Goal: Task Accomplishment & Management: Manage account settings

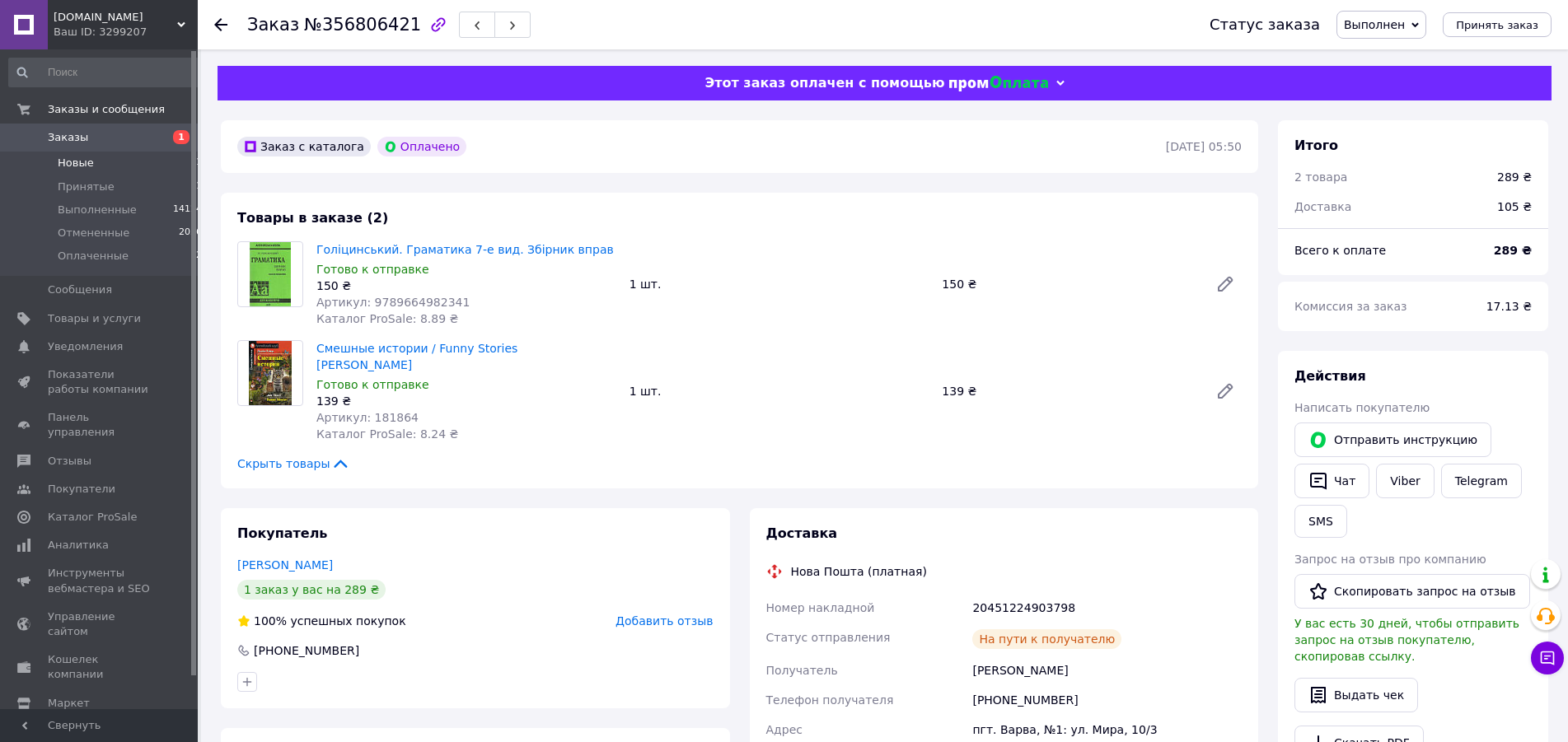
click at [73, 163] on span "Новые" at bounding box center [76, 162] width 36 height 15
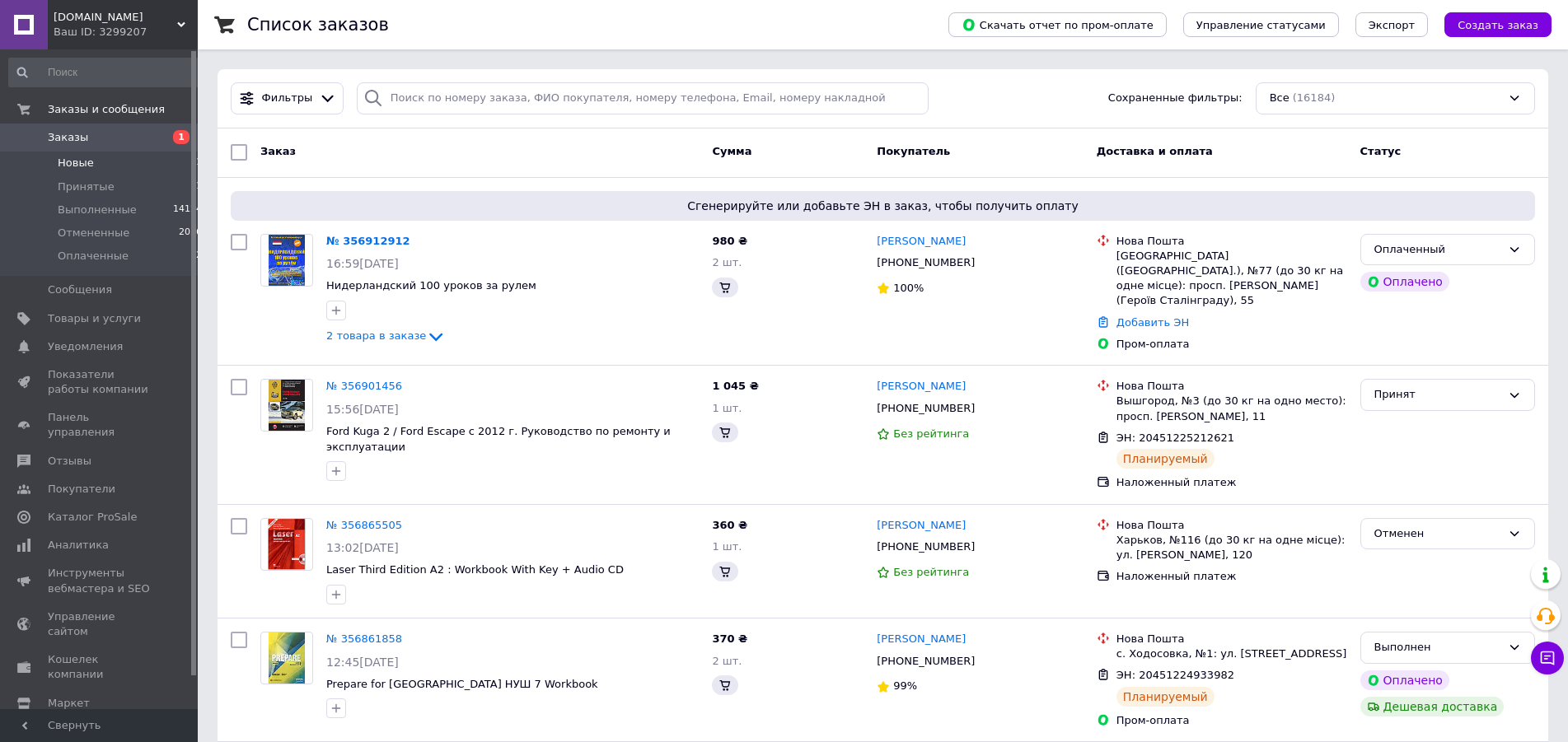
click at [80, 162] on span "Новые" at bounding box center [76, 162] width 36 height 15
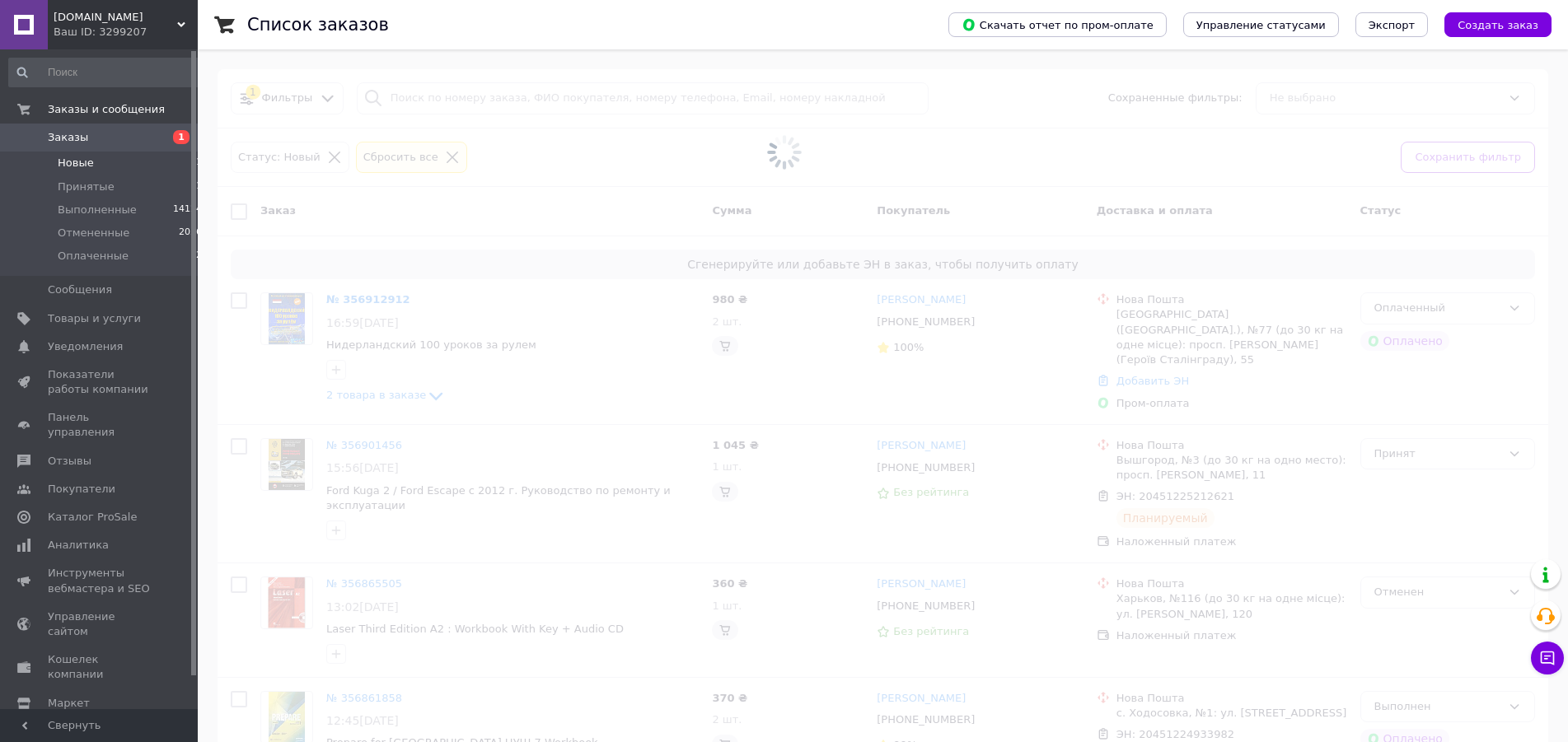
click at [354, 239] on span at bounding box center [784, 153] width 1568 height 306
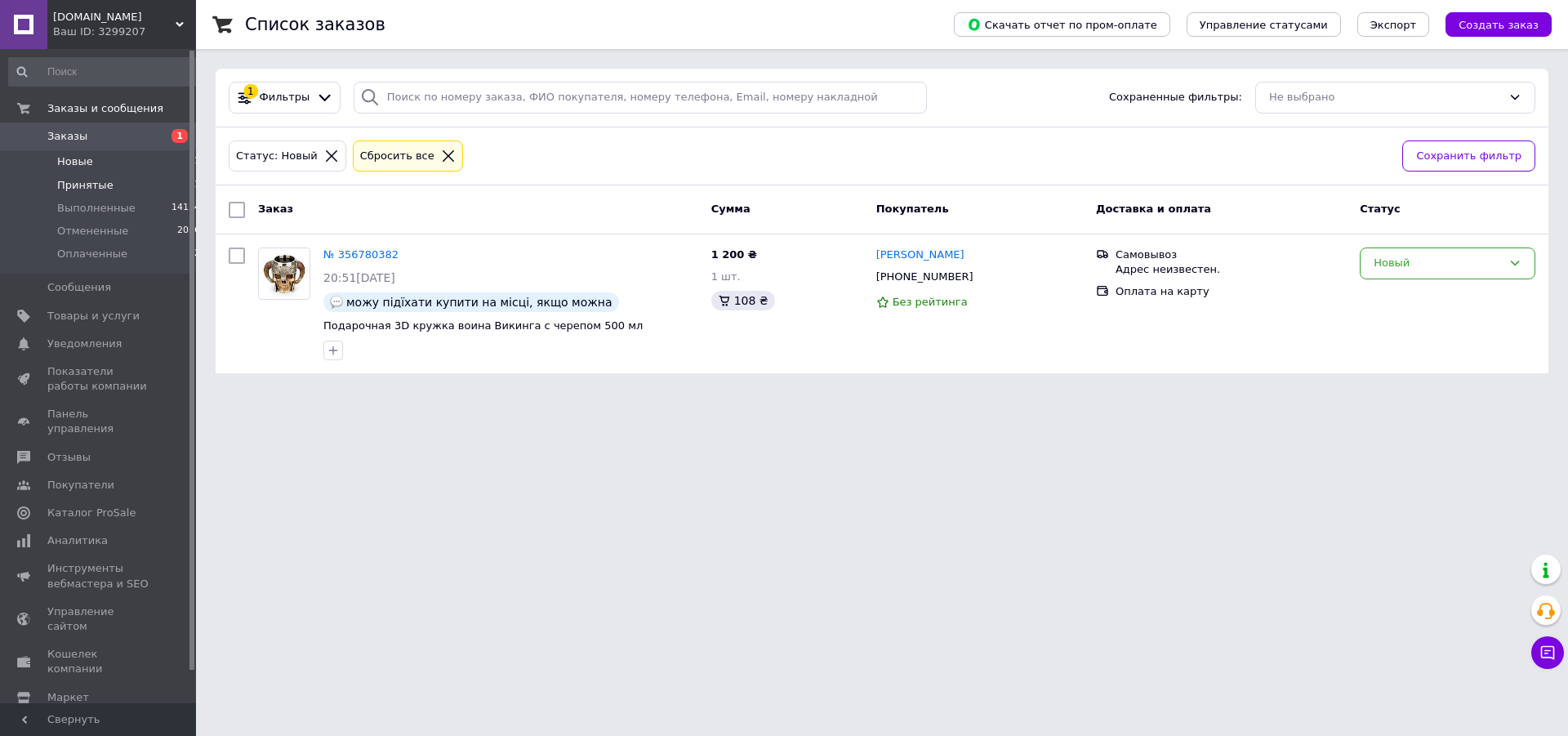
click at [99, 185] on span "Принятые" at bounding box center [86, 185] width 57 height 15
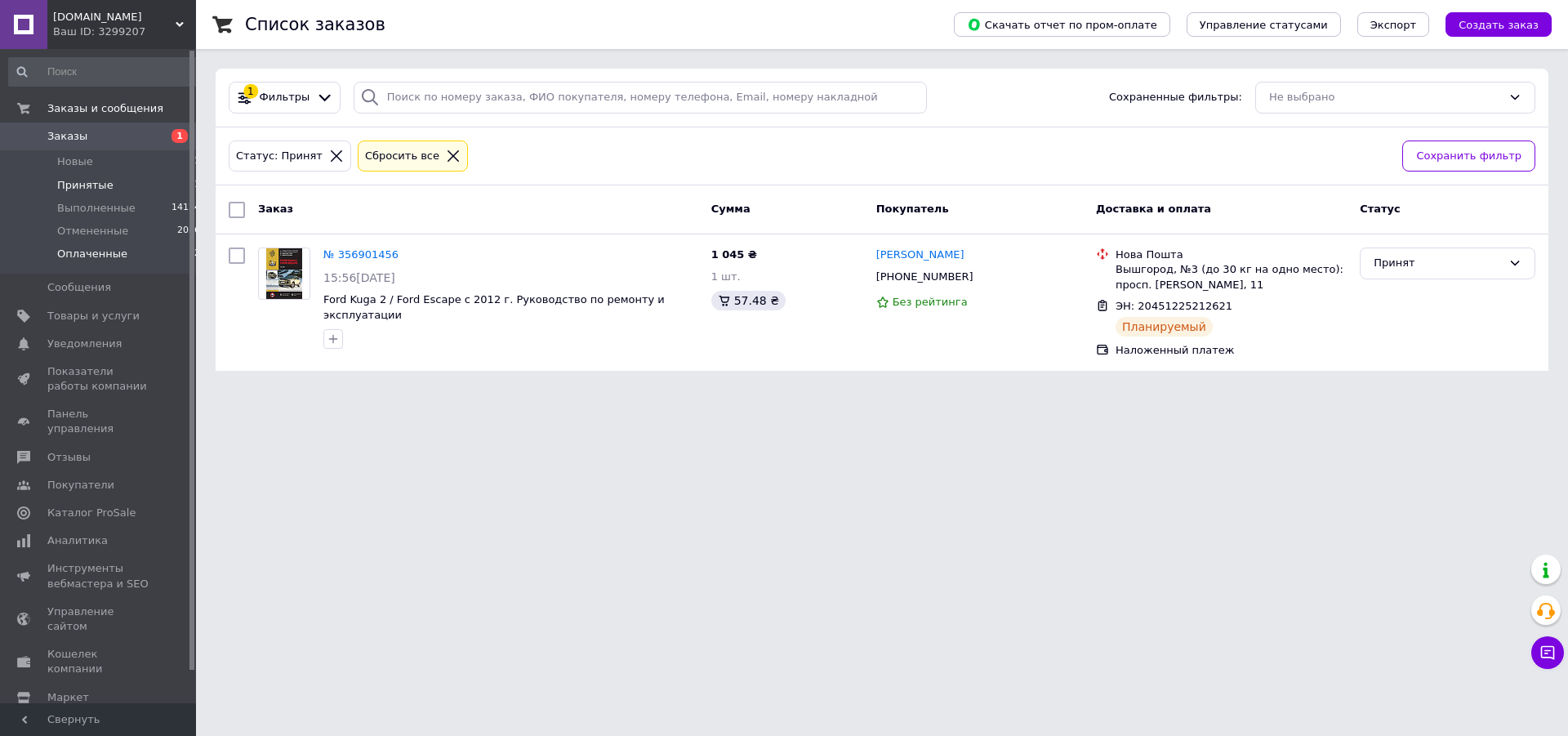
click at [105, 248] on span "Оплаченные" at bounding box center [92, 254] width 70 height 15
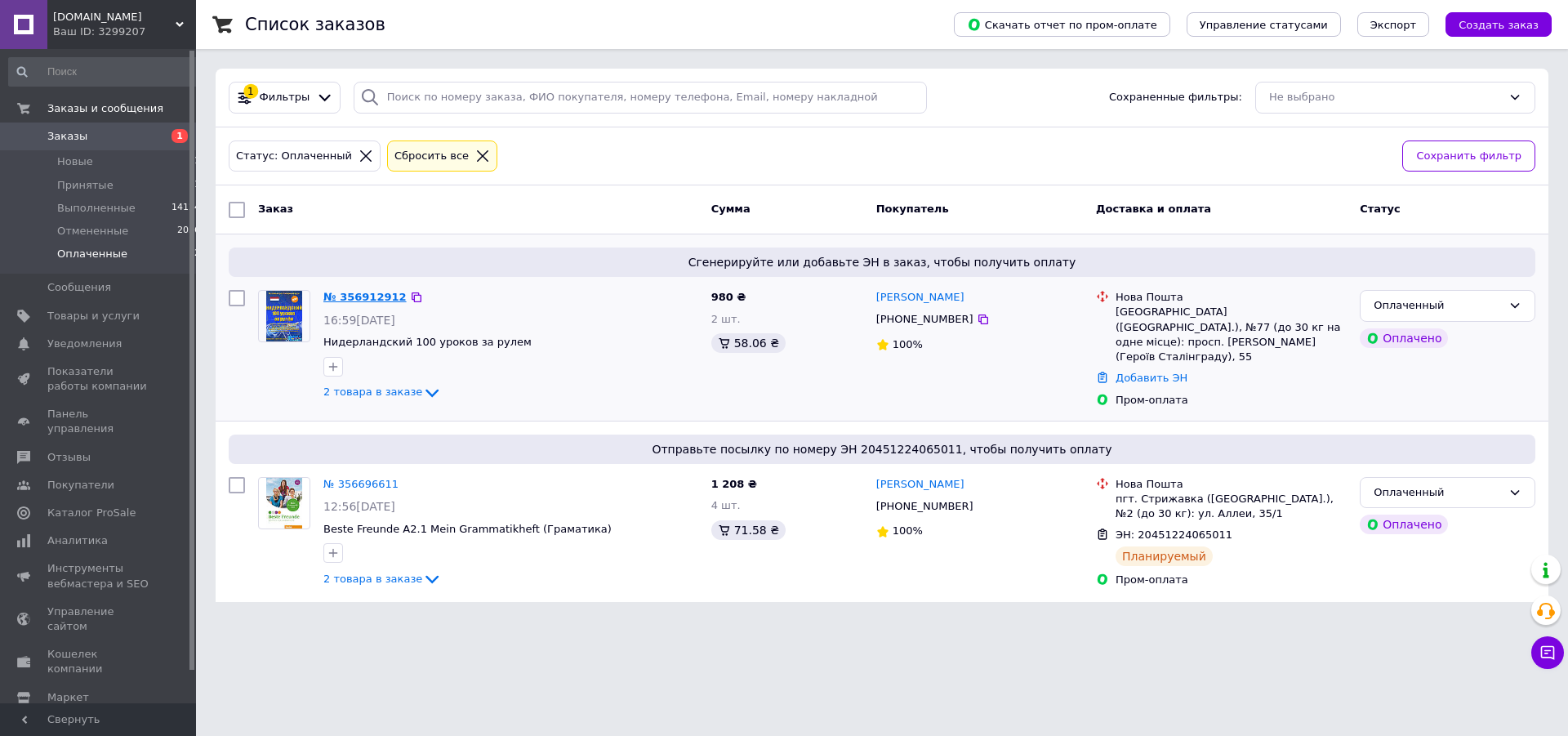
click at [361, 297] on link "№ 356912912" at bounding box center [365, 296] width 83 height 12
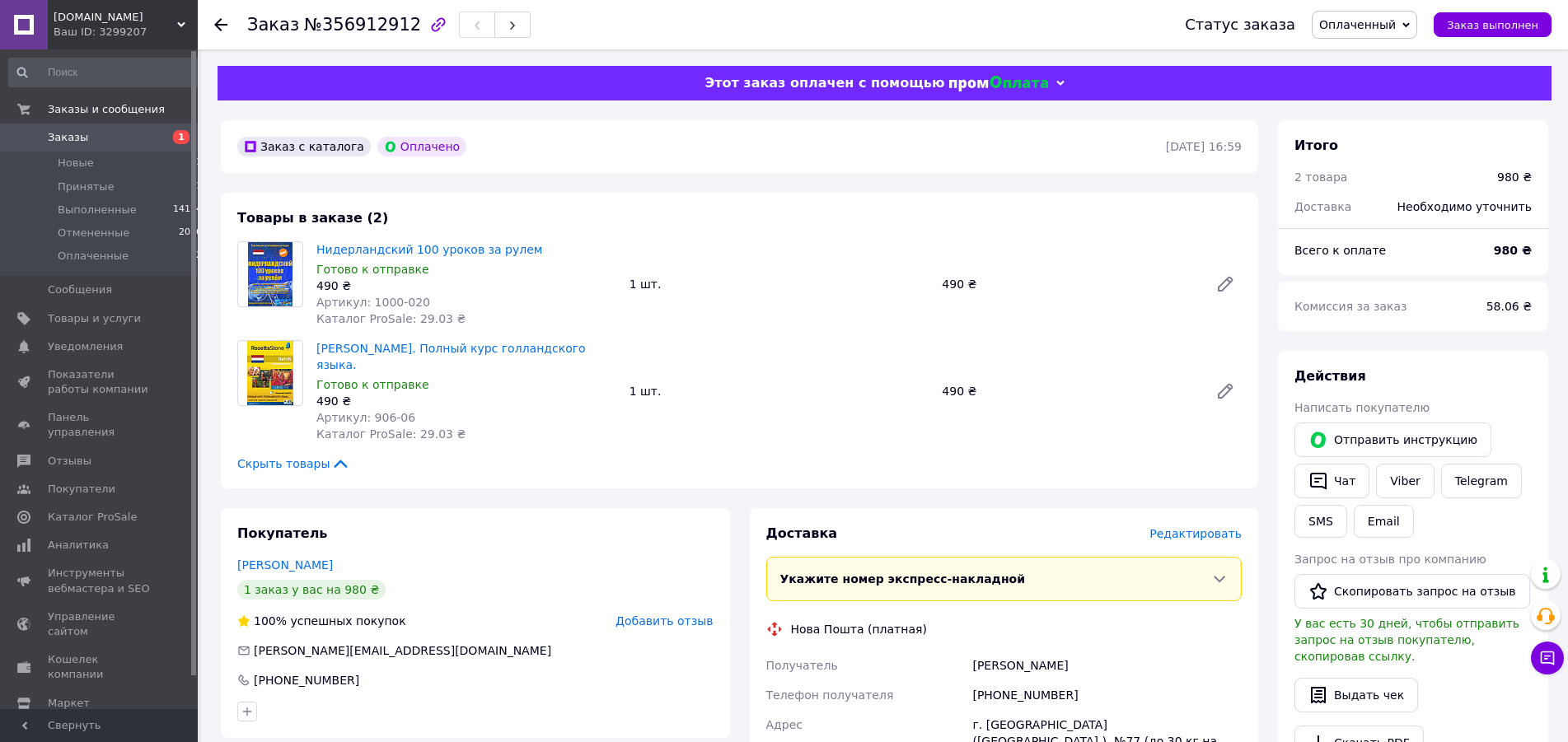
click at [1186, 527] on span "Редактировать" at bounding box center [1195, 533] width 92 height 13
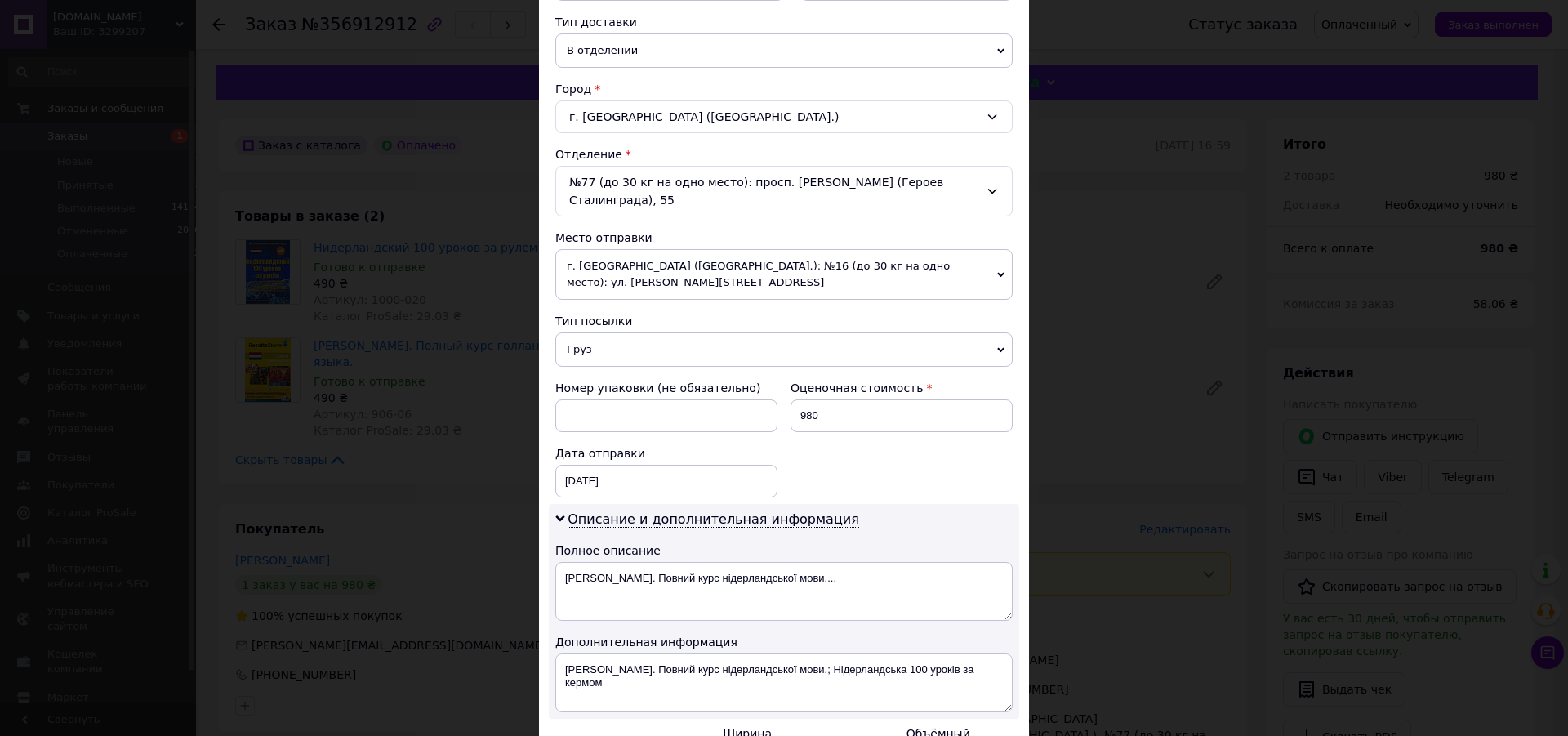
scroll to position [550, 0]
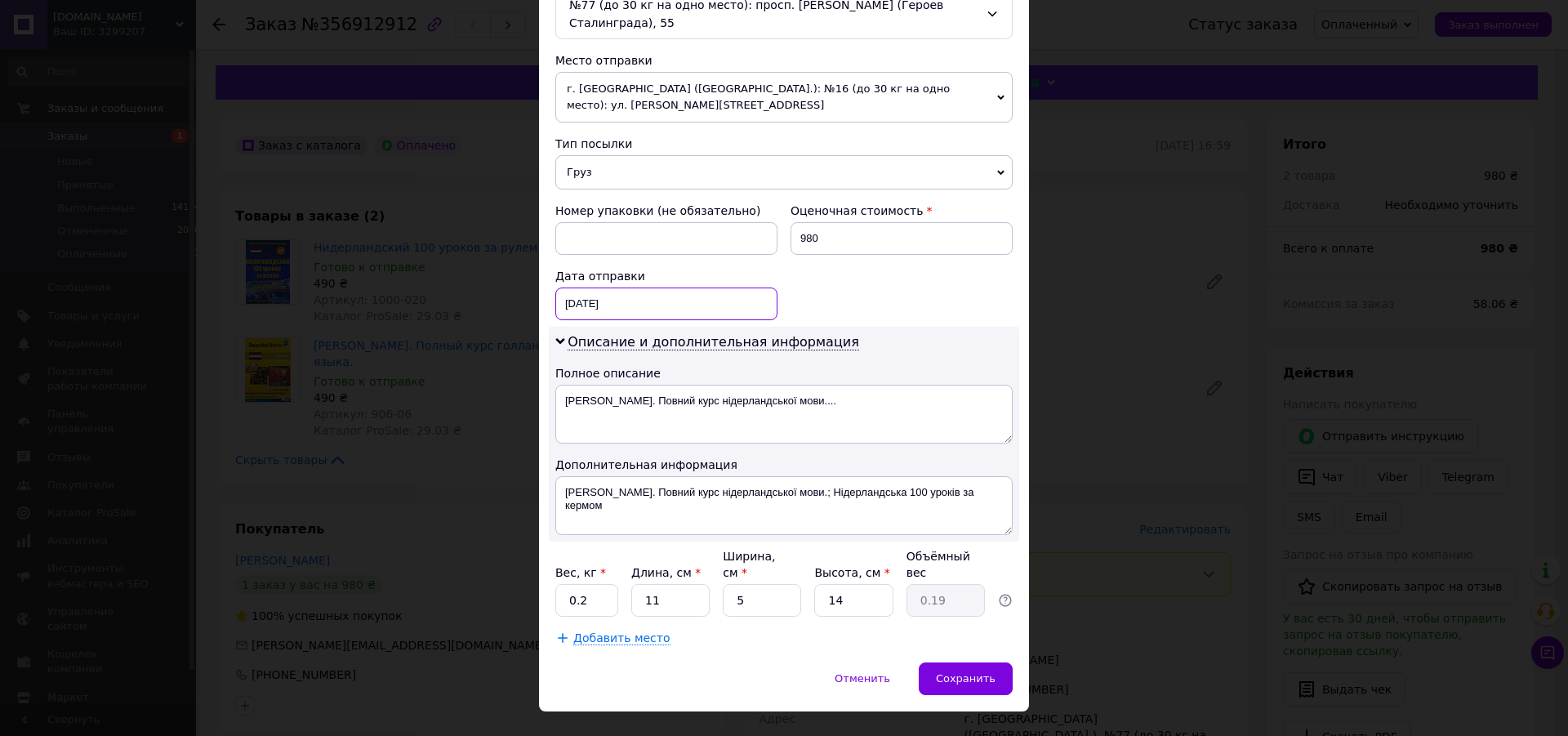
click at [602, 292] on input "[DATE]" at bounding box center [665, 304] width 222 height 33
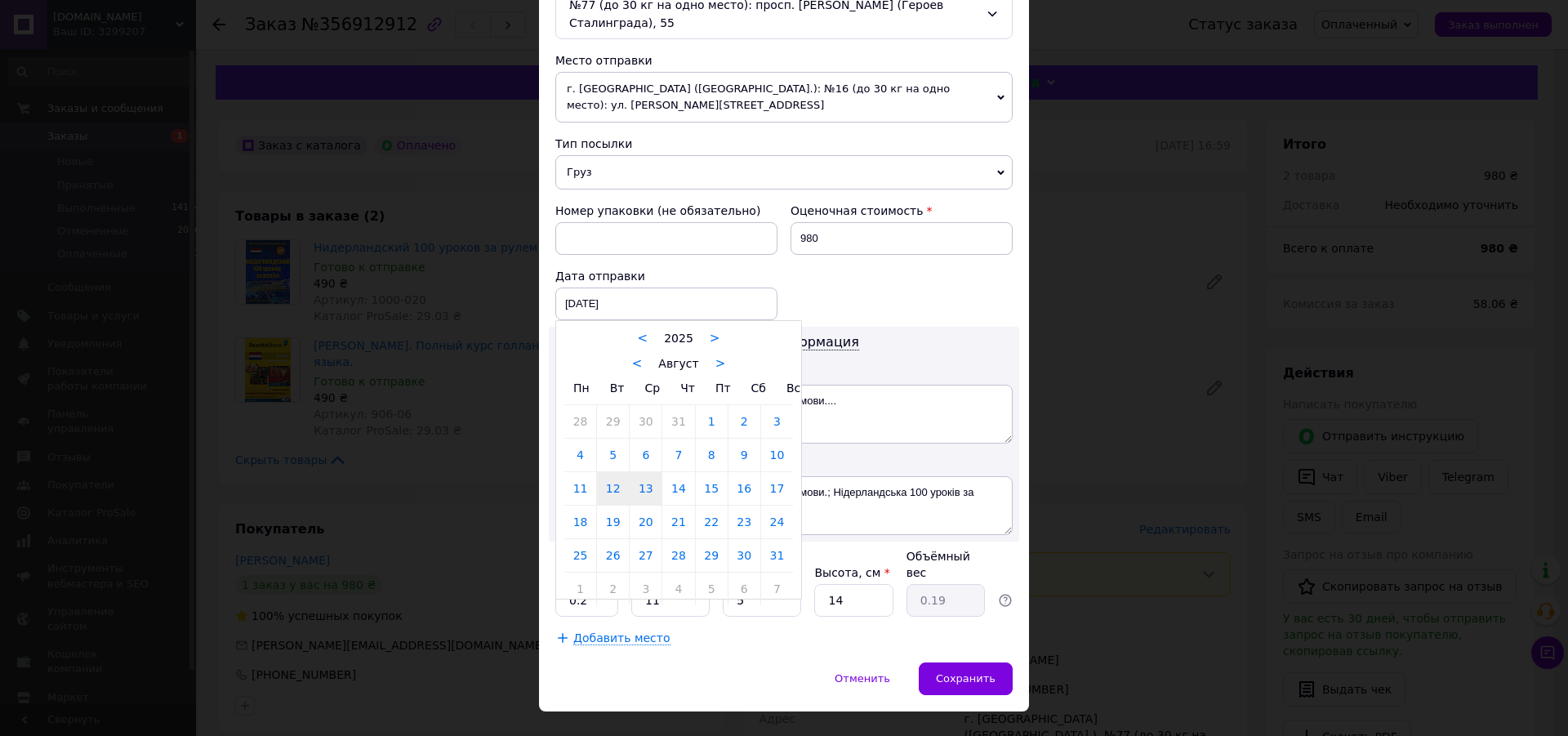
click at [643, 479] on link "13" at bounding box center [645, 488] width 32 height 33
type input "[DATE]"
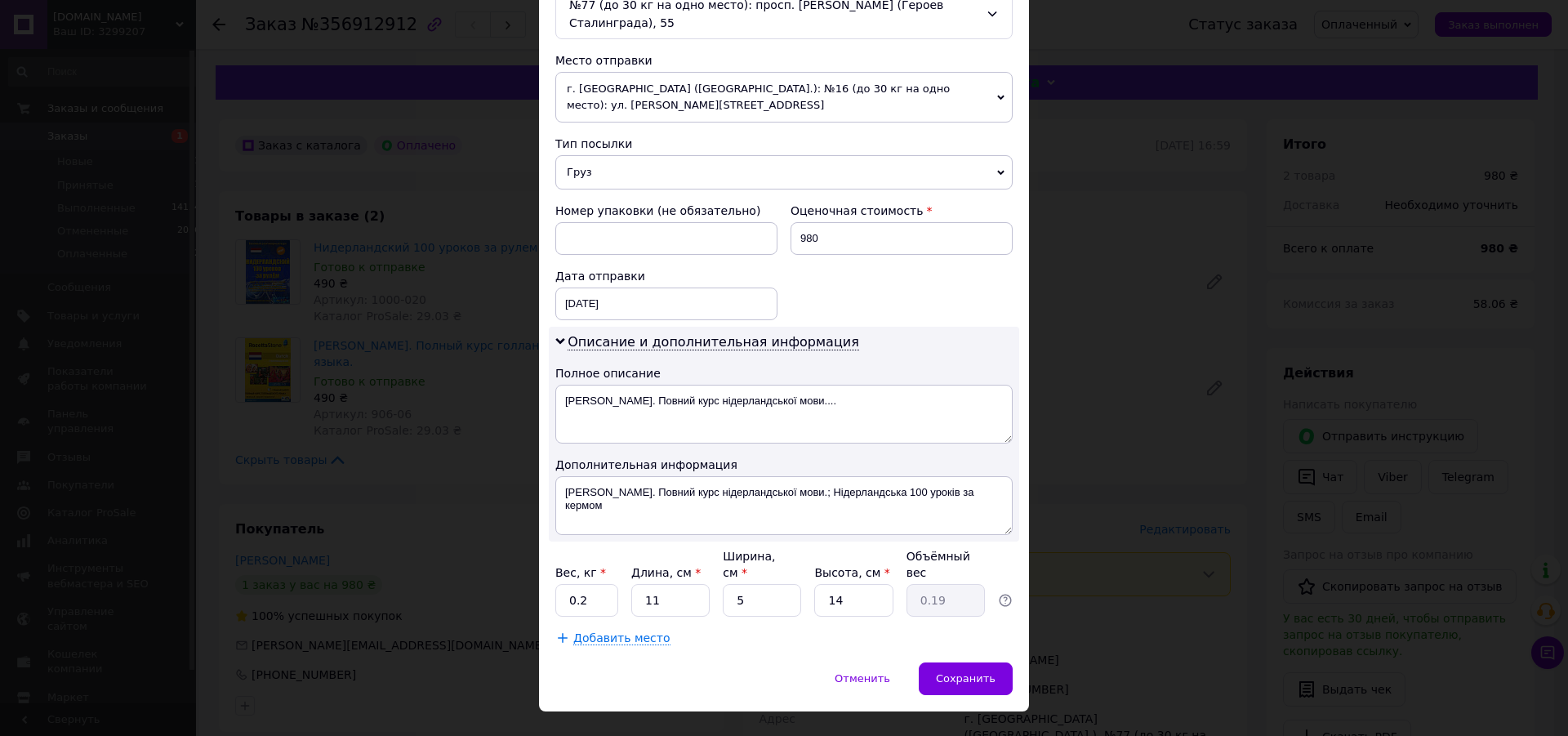
click at [360, 307] on div "× Редактирование доставки Способ доставки Нова Пошта (платная) Плательщик Получ…" at bounding box center [784, 368] width 1568 height 736
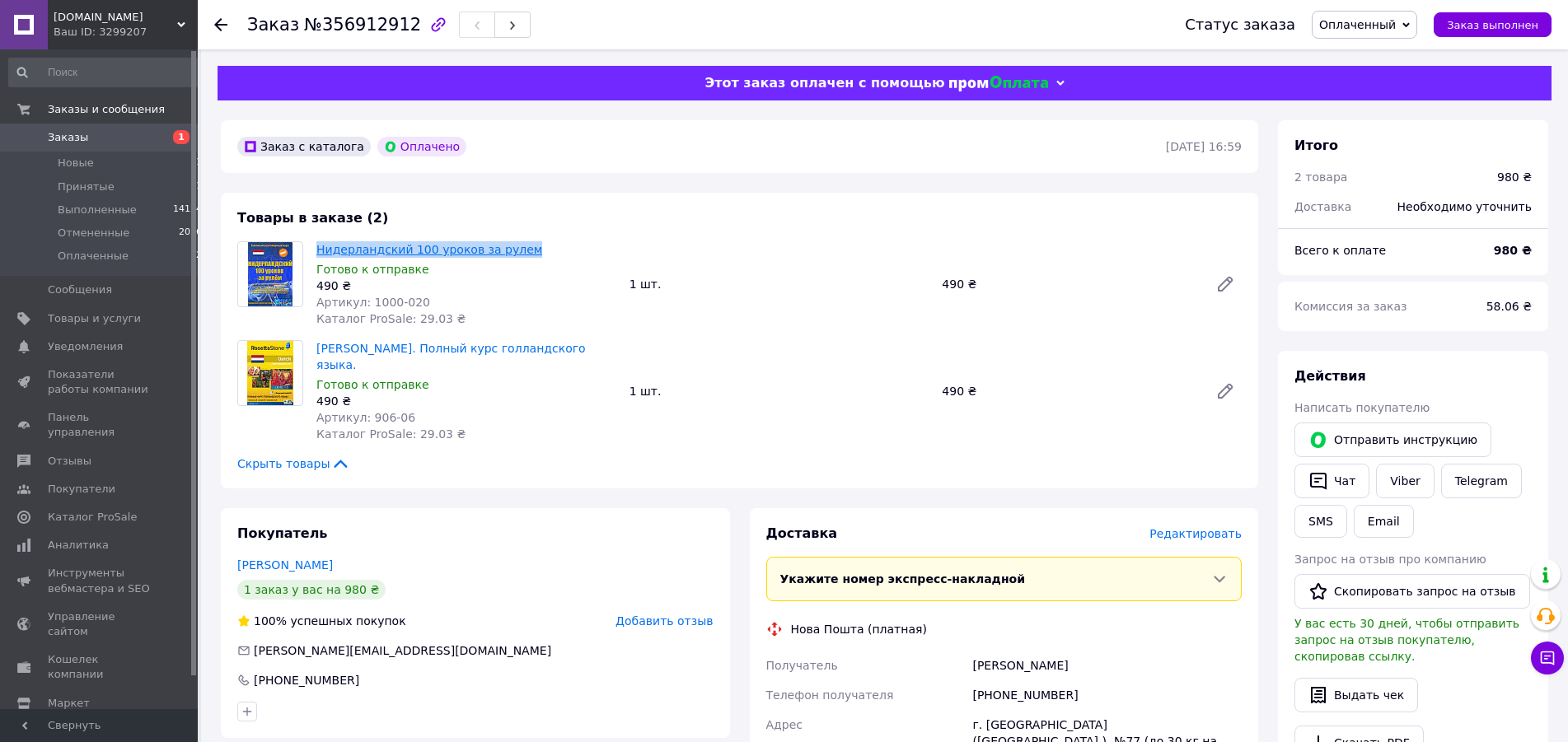
drag, startPoint x: 314, startPoint y: 248, endPoint x: 510, endPoint y: 251, distance: 196.0
click at [510, 251] on div "Нидерландский 100 уроков за рулем Готово к отправке 490 ₴ Артикул: 1000-020 Кат…" at bounding box center [467, 284] width 313 height 92
copy link "Нидерландский 100 уроков за рулем"
click at [1210, 527] on span "Редактировать" at bounding box center [1195, 533] width 92 height 13
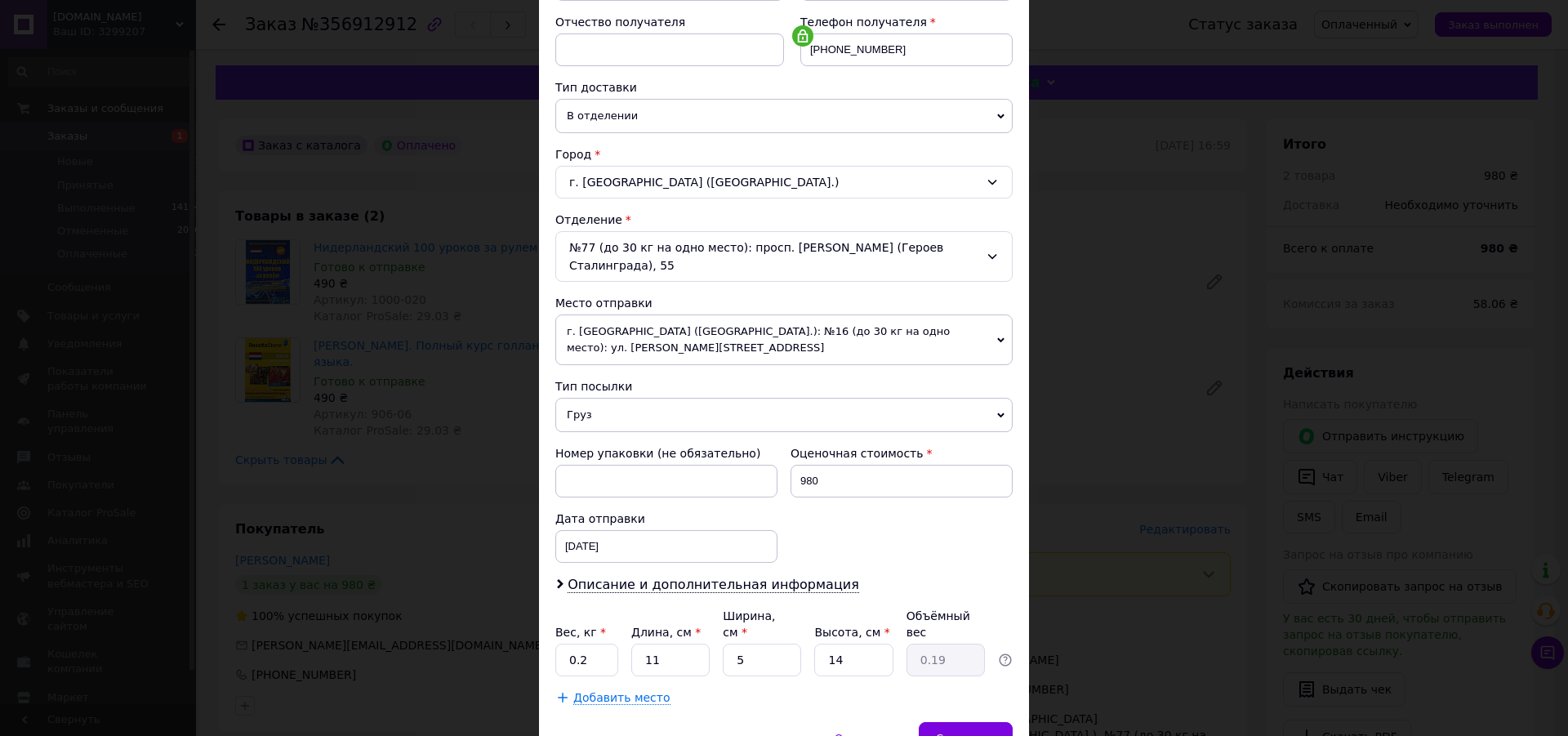
scroll to position [367, 0]
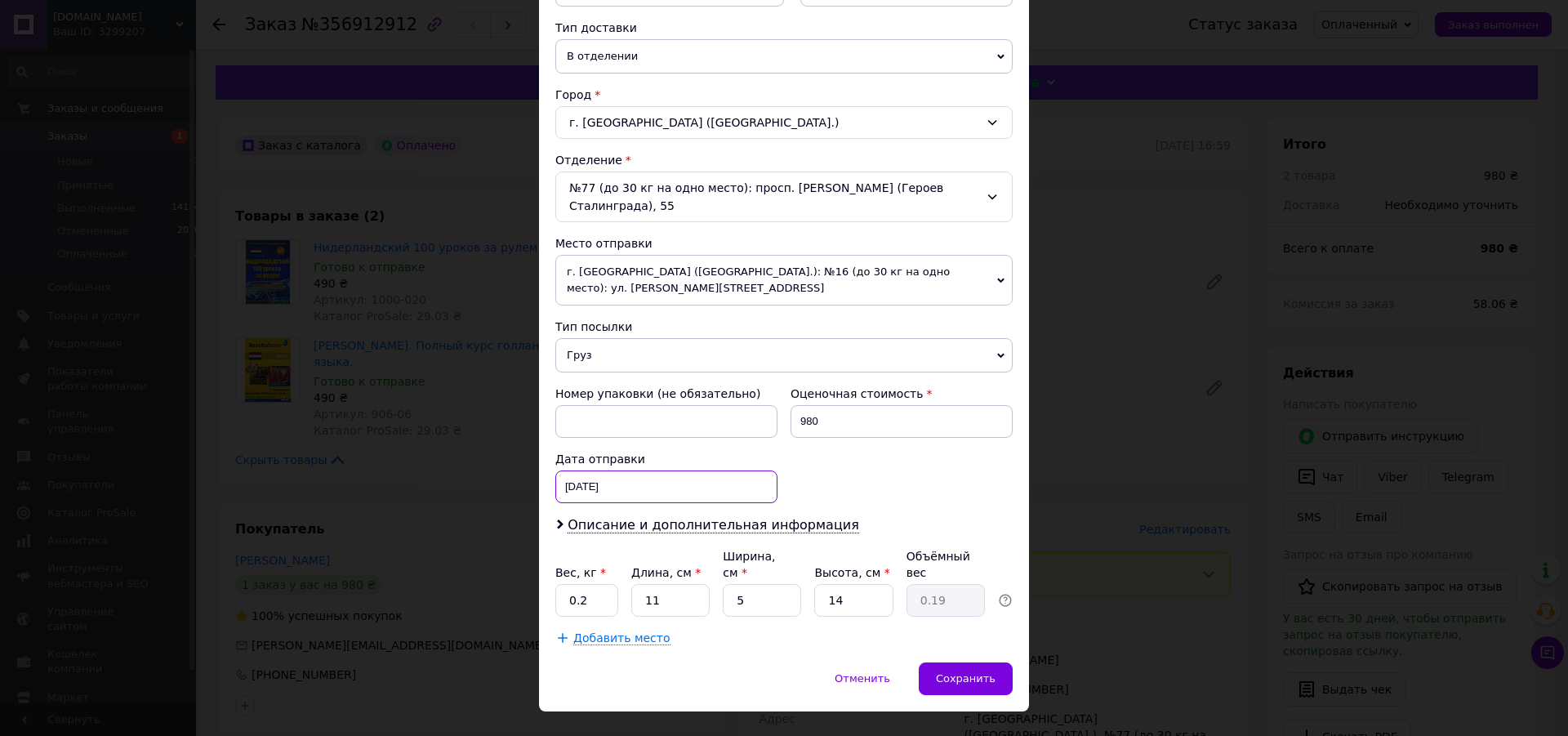
click at [581, 478] on input "[DATE]" at bounding box center [665, 487] width 222 height 33
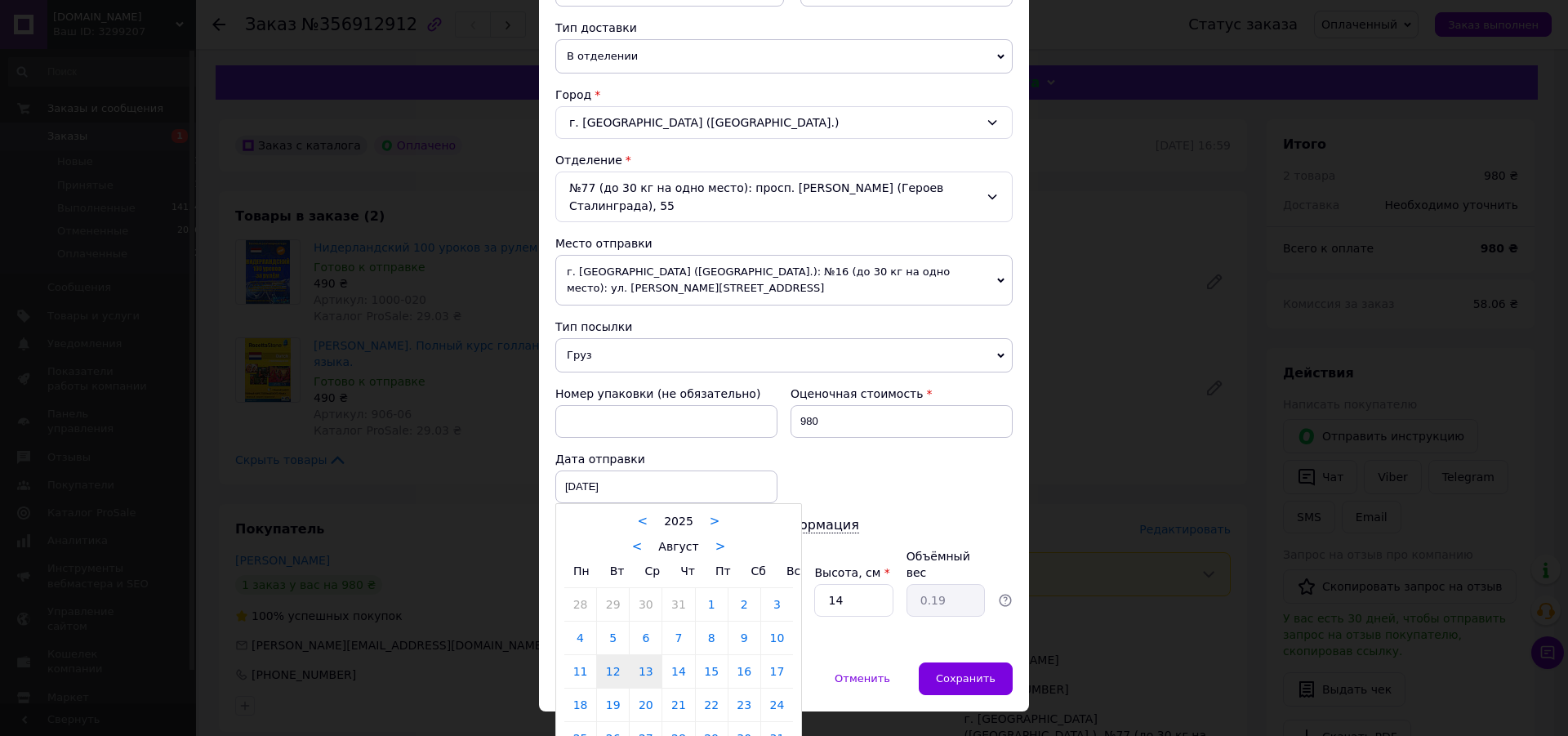
click at [642, 655] on link "13" at bounding box center [645, 672] width 32 height 33
type input "[DATE]"
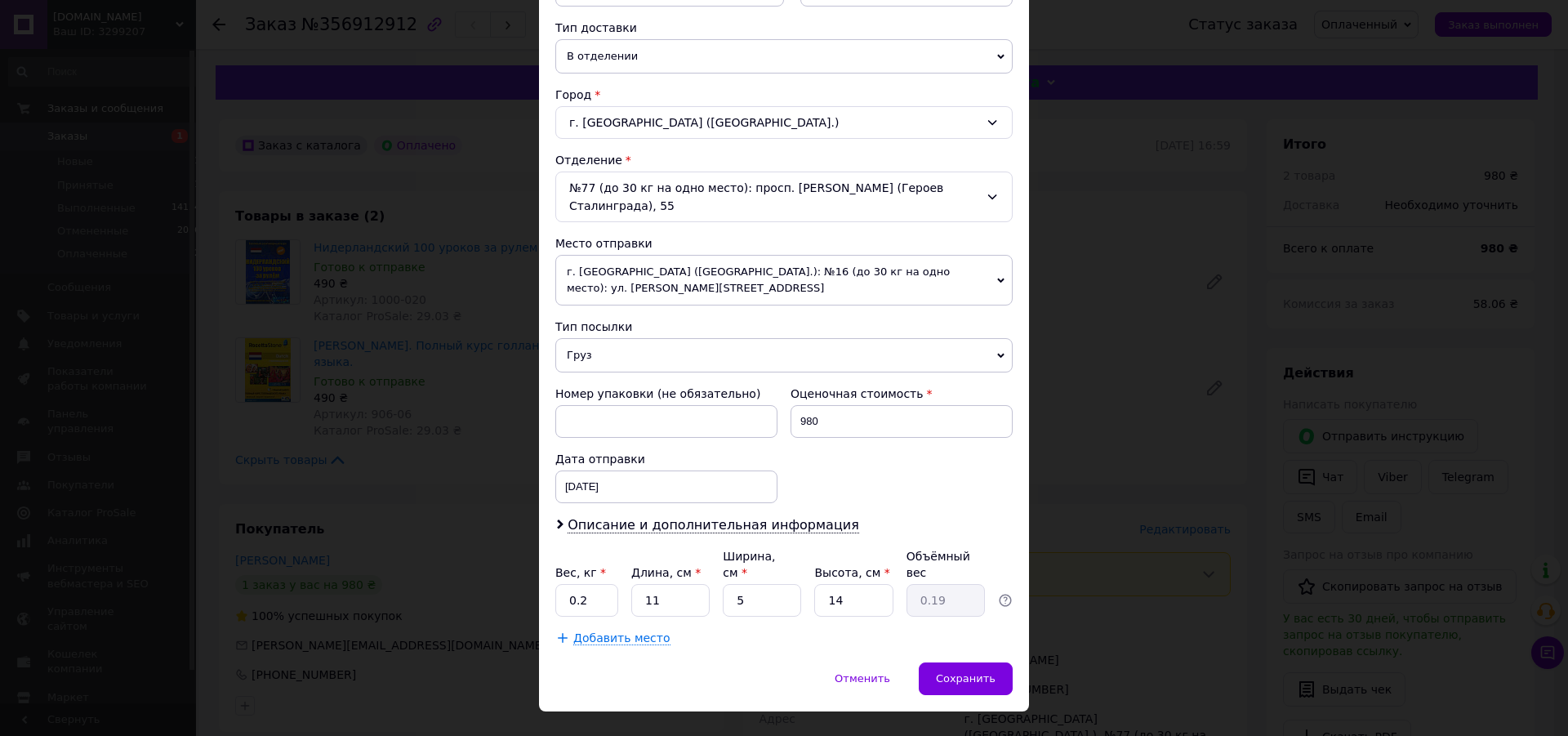
click at [627, 498] on div "Плательщик Получатель Отправитель Фамилия получателя [PERSON_NAME] Имя получате…" at bounding box center [784, 234] width 457 height 824
click at [618, 518] on span "Описание и дополнительная информация" at bounding box center [713, 525] width 291 height 16
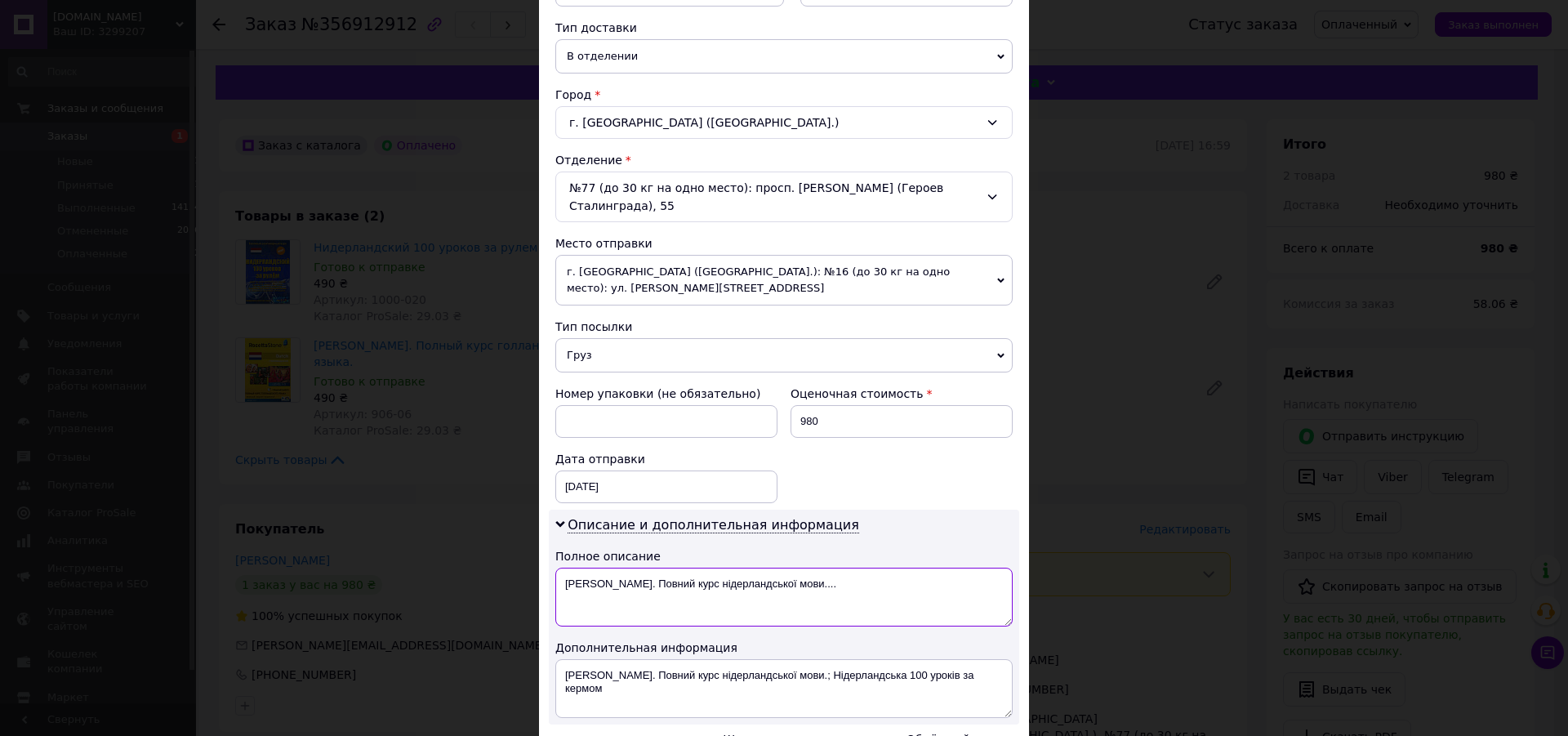
click at [611, 568] on textarea "[PERSON_NAME]. Повний курс нідерландської мови...." at bounding box center [784, 597] width 457 height 59
paste textarea "Нидерландский 100 уроков за рулем"
drag, startPoint x: 802, startPoint y: 559, endPoint x: 290, endPoint y: 534, distance: 512.6
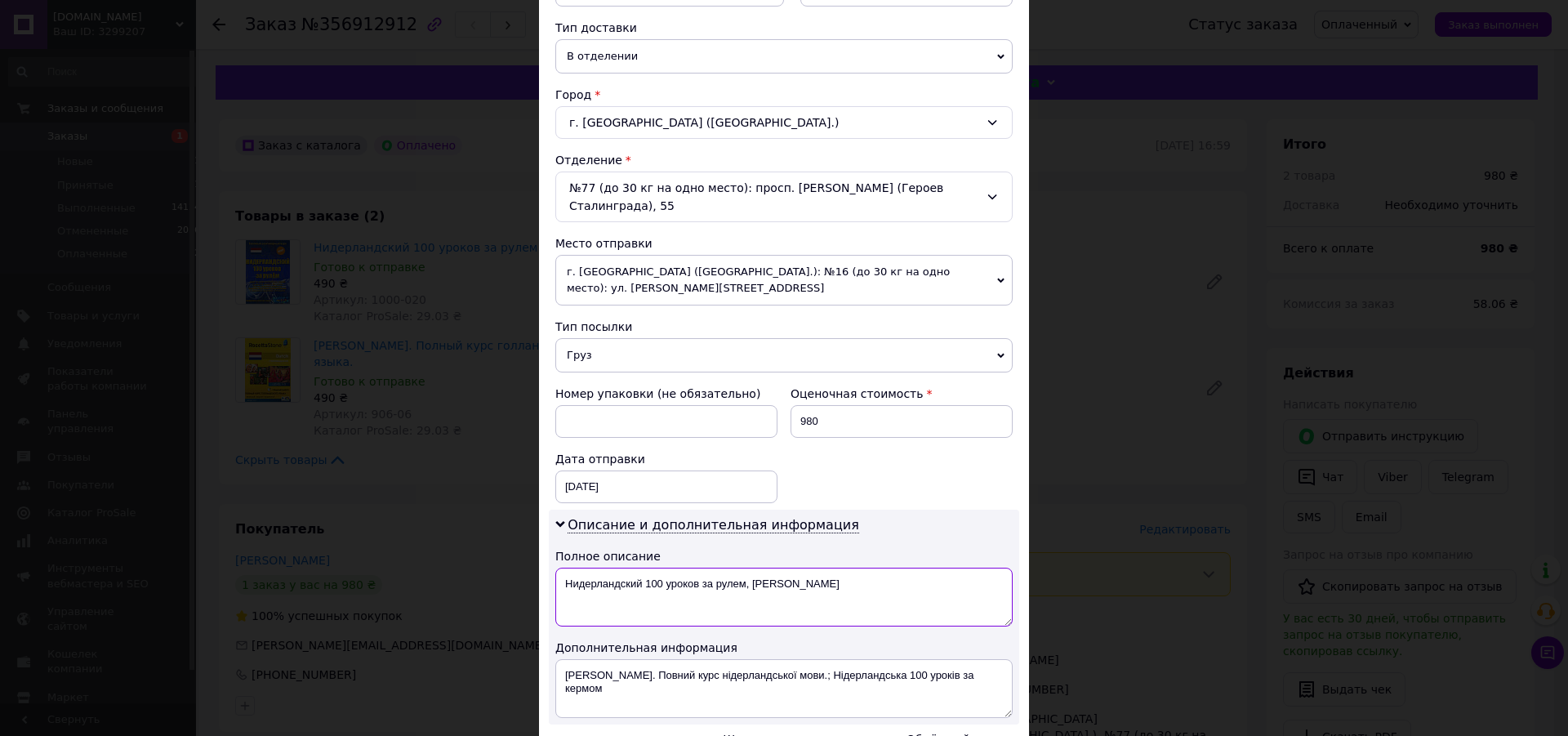
click at [555, 568] on textarea "Нидерландский 100 уроков за рулем, [PERSON_NAME]" at bounding box center [784, 597] width 457 height 59
type textarea "Нидерландский 100 уроков за рулем, [PERSON_NAME]"
click at [673, 660] on textarea "[PERSON_NAME]. Повний курс нідерландської мови.; Нідерландська 100 уроків за ке…" at bounding box center [784, 689] width 457 height 59
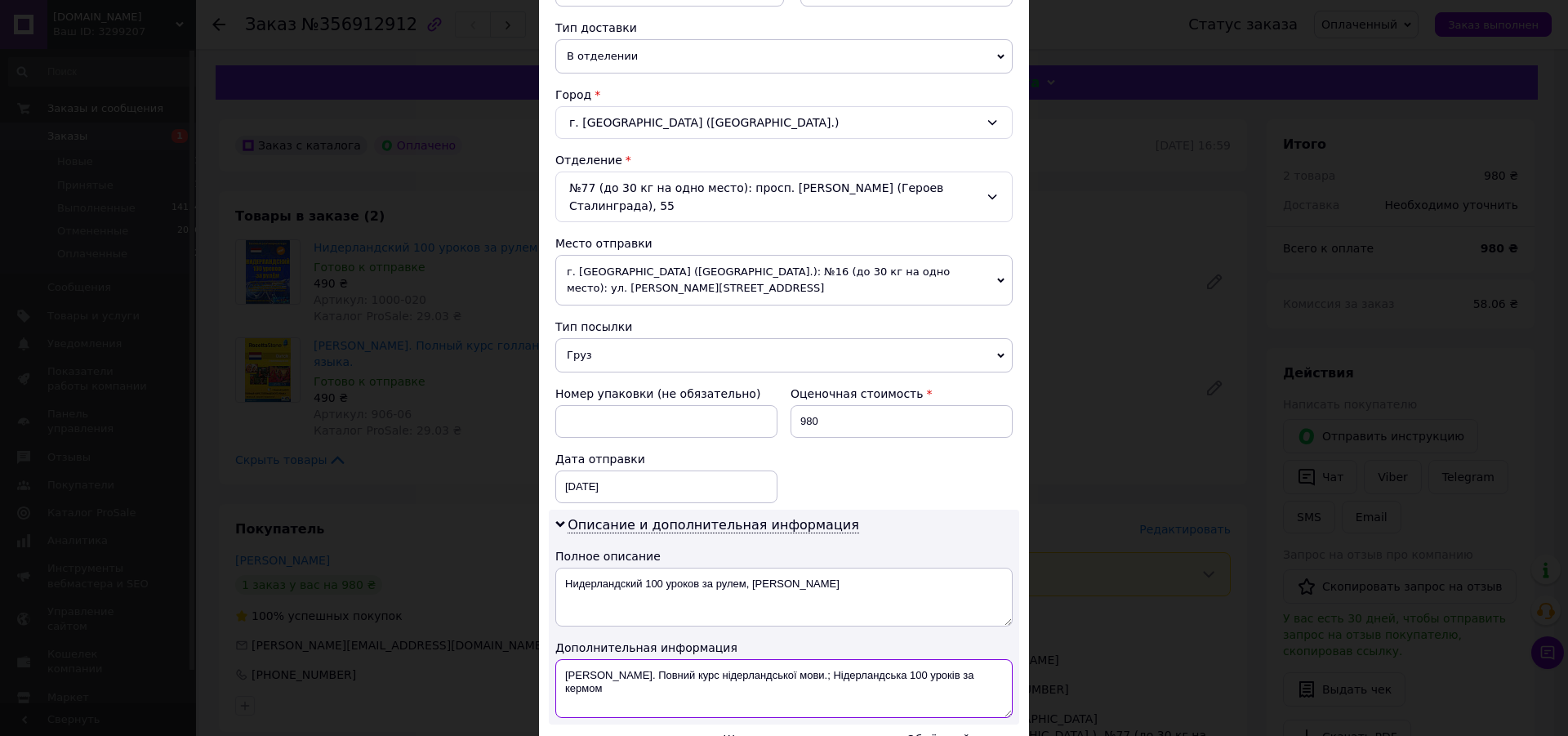
paste textarea "идерландский 10"
drag, startPoint x: 783, startPoint y: 565, endPoint x: 195, endPoint y: 572, distance: 588.0
click at [555, 568] on textarea "Нидерландский 100 уроков за рулем, [PERSON_NAME]" at bounding box center [784, 597] width 457 height 59
click at [605, 676] on textarea "[PERSON_NAME]. Повний Нидерландский 10курс нідерландської мови.; Нідерландська …" at bounding box center [784, 689] width 457 height 59
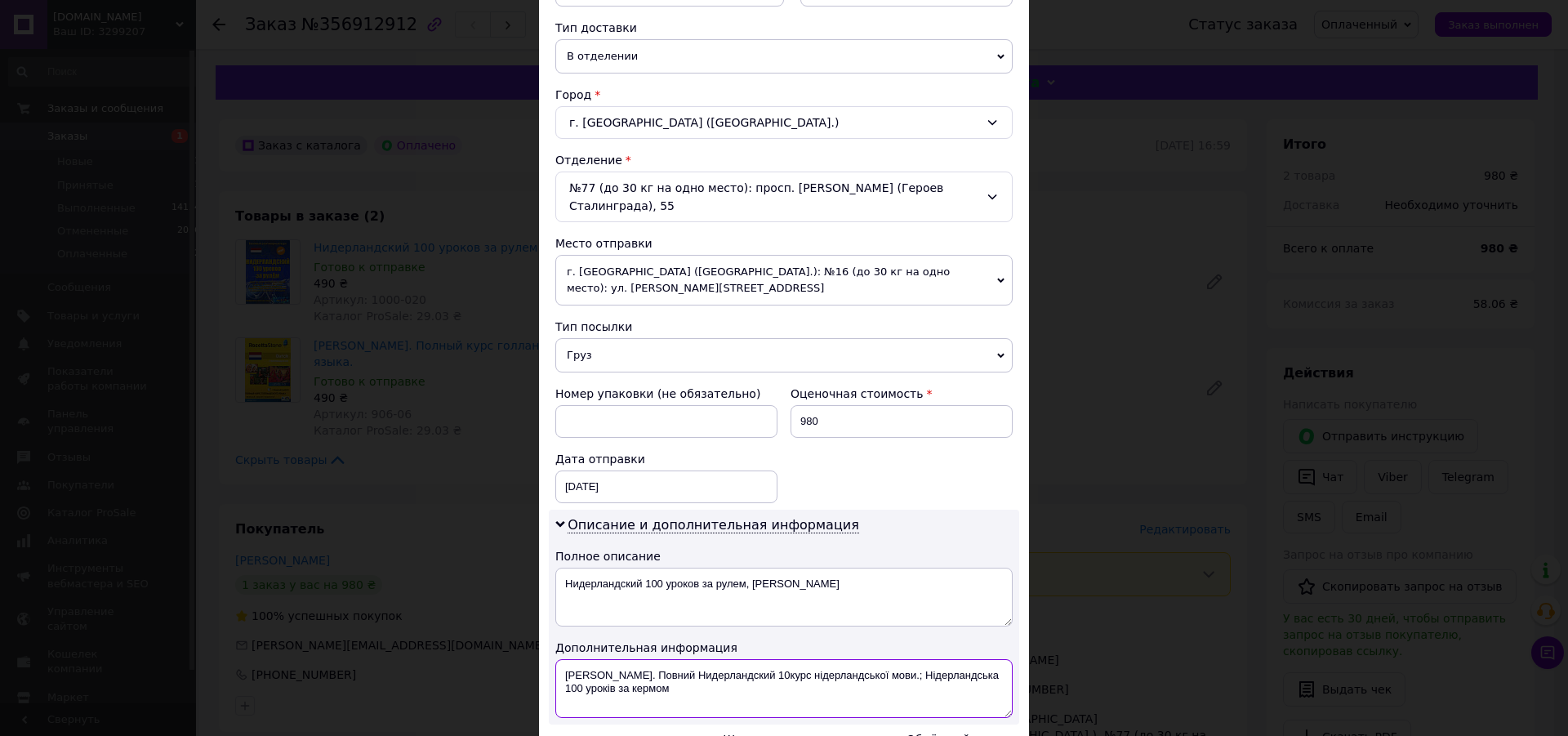
click at [605, 676] on textarea "[PERSON_NAME]. Повний Нидерландский 10курс нідерландської мови.; Нідерландська …" at bounding box center [784, 689] width 457 height 59
paste textarea "Нидерландский 100 уроков за рулем, [PERSON_NAME]"
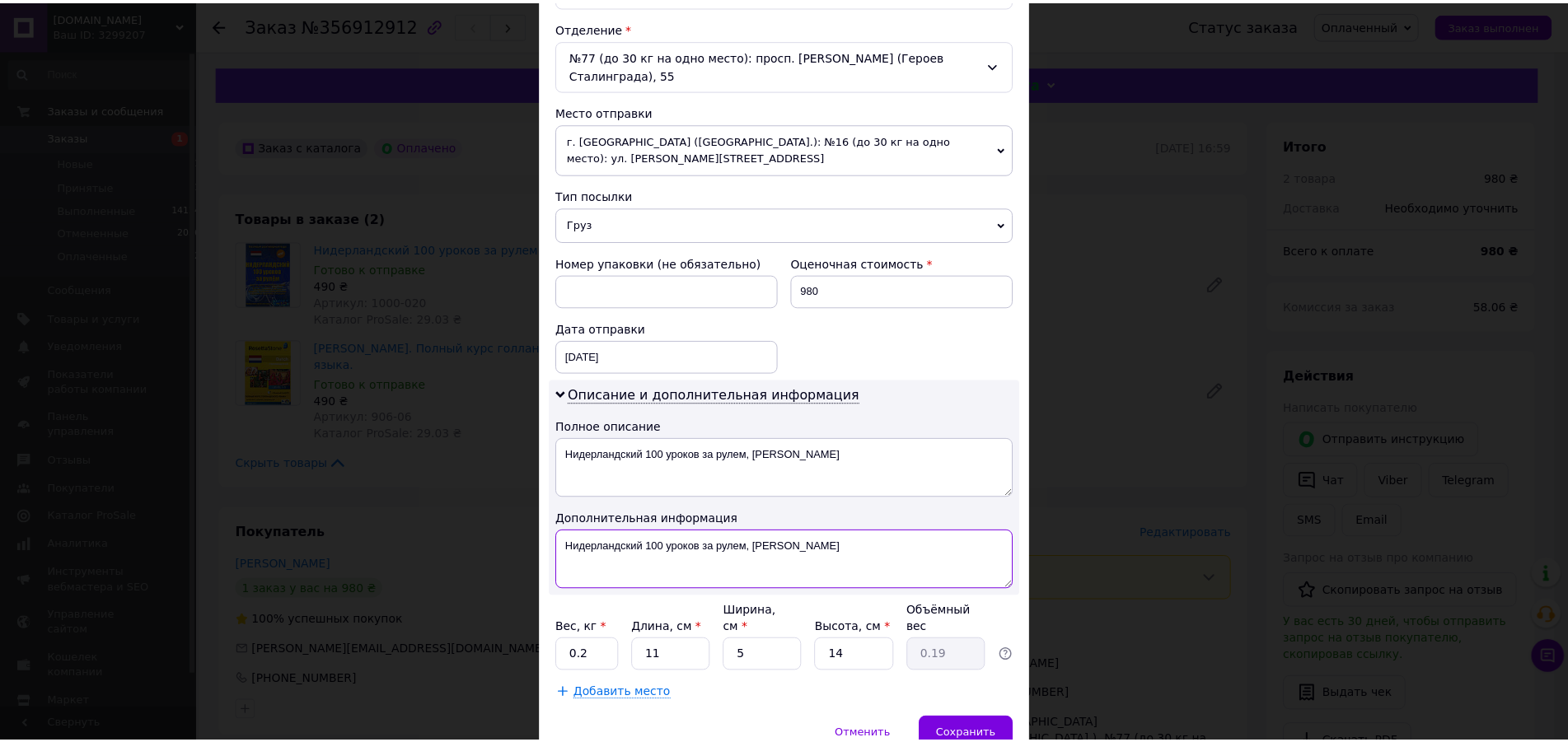
scroll to position [555, 0]
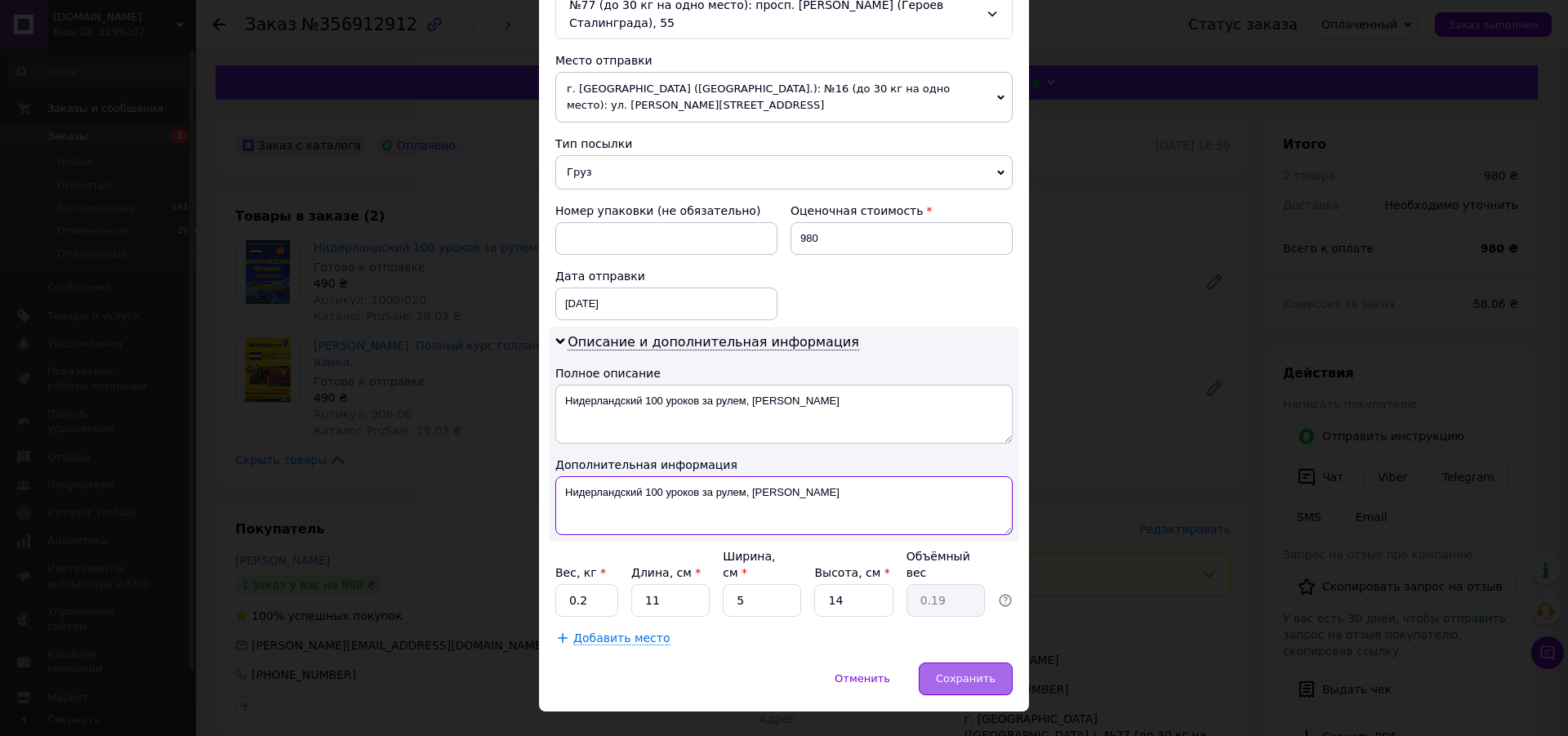
type textarea "Нидерландский 100 уроков за рулем, [PERSON_NAME]"
click at [961, 662] on div "Сохранить" at bounding box center [966, 679] width 94 height 33
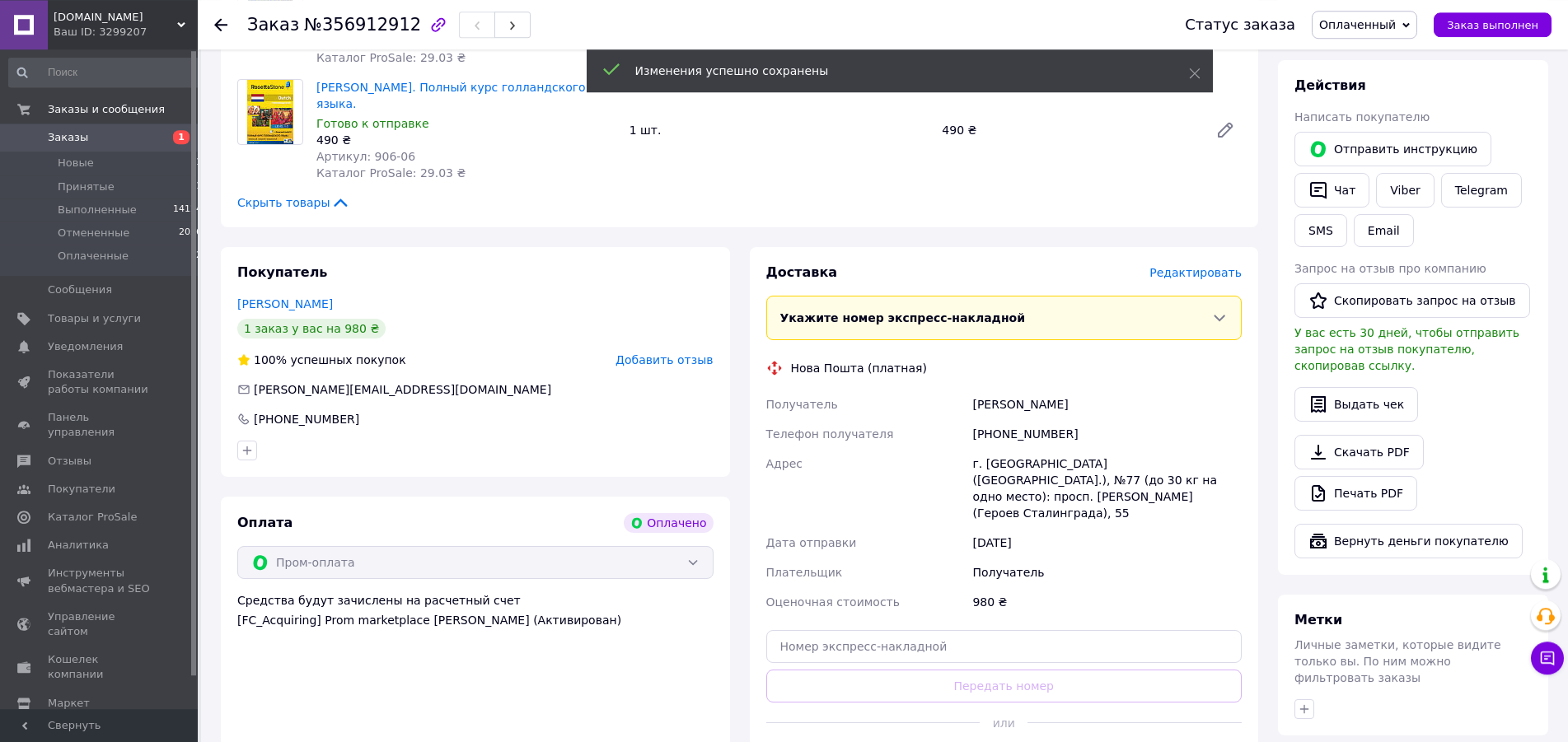
scroll to position [336, 0]
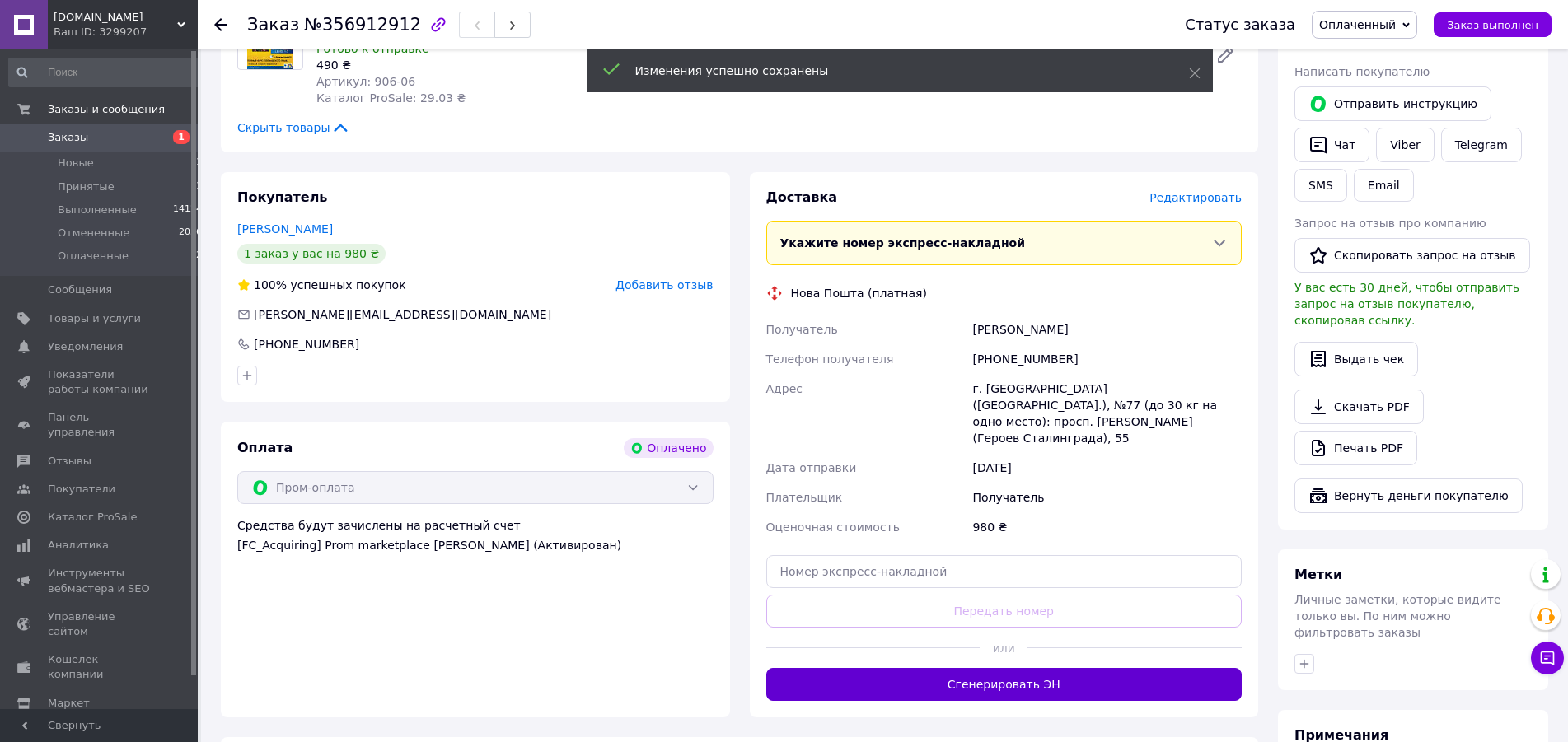
click at [995, 668] on button "Сгенерировать ЭН" at bounding box center [1004, 684] width 476 height 33
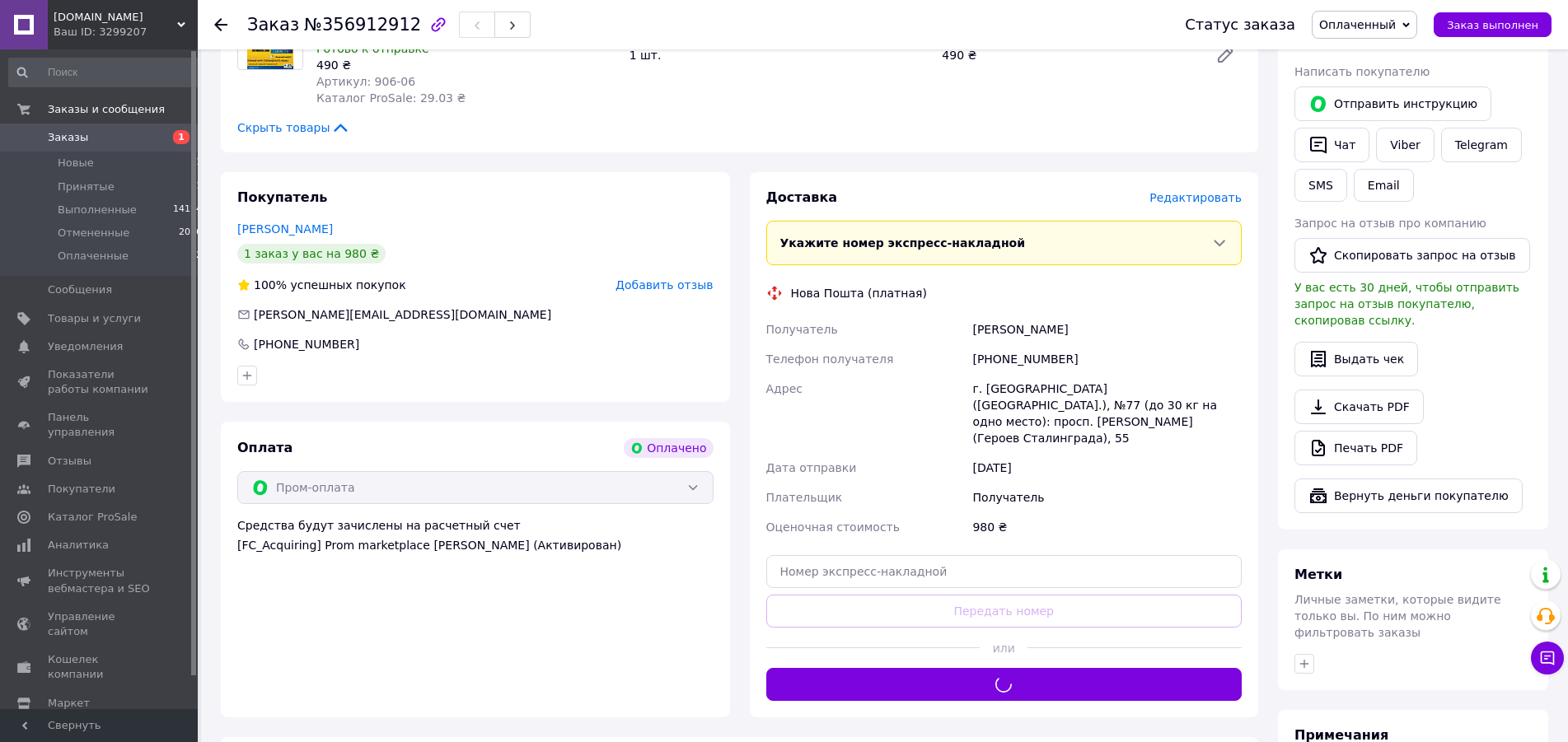
scroll to position [0, 0]
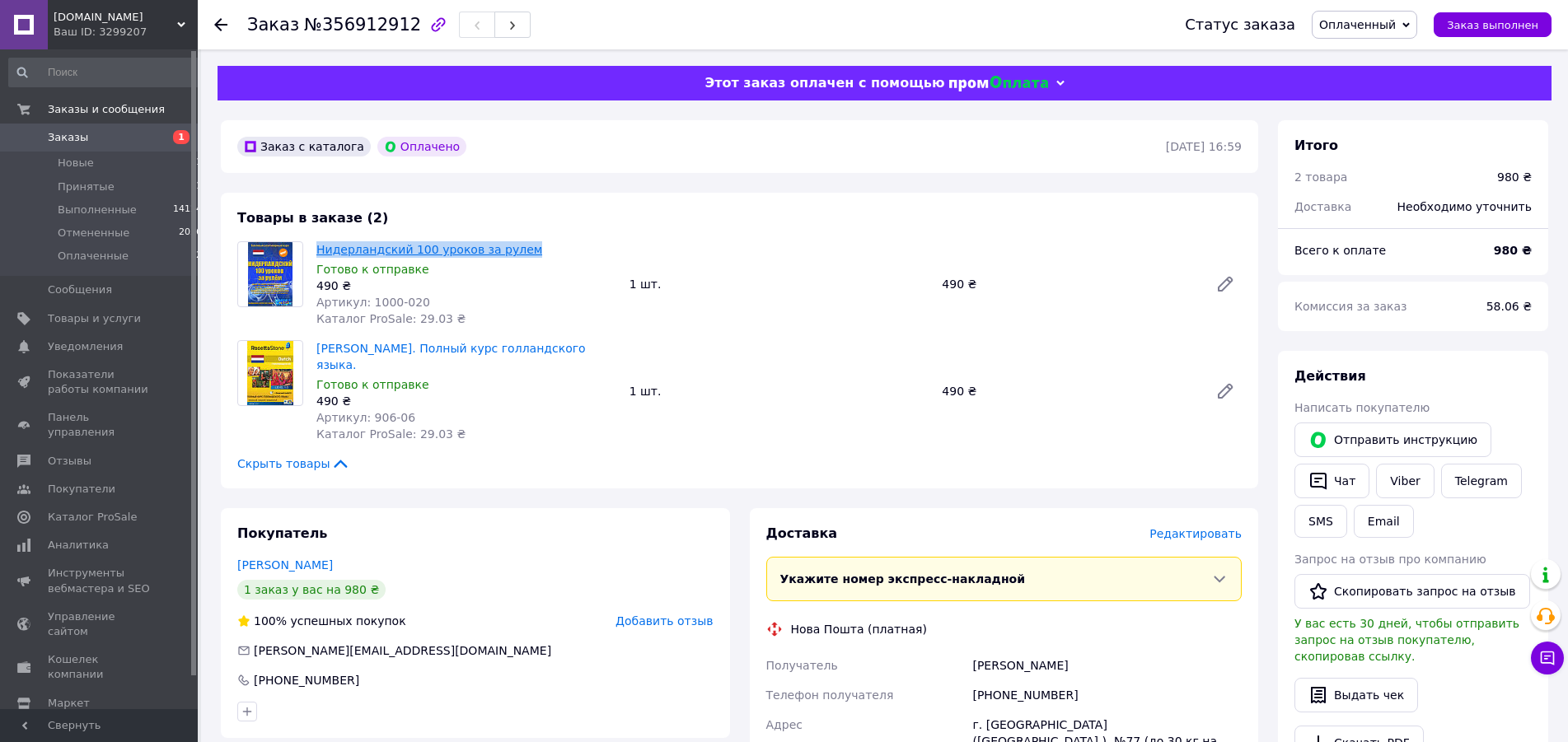
drag, startPoint x: 514, startPoint y: 250, endPoint x: 318, endPoint y: 252, distance: 196.0
click at [318, 252] on span "Нидерландский 100 уроков за рулем" at bounding box center [466, 249] width 300 height 16
copy link "Нидерландский 100 уроков за рулем"
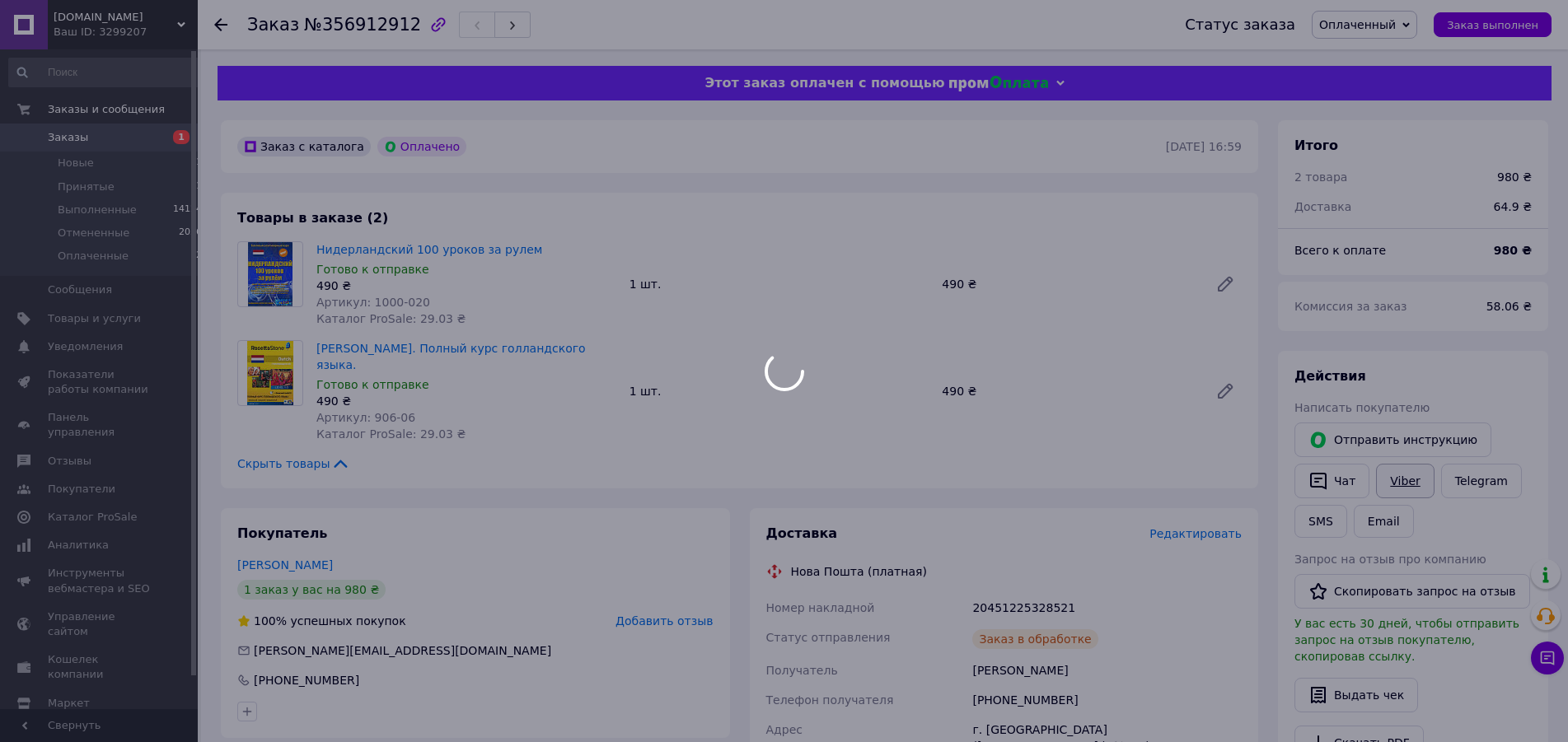
click at [1398, 483] on div at bounding box center [784, 371] width 1568 height 742
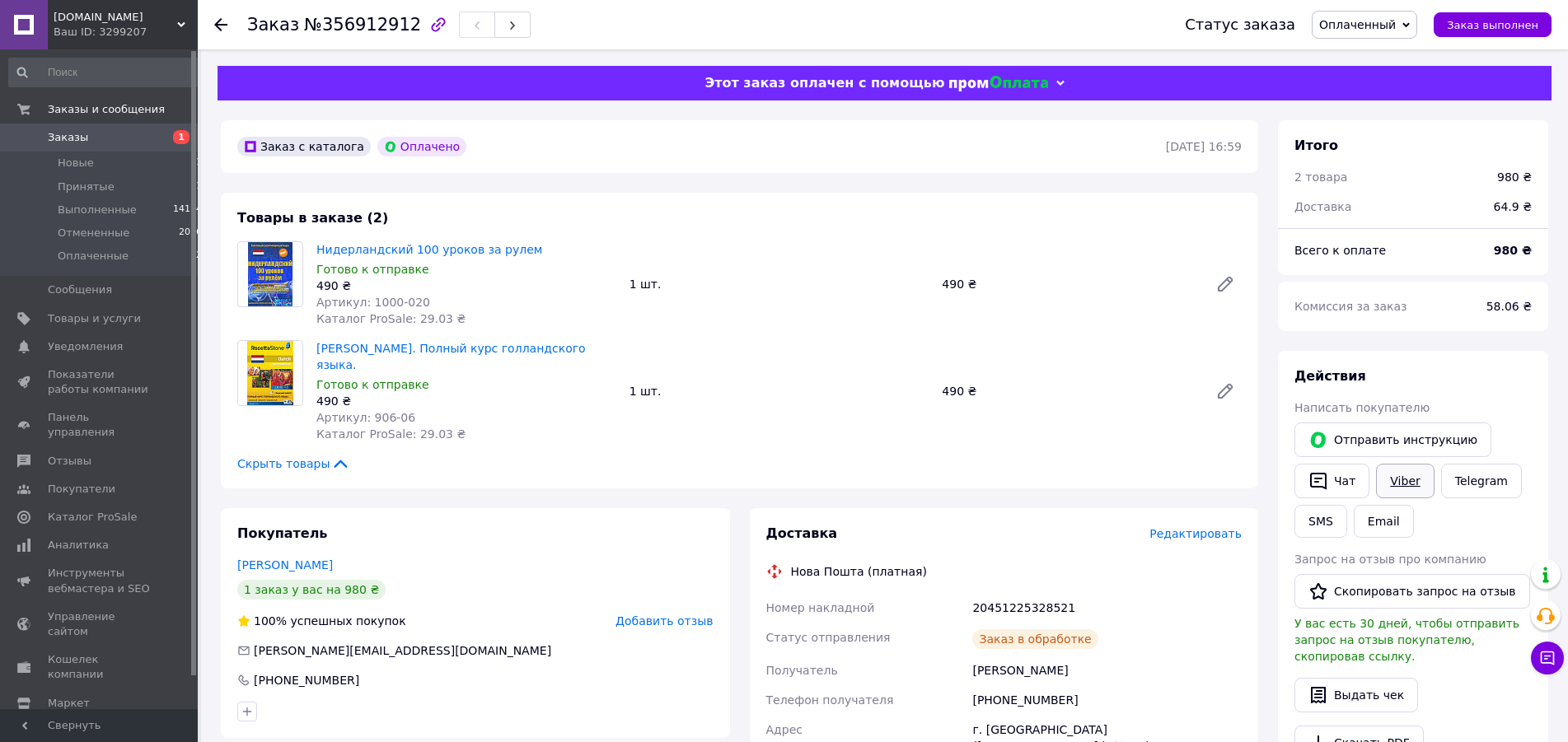
click at [1398, 483] on link "Viber" at bounding box center [1404, 481] width 58 height 35
drag, startPoint x: 580, startPoint y: 347, endPoint x: 311, endPoint y: 346, distance: 269.0
click at [311, 346] on div "[PERSON_NAME]. Полный курс голландского языка. Готово к отправке 490 ₴ Артикул:…" at bounding box center [467, 391] width 313 height 109
copy link "[PERSON_NAME]. Полный курс голландского языка."
drag, startPoint x: 769, startPoint y: 593, endPoint x: 1092, endPoint y: 593, distance: 323.0
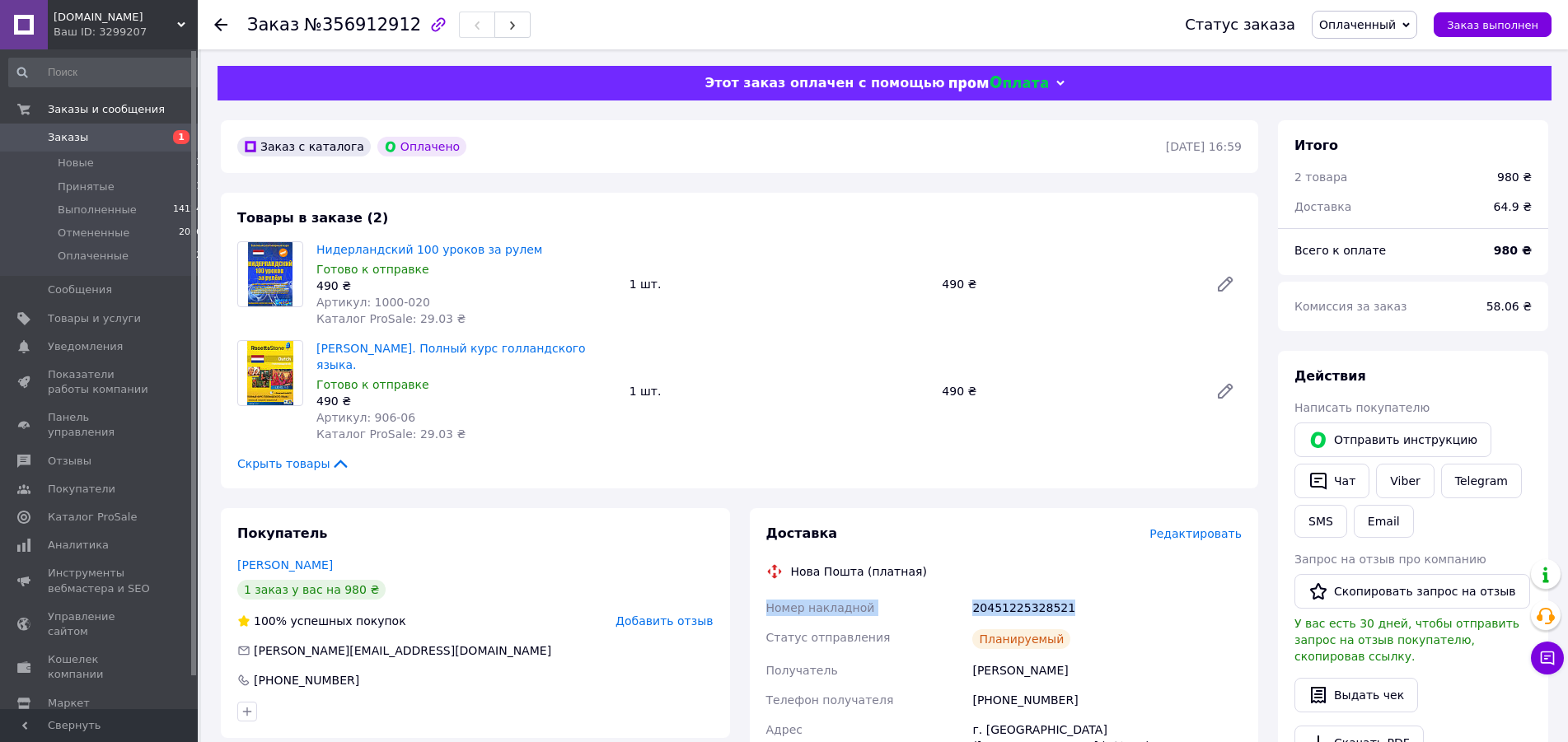
click at [1092, 593] on div "Номер накладной 20451225328521 Статус отправления Планируемый Получатель [PERSO…" at bounding box center [1004, 753] width 483 height 320
copy div "Номер накладной 20451225328521"
click at [82, 161] on span "Новые" at bounding box center [76, 162] width 36 height 15
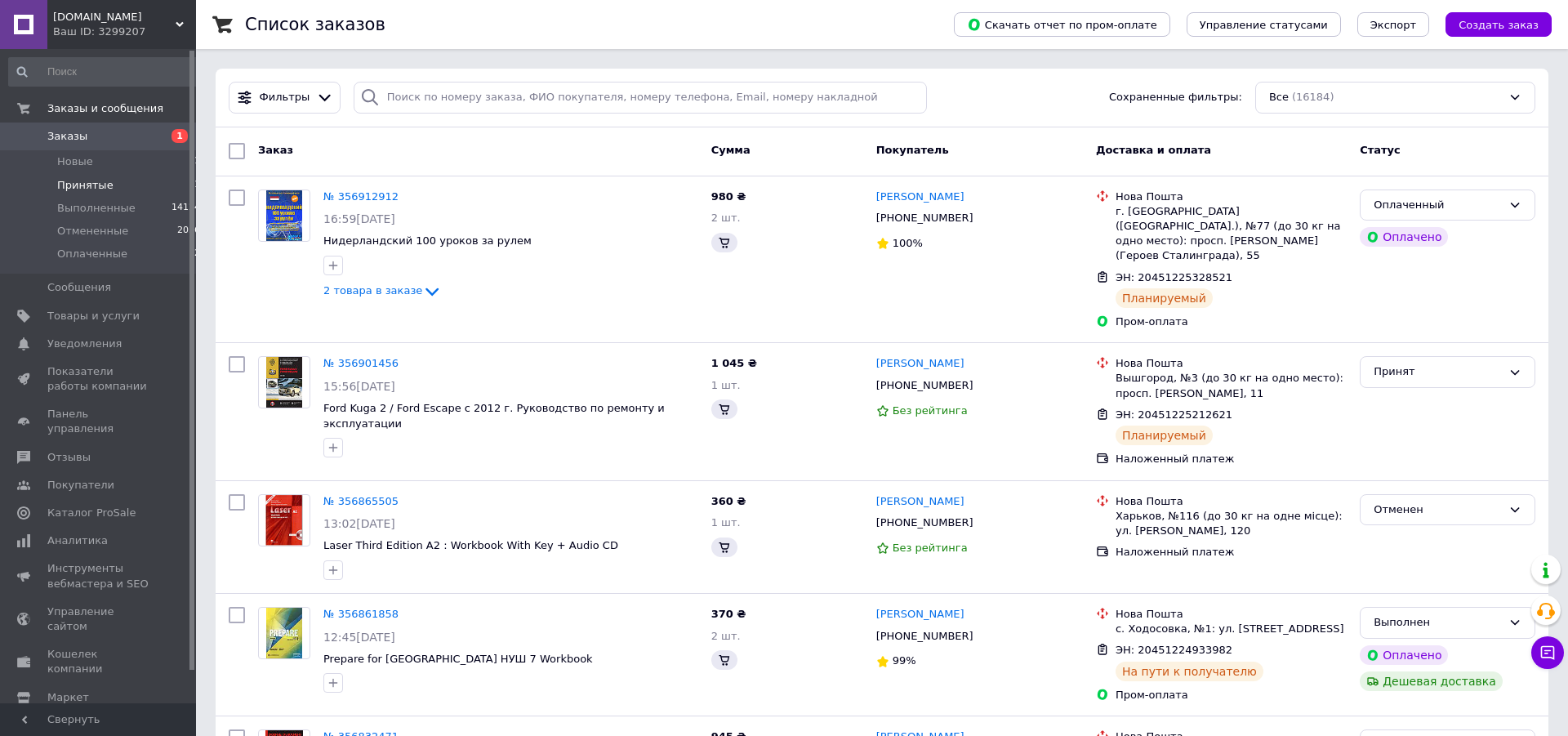
click at [73, 183] on span "Принятые" at bounding box center [86, 185] width 57 height 15
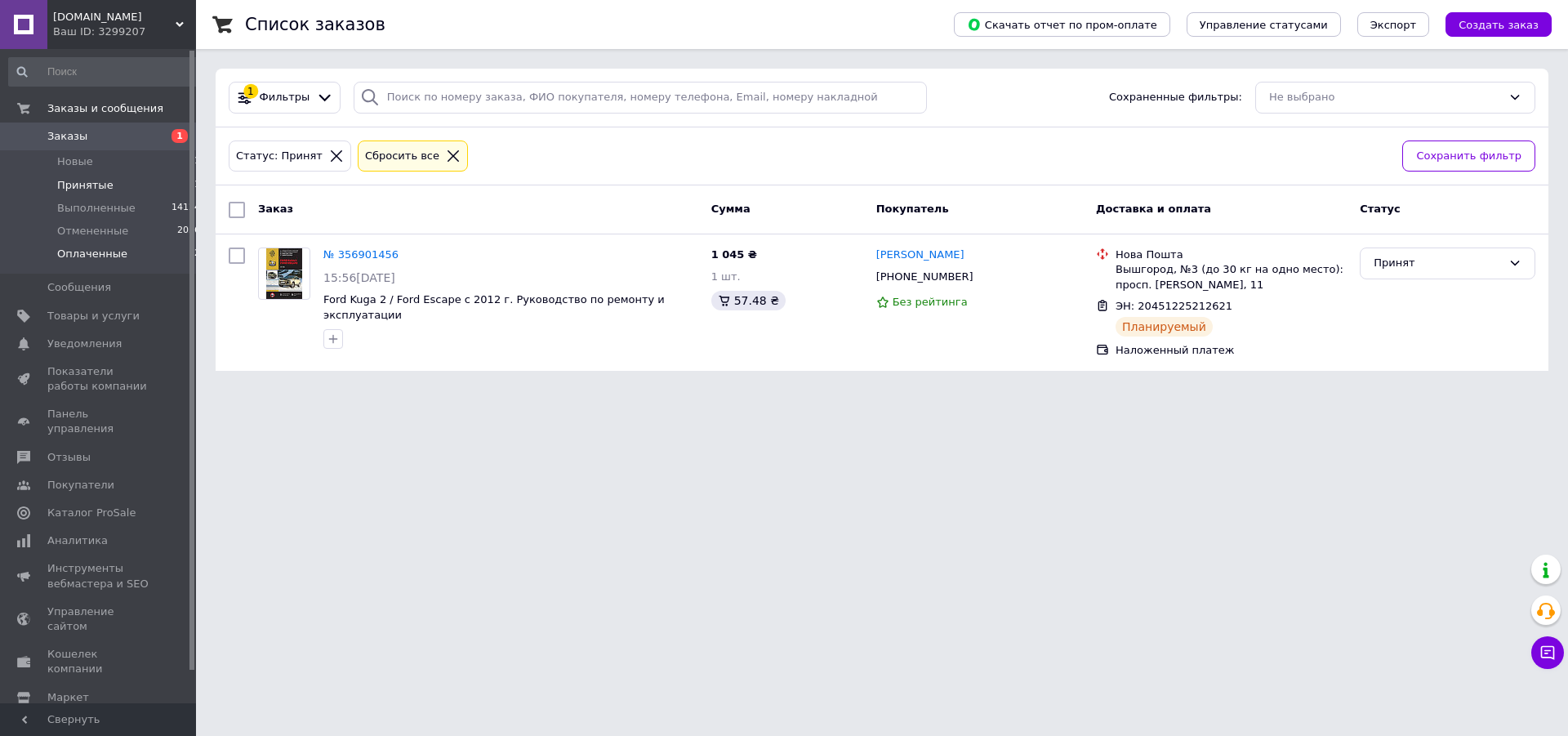
click at [92, 258] on span "Оплаченные" at bounding box center [92, 254] width 70 height 15
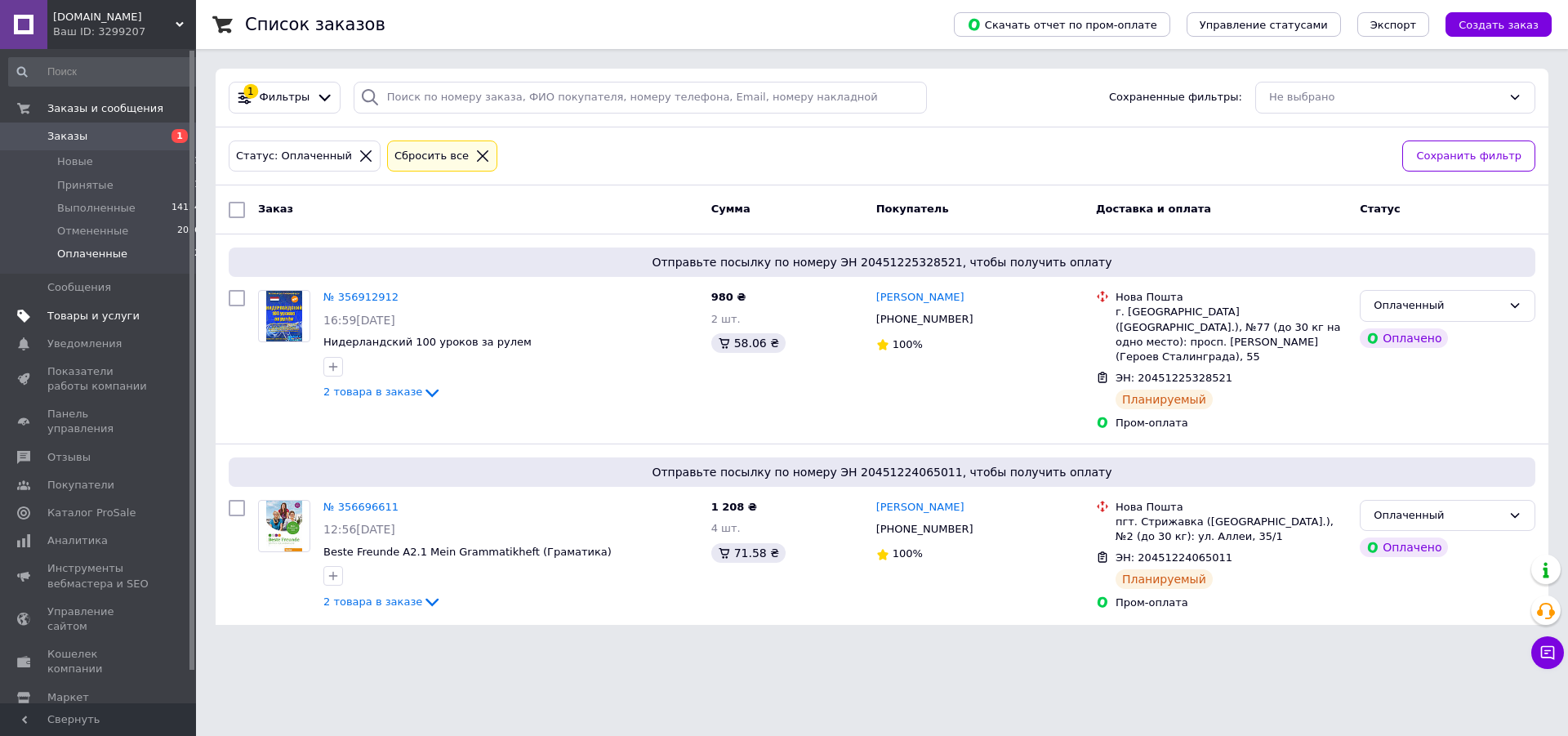
click at [75, 308] on link "Товары и услуги" at bounding box center [104, 316] width 210 height 27
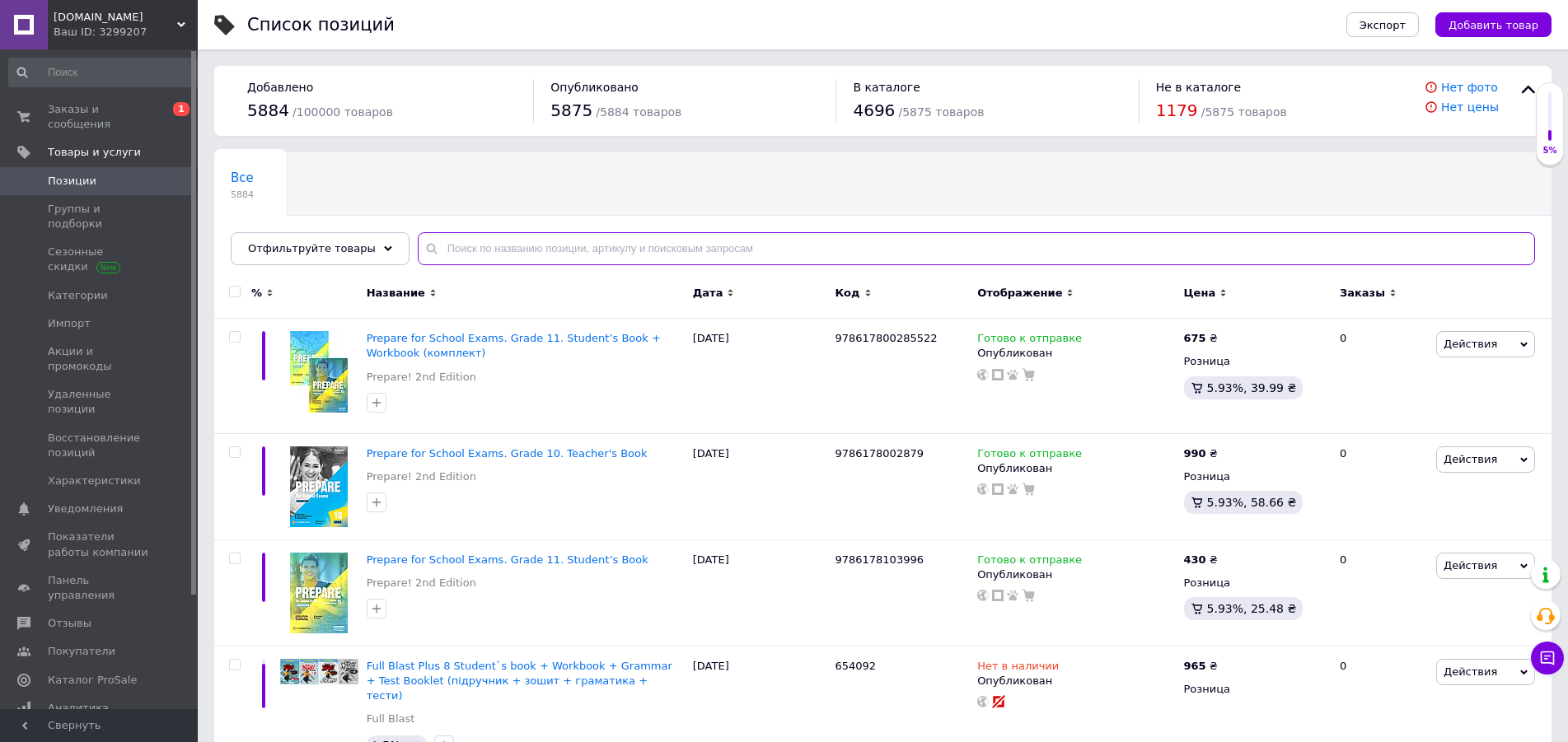
click at [574, 248] on input "text" at bounding box center [975, 249] width 1117 height 33
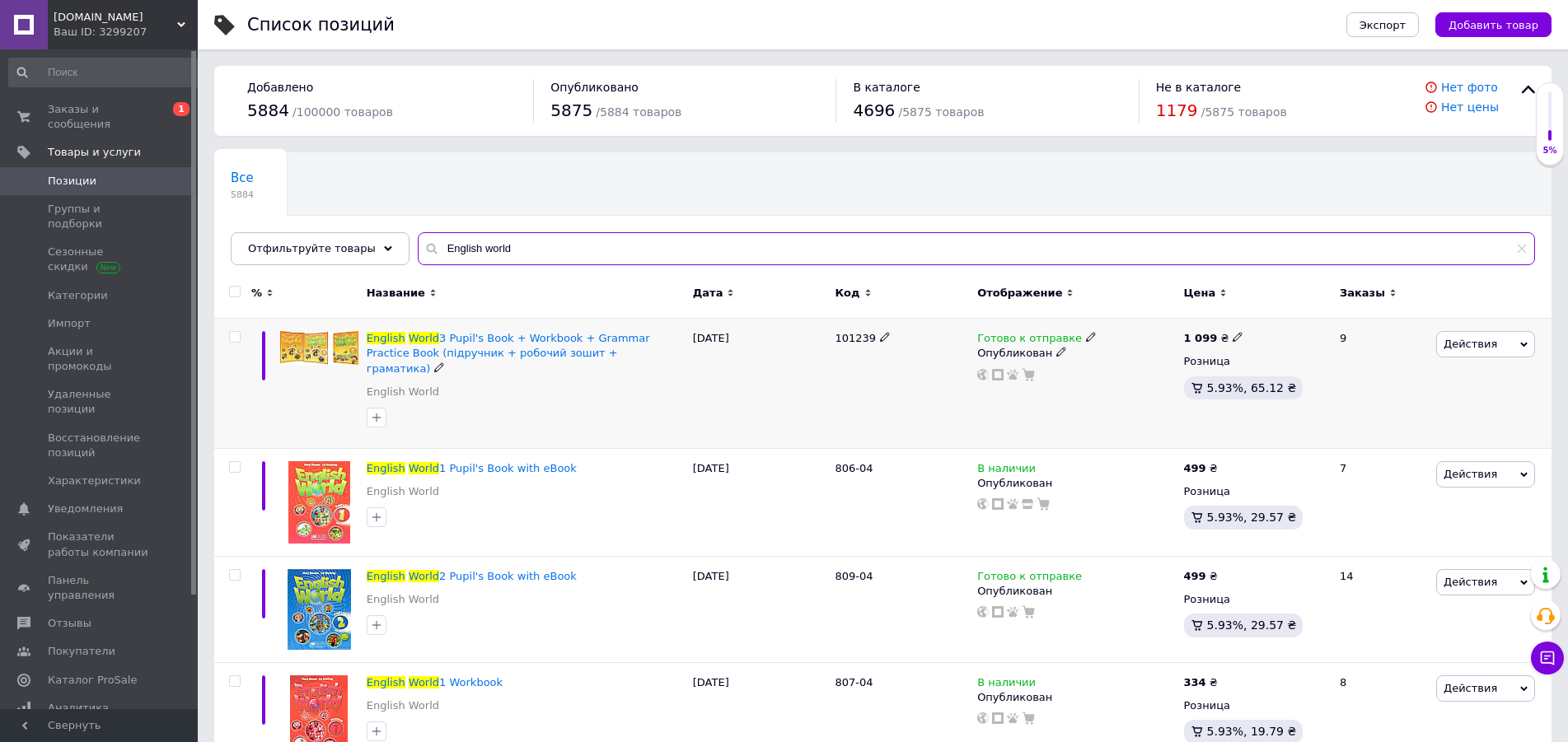
type input "English world"
click at [1225, 345] on div "1 099 ₴" at bounding box center [1214, 338] width 60 height 15
type input "1220"
click at [1222, 462] on icon at bounding box center [1226, 466] width 10 height 10
type input "4"
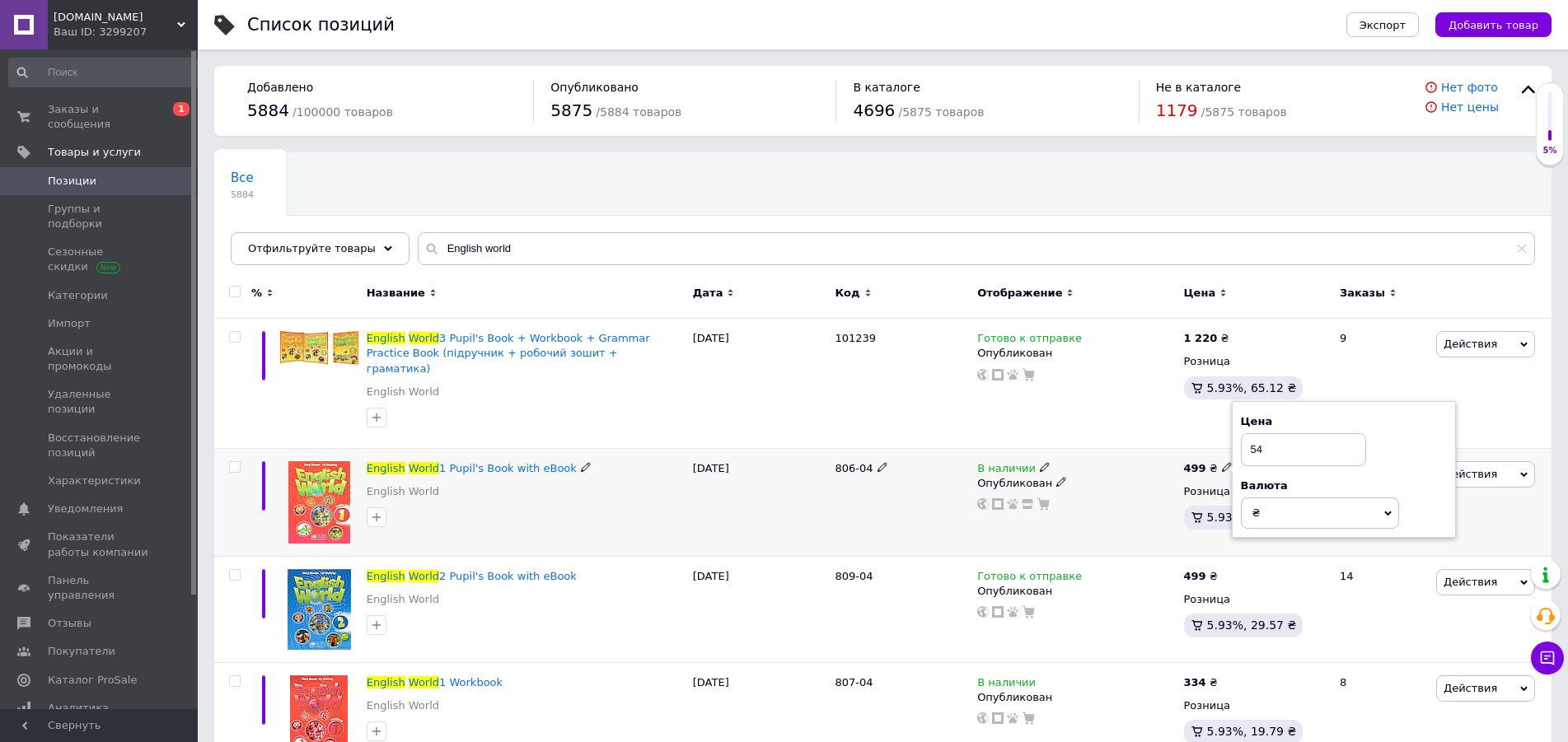
type input "549"
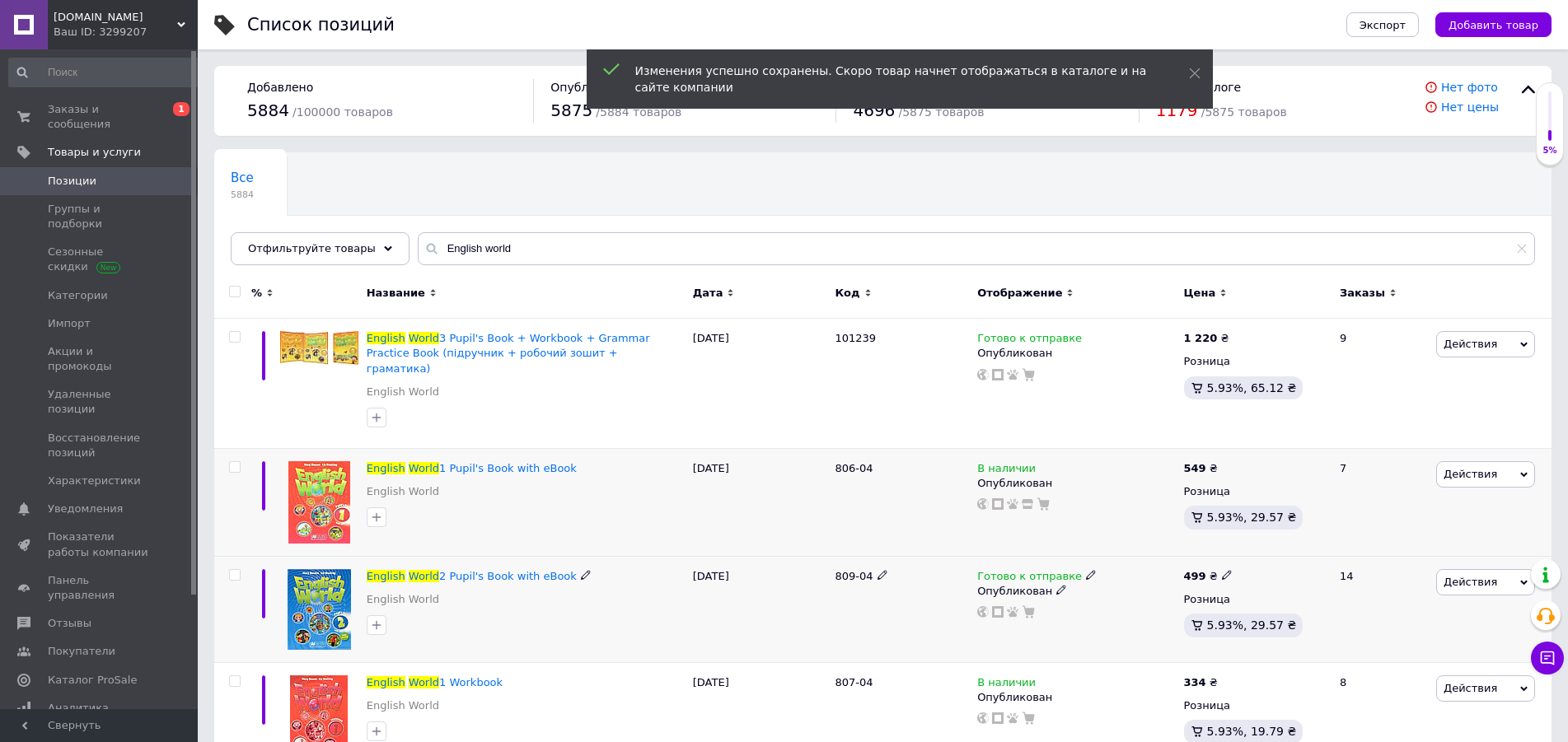
click at [1222, 557] on div "499 ₴ Розница 5.93%, 29.57 ₴" at bounding box center [1255, 610] width 150 height 106
click at [1222, 570] on icon at bounding box center [1226, 574] width 10 height 10
type input "4"
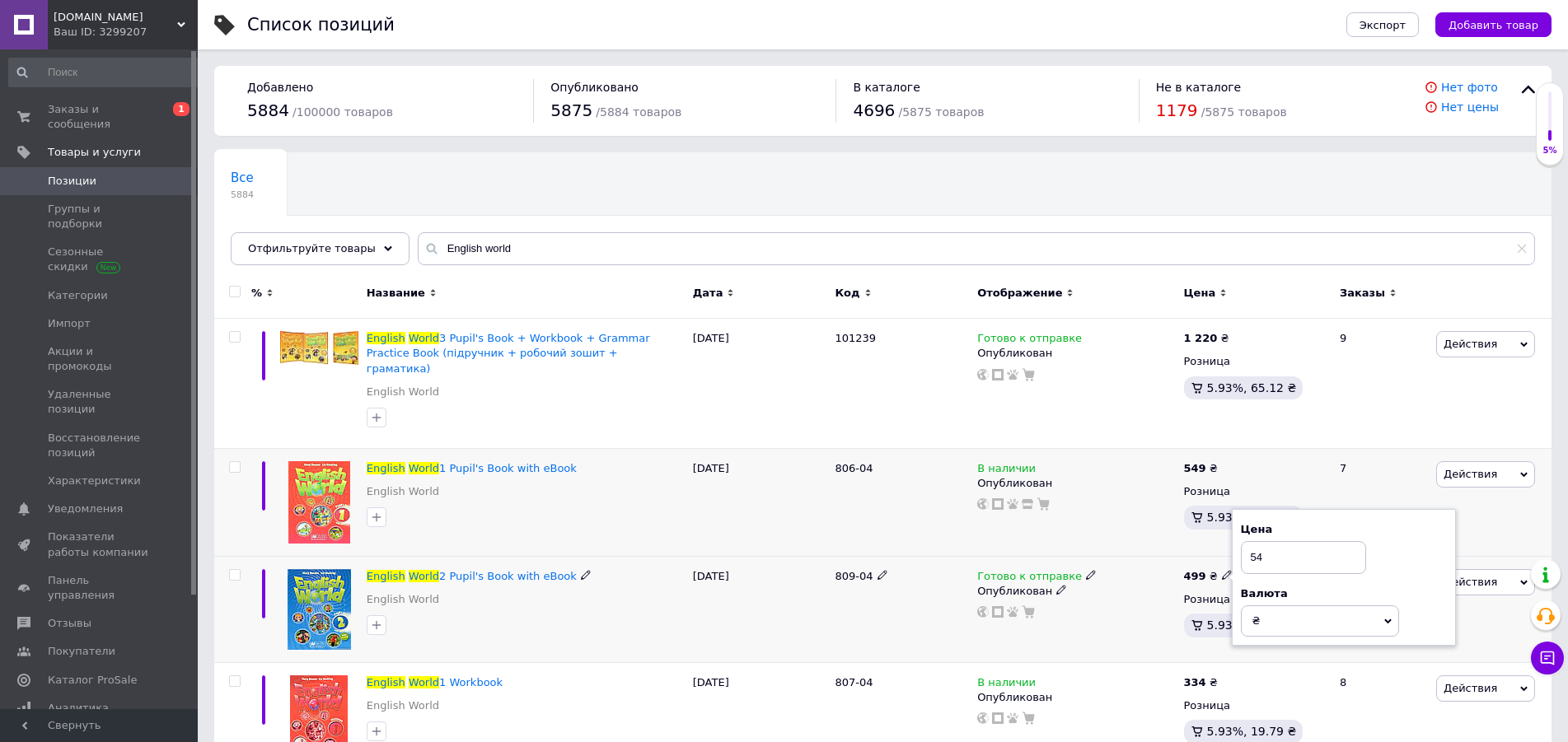
type input "549"
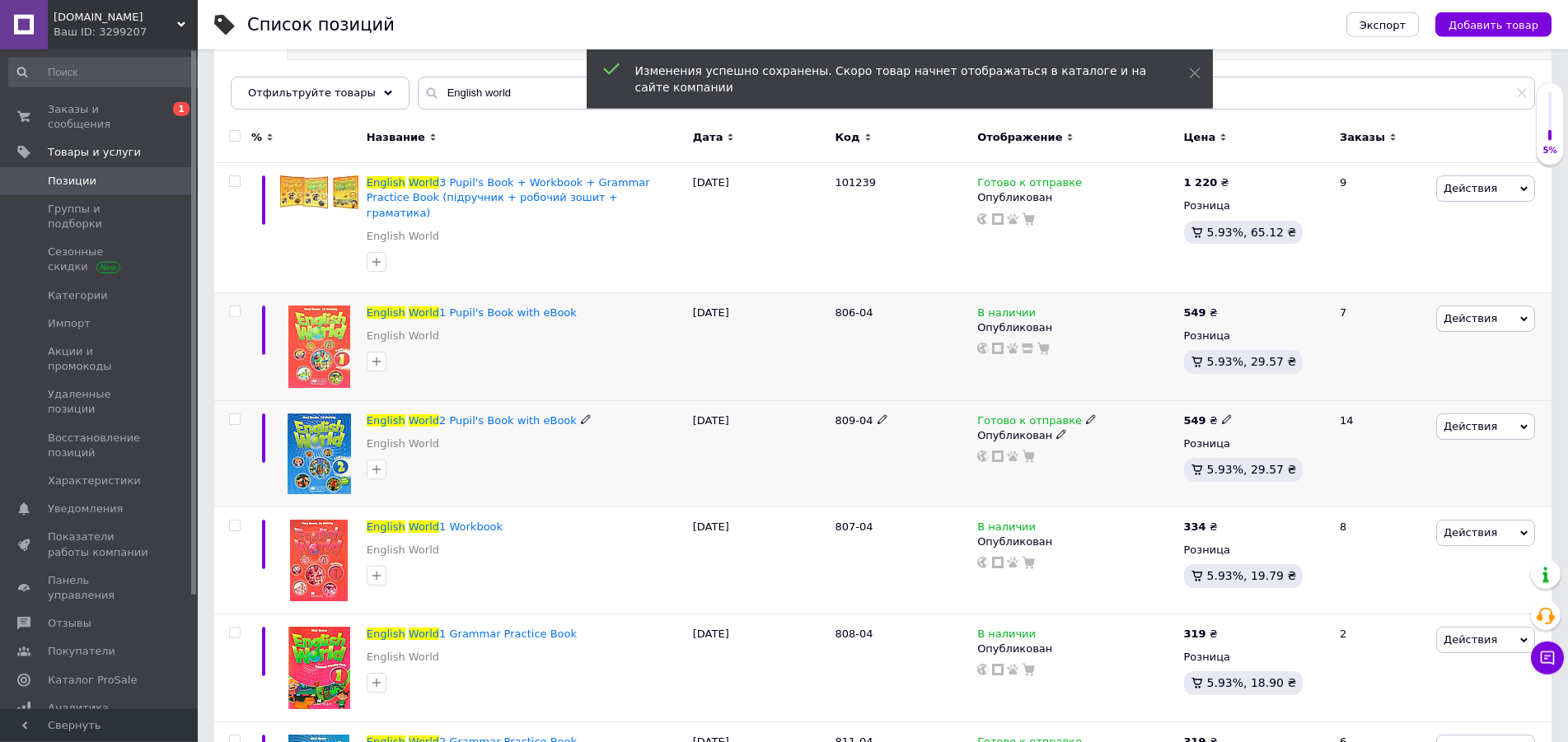
scroll to position [168, 0]
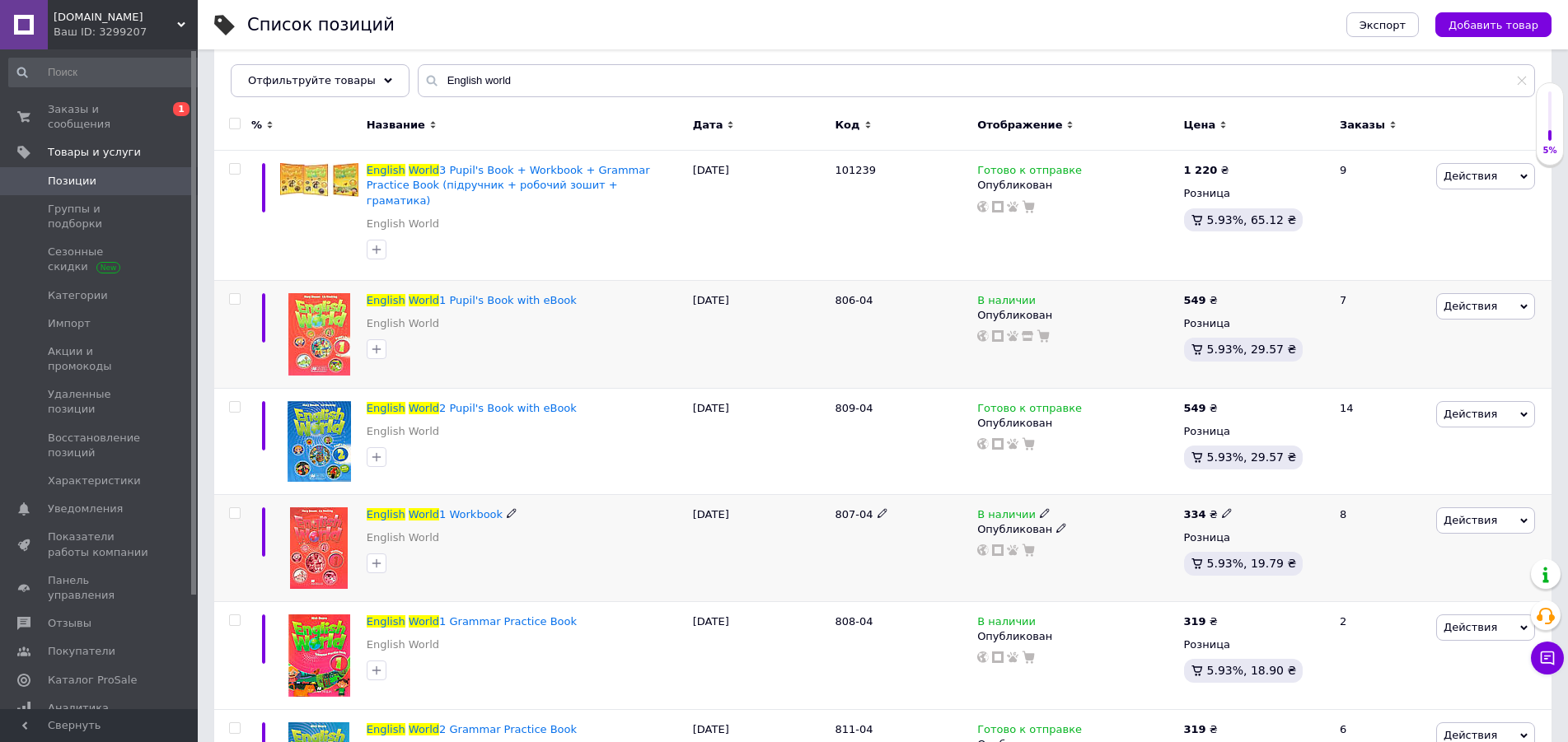
click at [1222, 508] on icon at bounding box center [1226, 512] width 10 height 10
type input "349"
click at [1222, 615] on icon at bounding box center [1226, 619] width 10 height 10
type input "349"
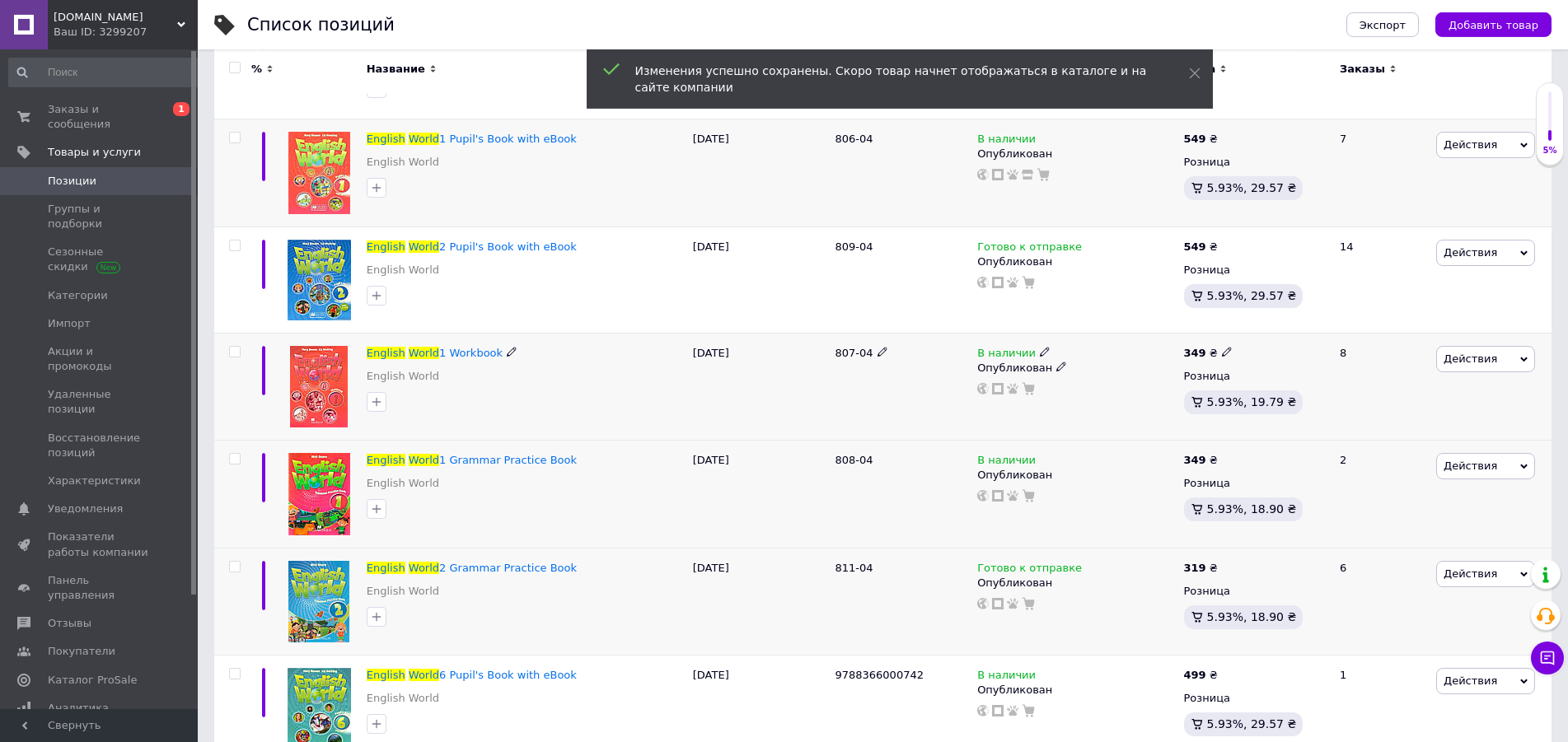
scroll to position [336, 0]
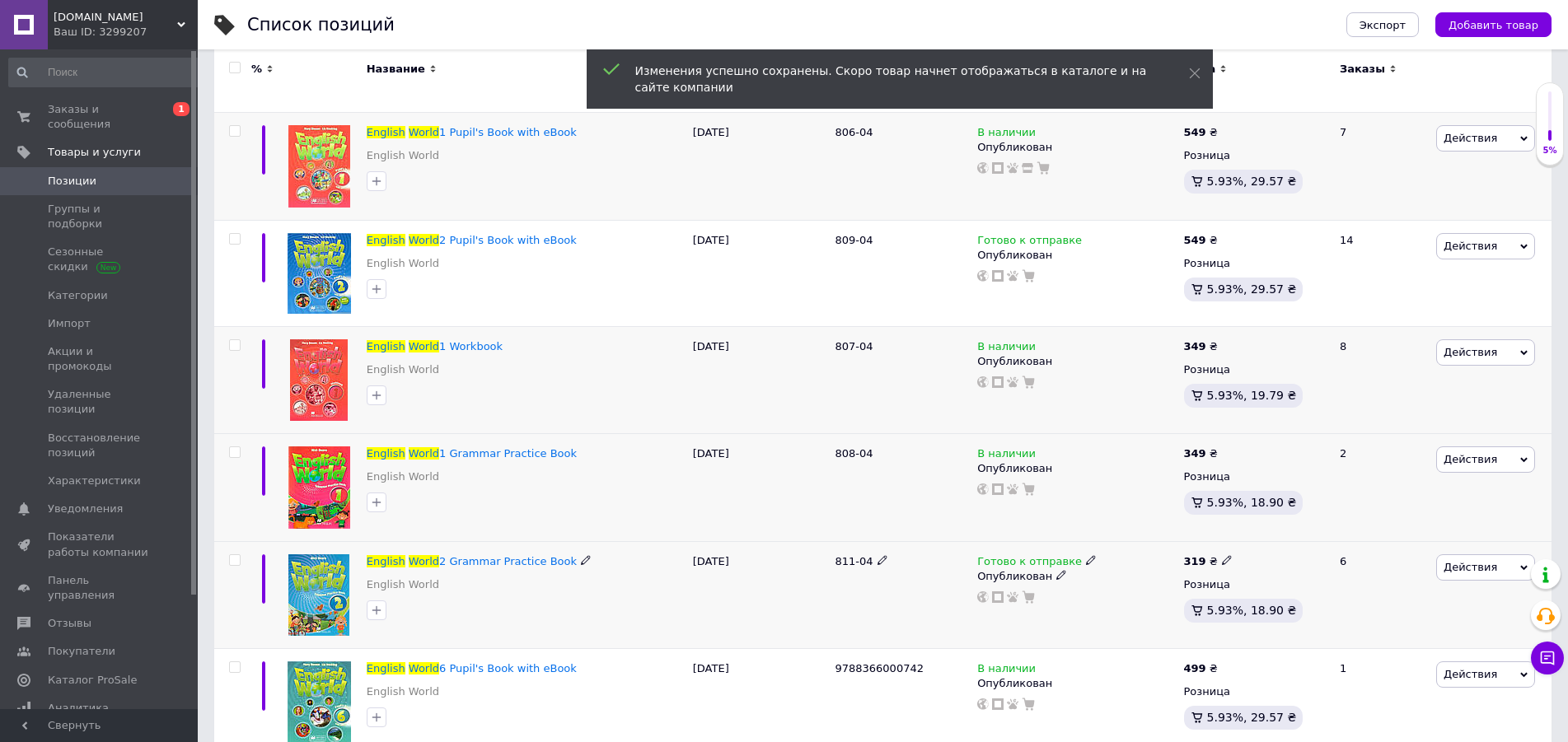
click at [1222, 556] on use at bounding box center [1226, 561] width 9 height 9
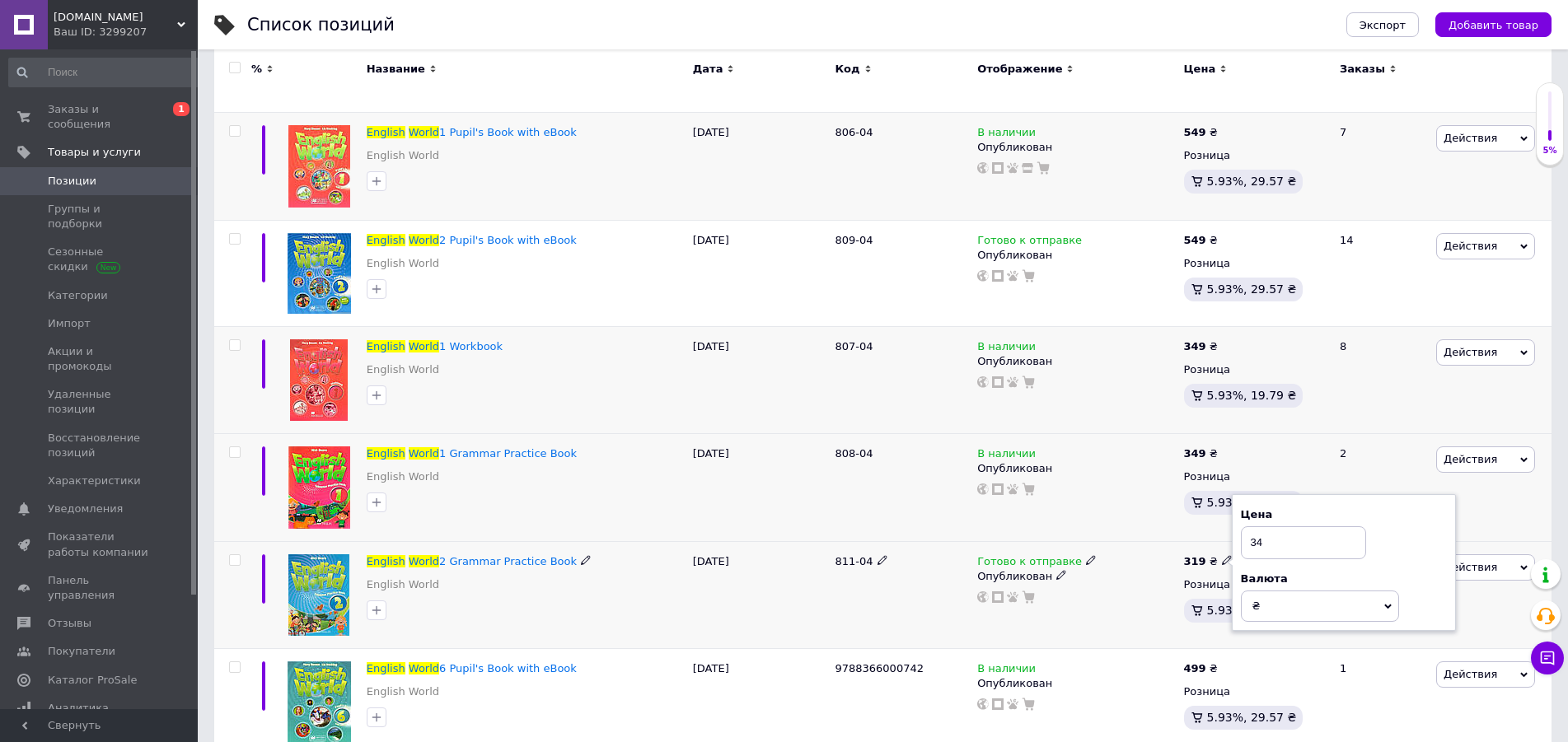
type input "349"
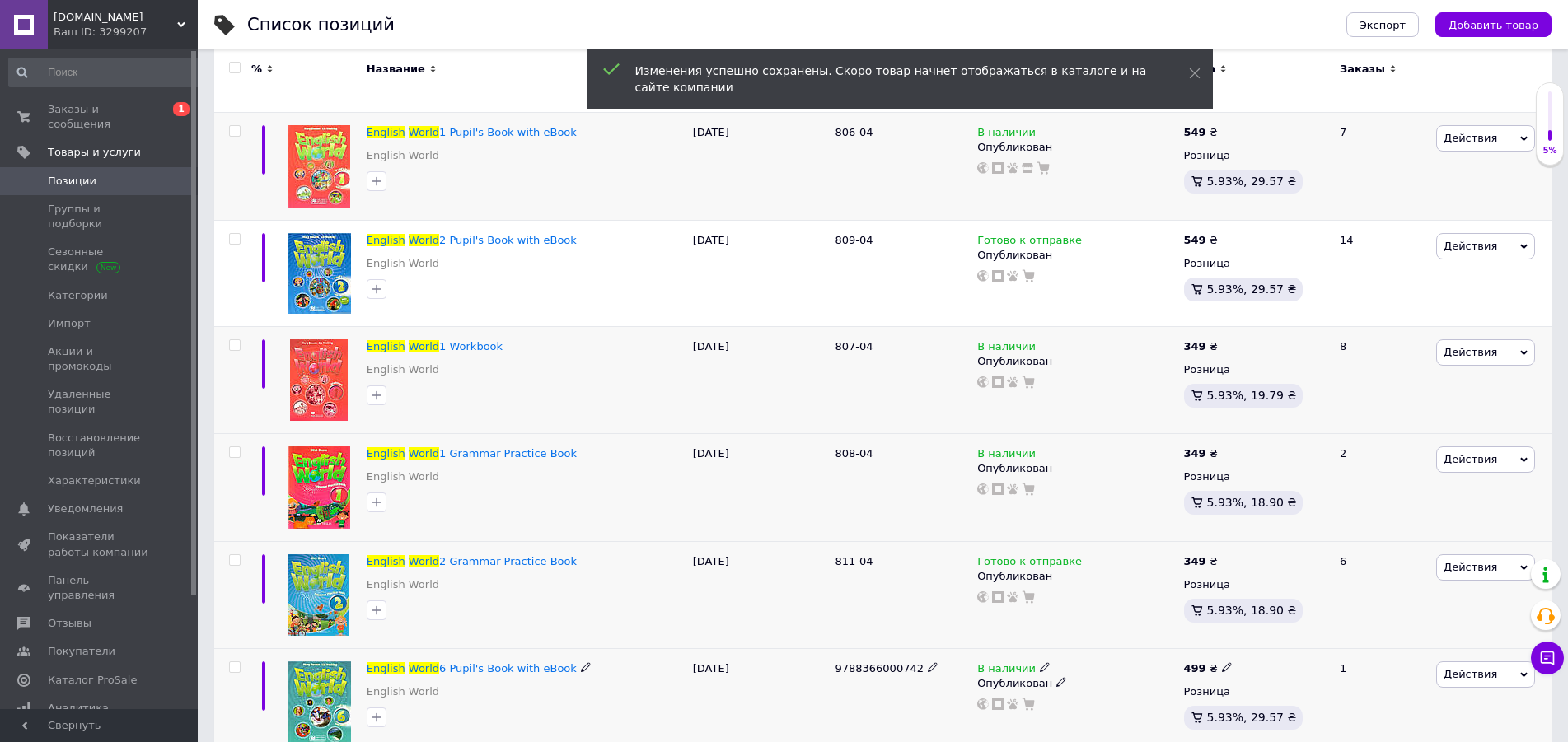
click at [1222, 663] on icon at bounding box center [1226, 667] width 10 height 10
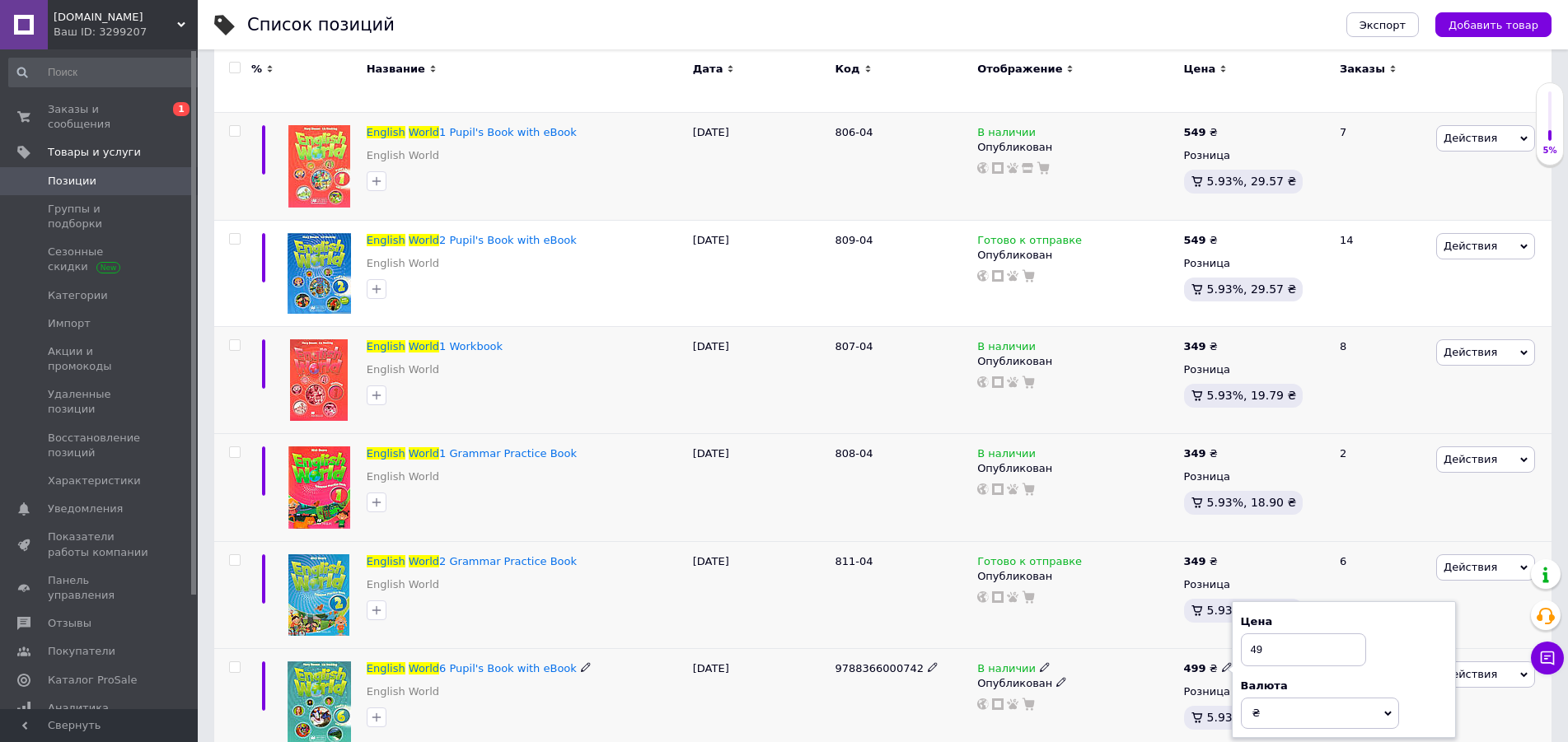
type input "4"
type input "549"
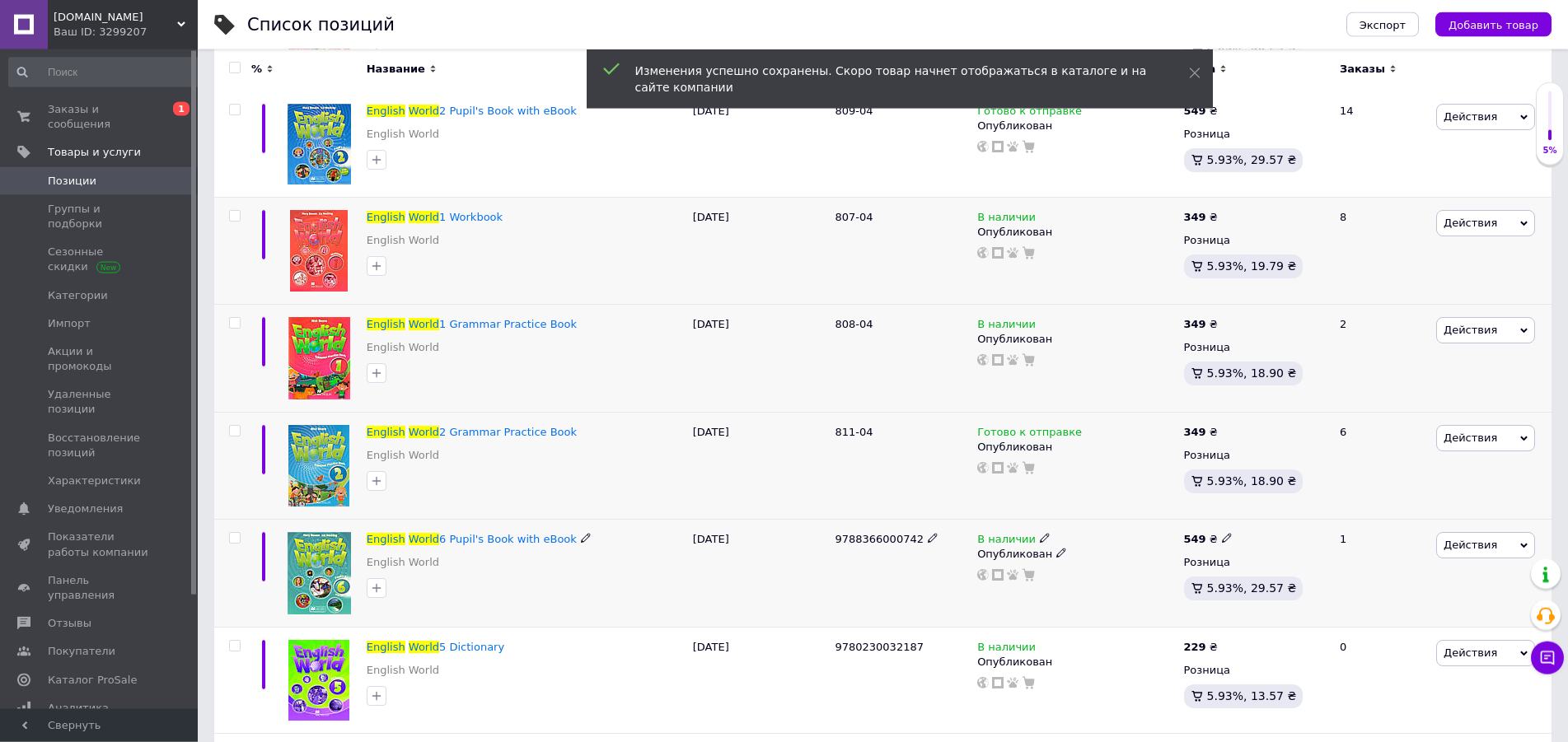
scroll to position [504, 0]
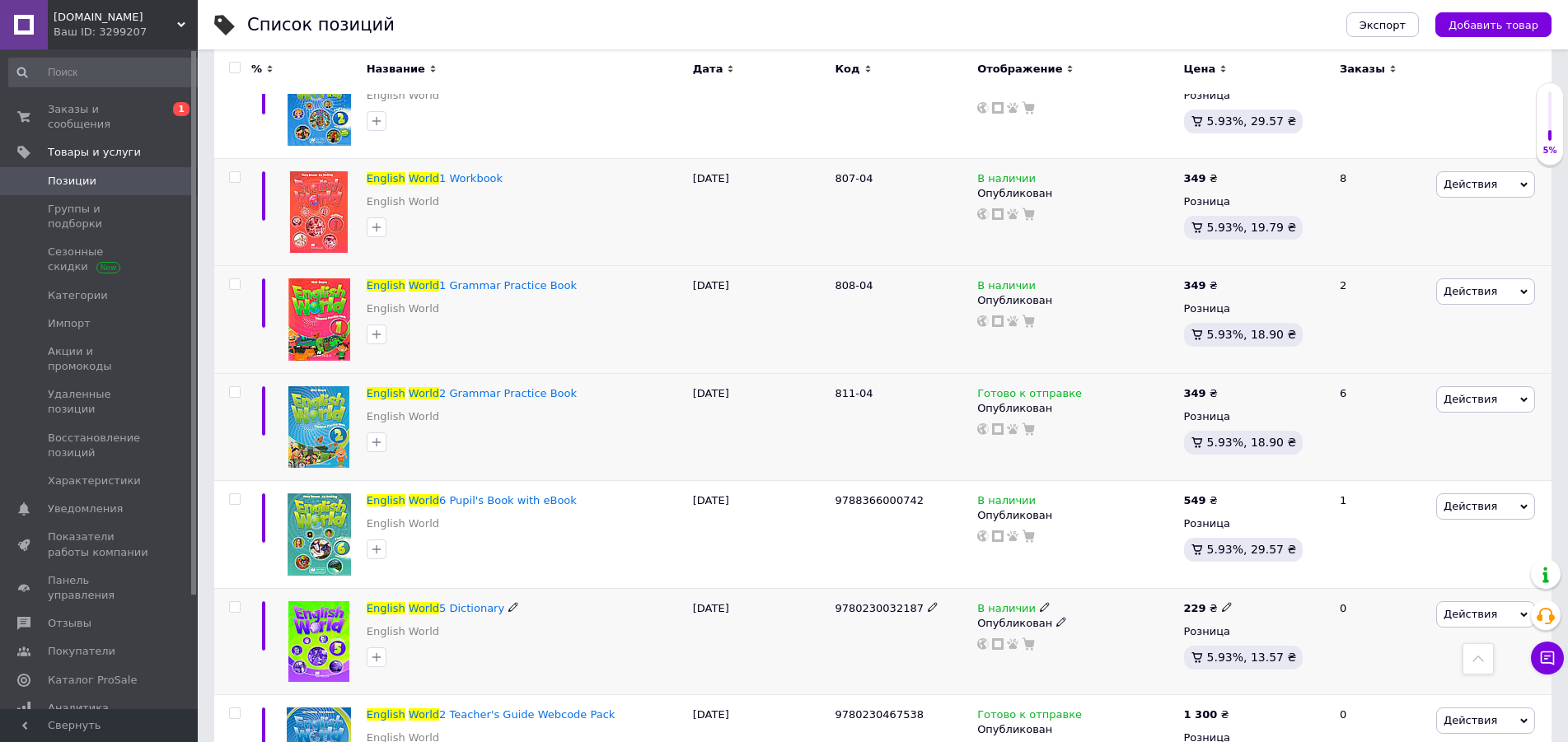
click at [1222, 602] on icon at bounding box center [1226, 606] width 10 height 10
type input "2"
type input "349"
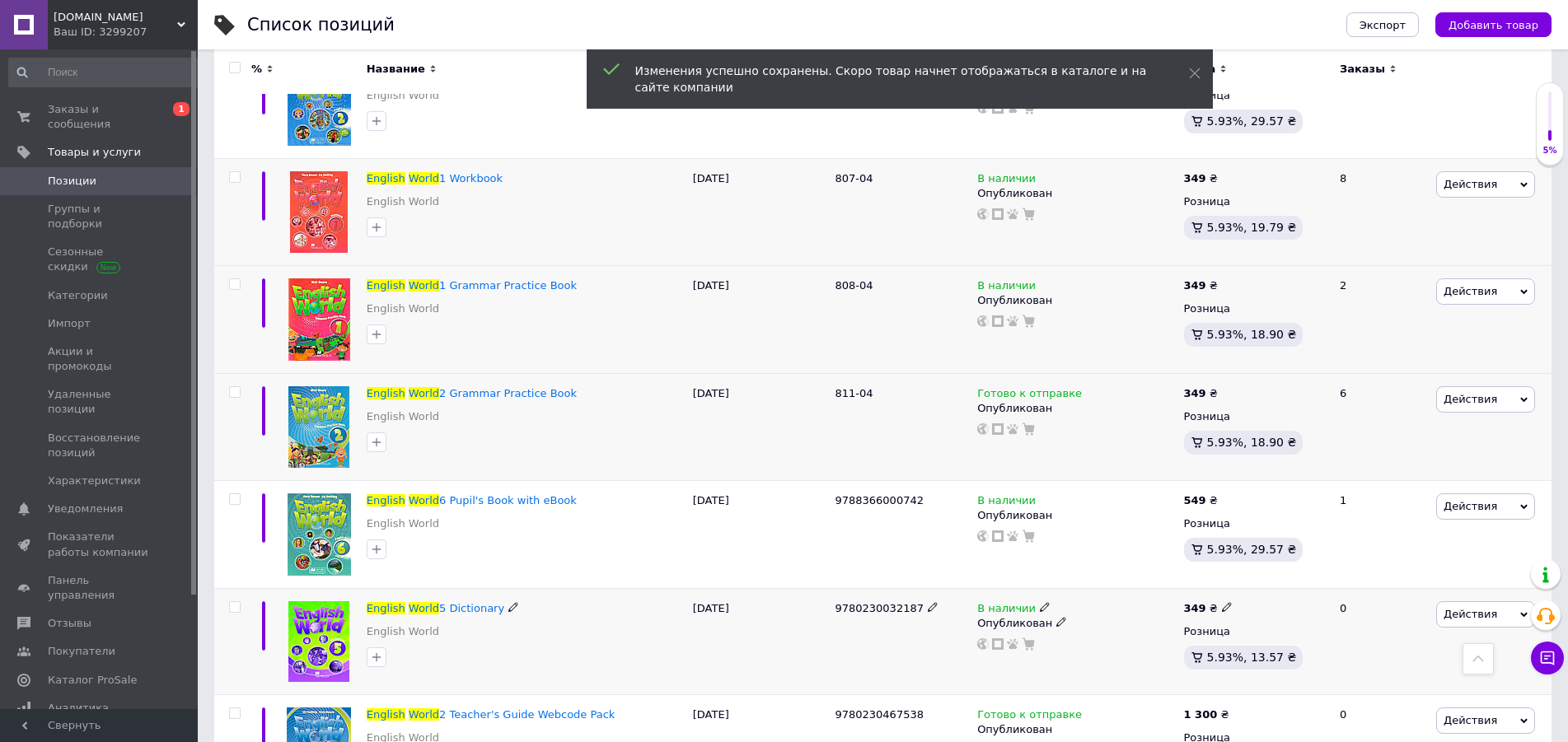
click at [1222, 603] on use at bounding box center [1226, 607] width 9 height 9
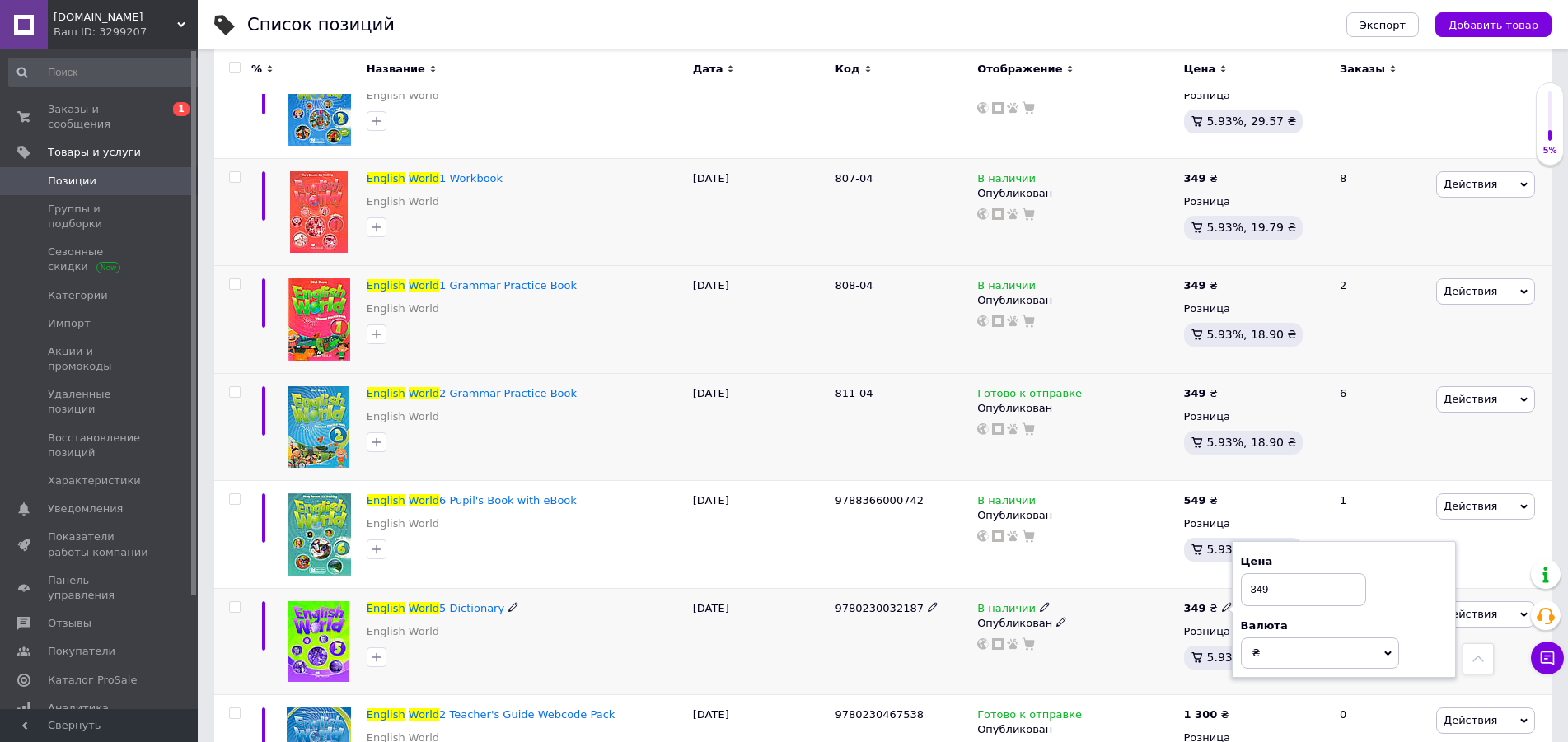
click at [1254, 574] on input "349" at bounding box center [1303, 590] width 125 height 33
type input "249"
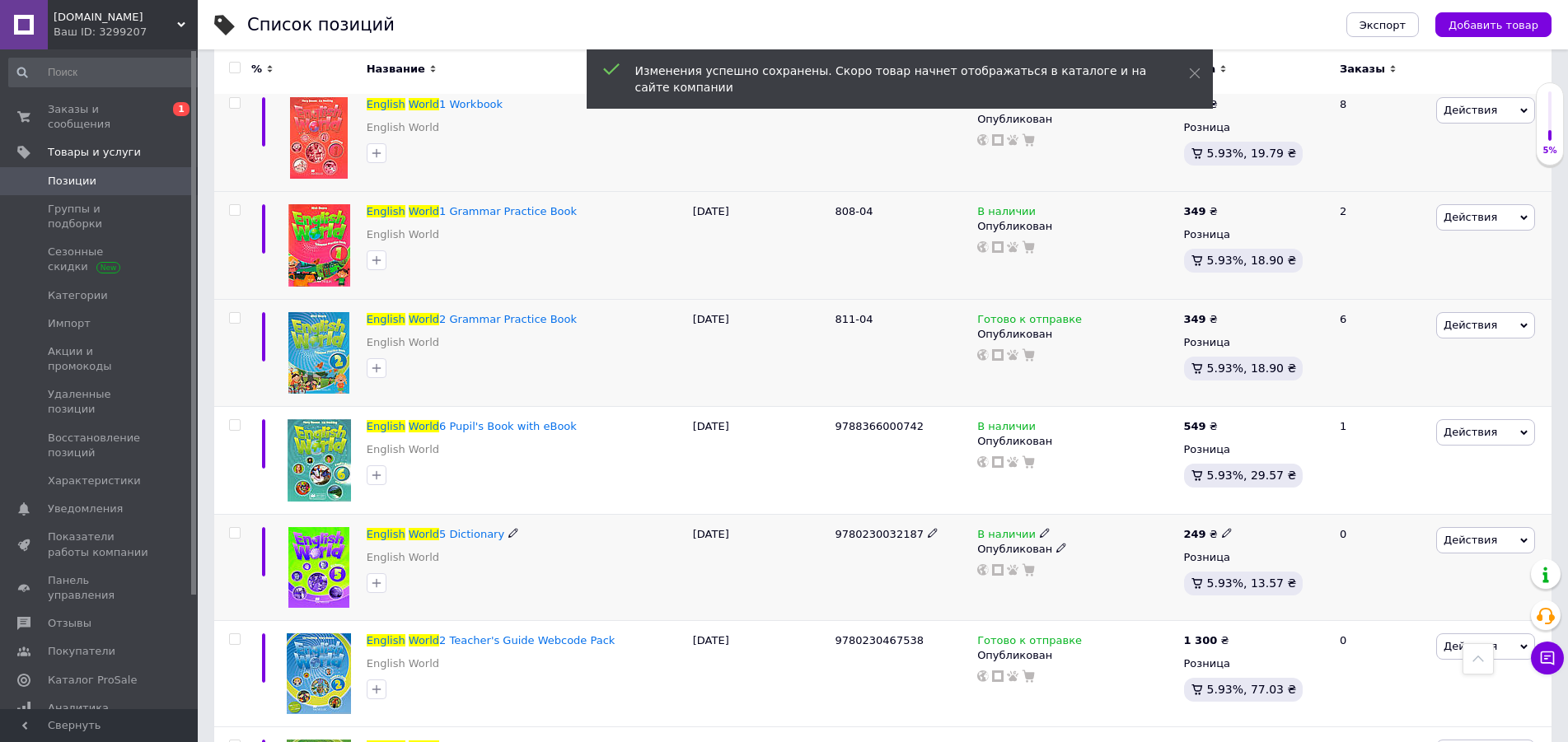
scroll to position [672, 0]
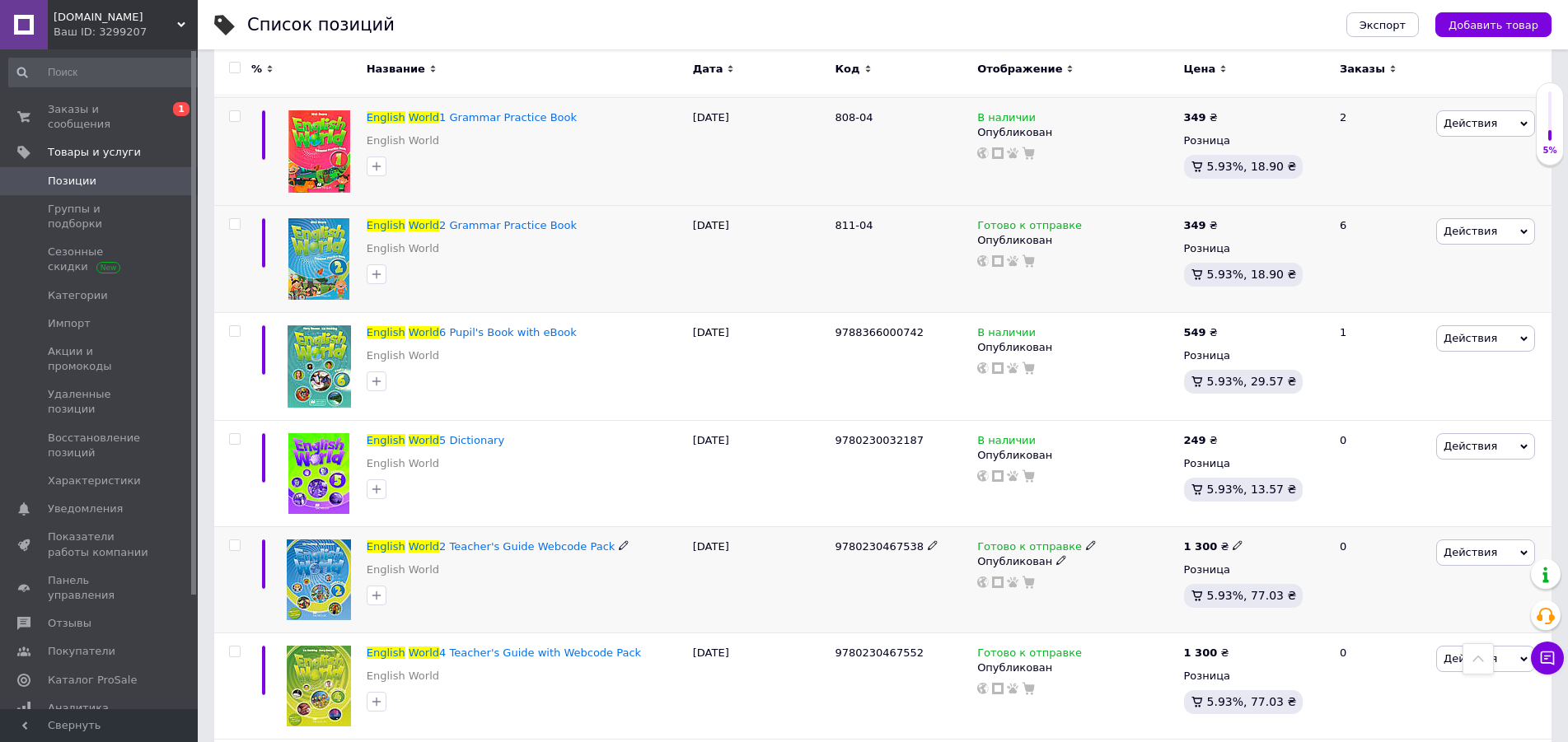
click at [1233, 541] on use at bounding box center [1237, 545] width 9 height 9
type input "1400"
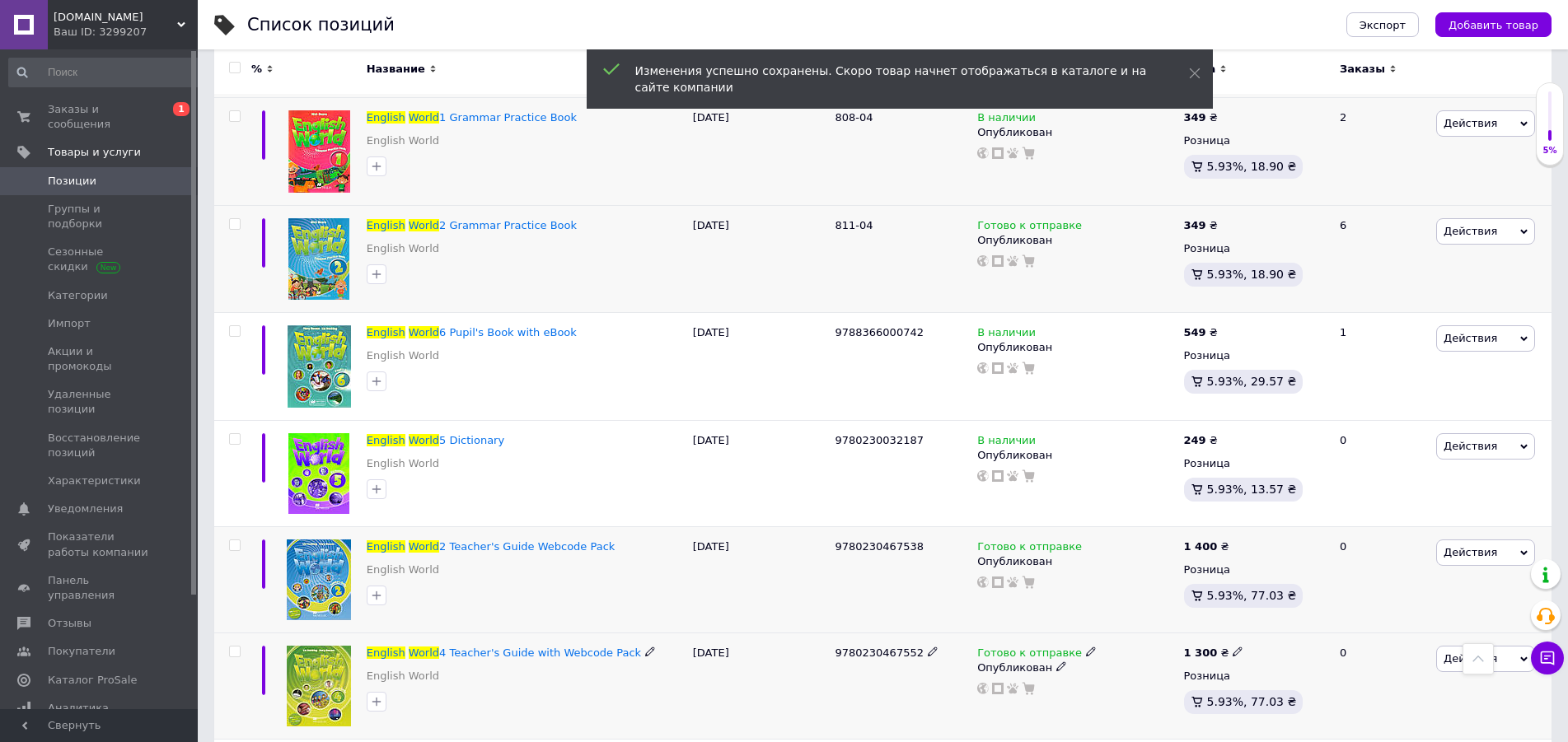
click at [1233, 648] on use at bounding box center [1237, 652] width 9 height 9
type input "1400"
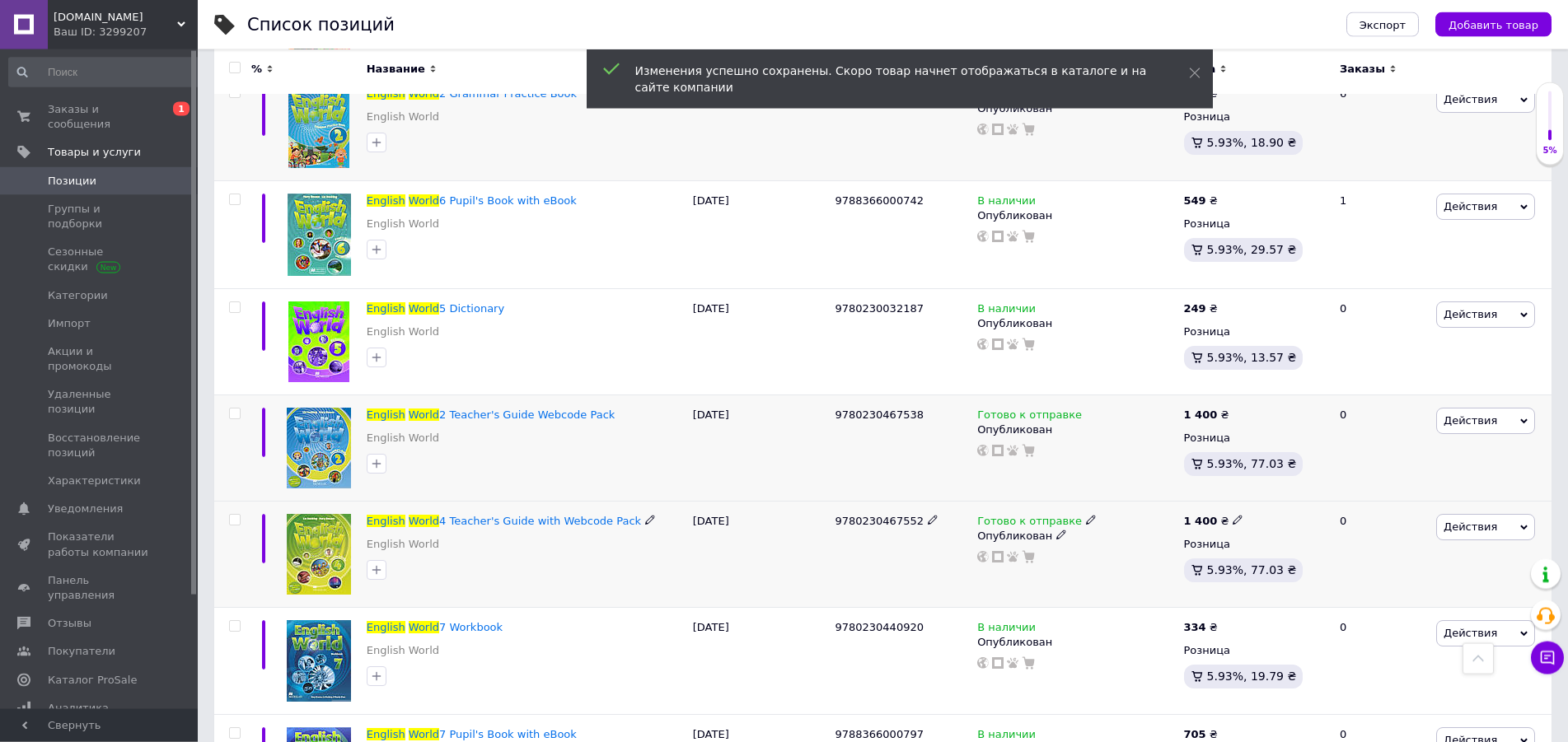
scroll to position [840, 0]
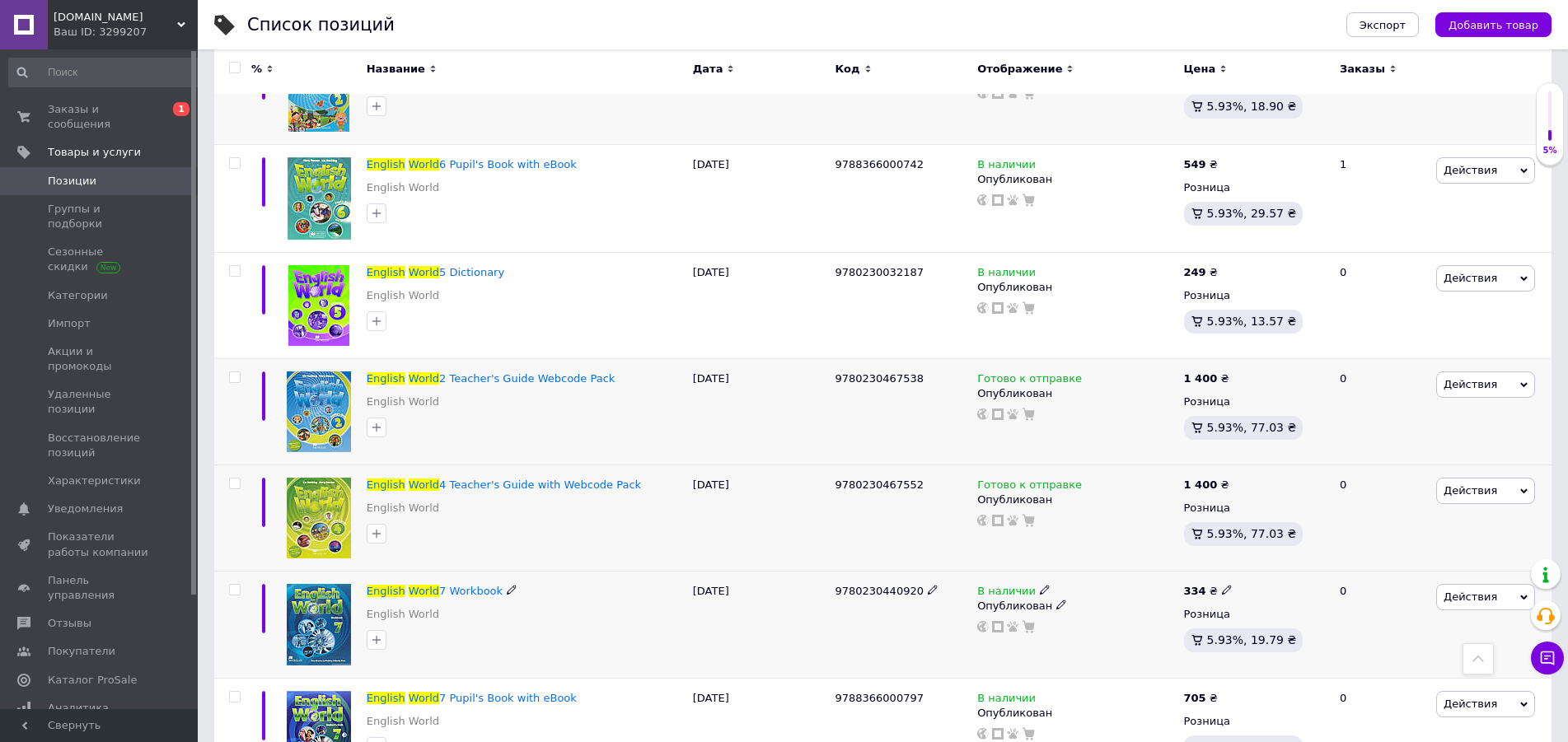
click at [1222, 585] on icon at bounding box center [1226, 589] width 10 height 10
type input "349"
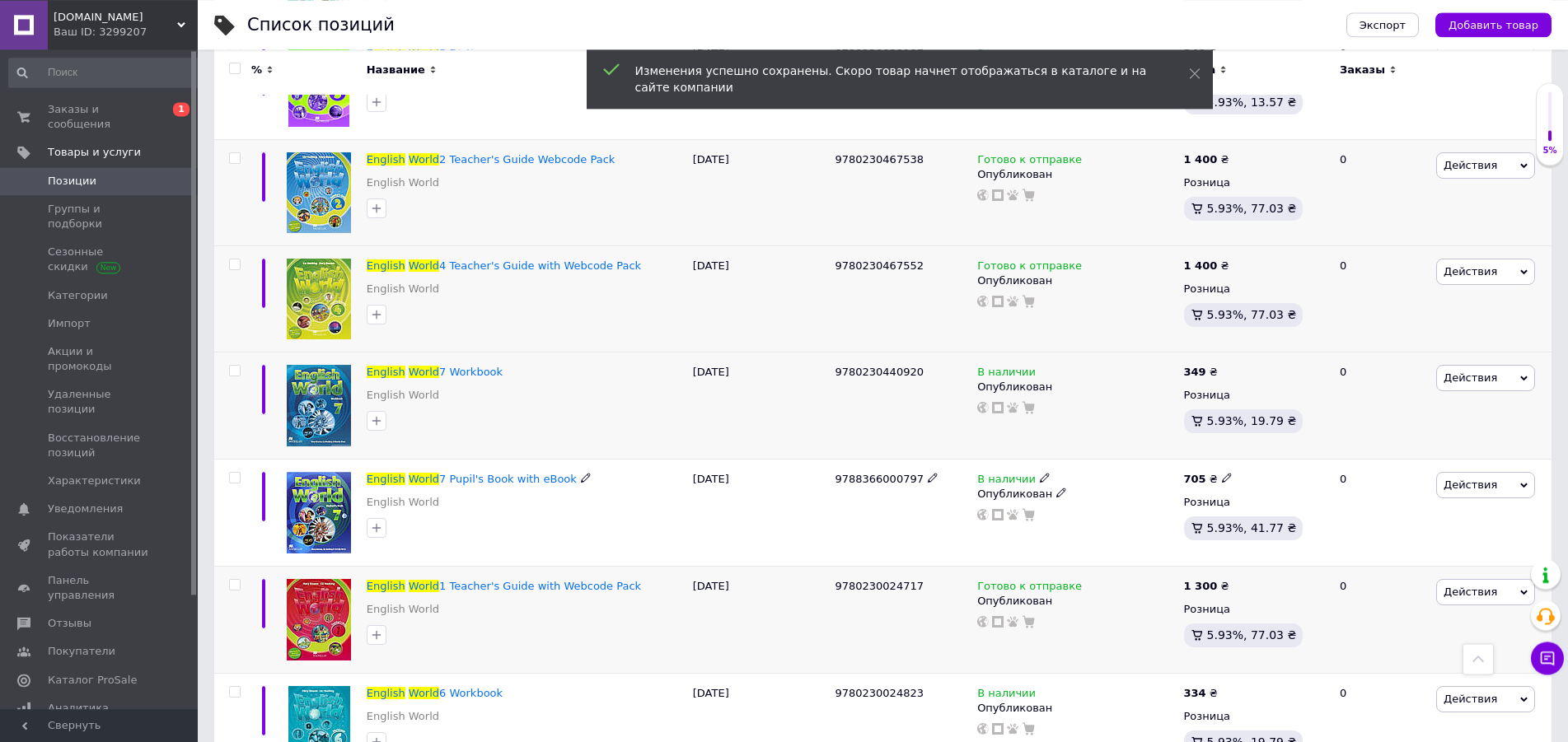
scroll to position [1176, 0]
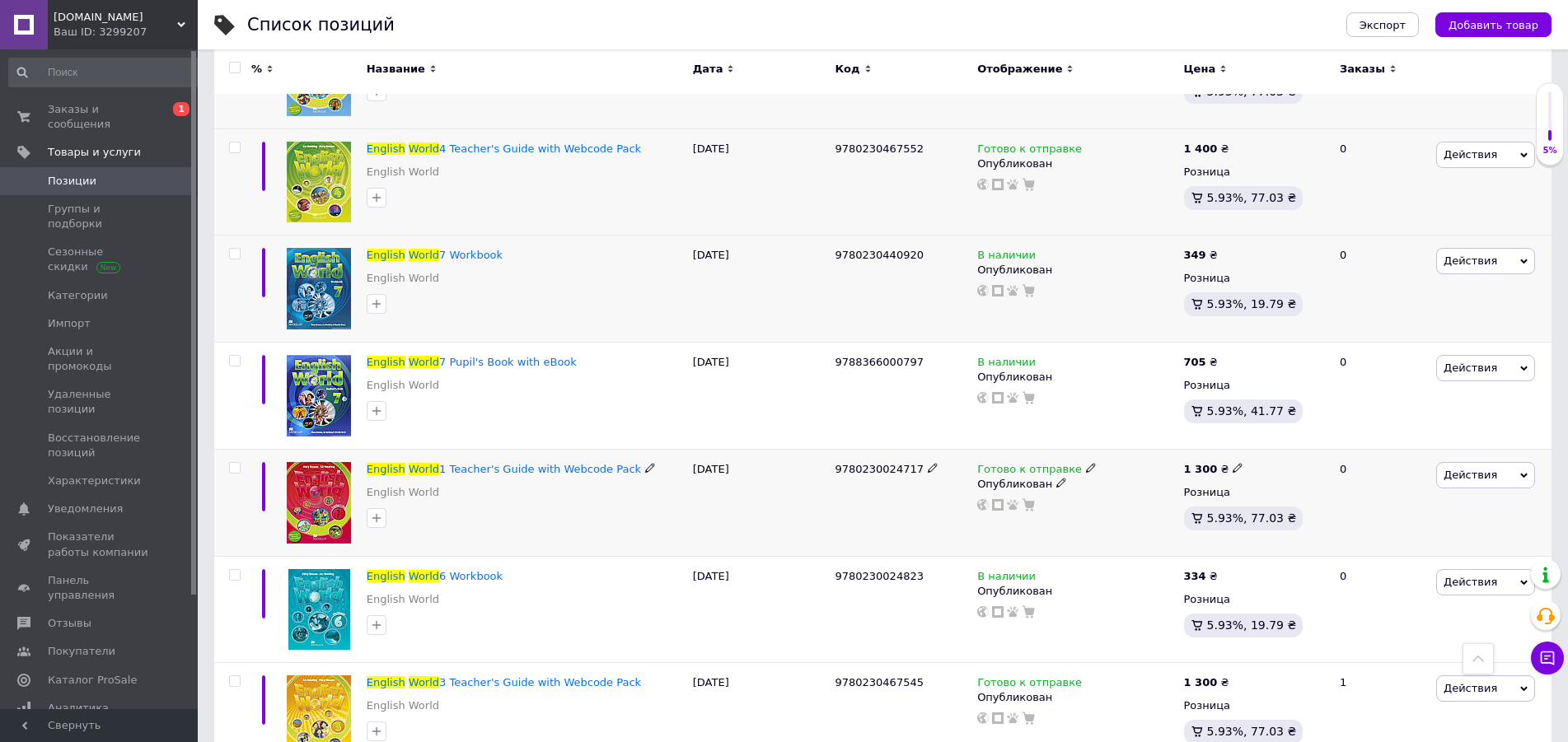
click at [1233, 463] on icon at bounding box center [1237, 467] width 10 height 10
type input "1400"
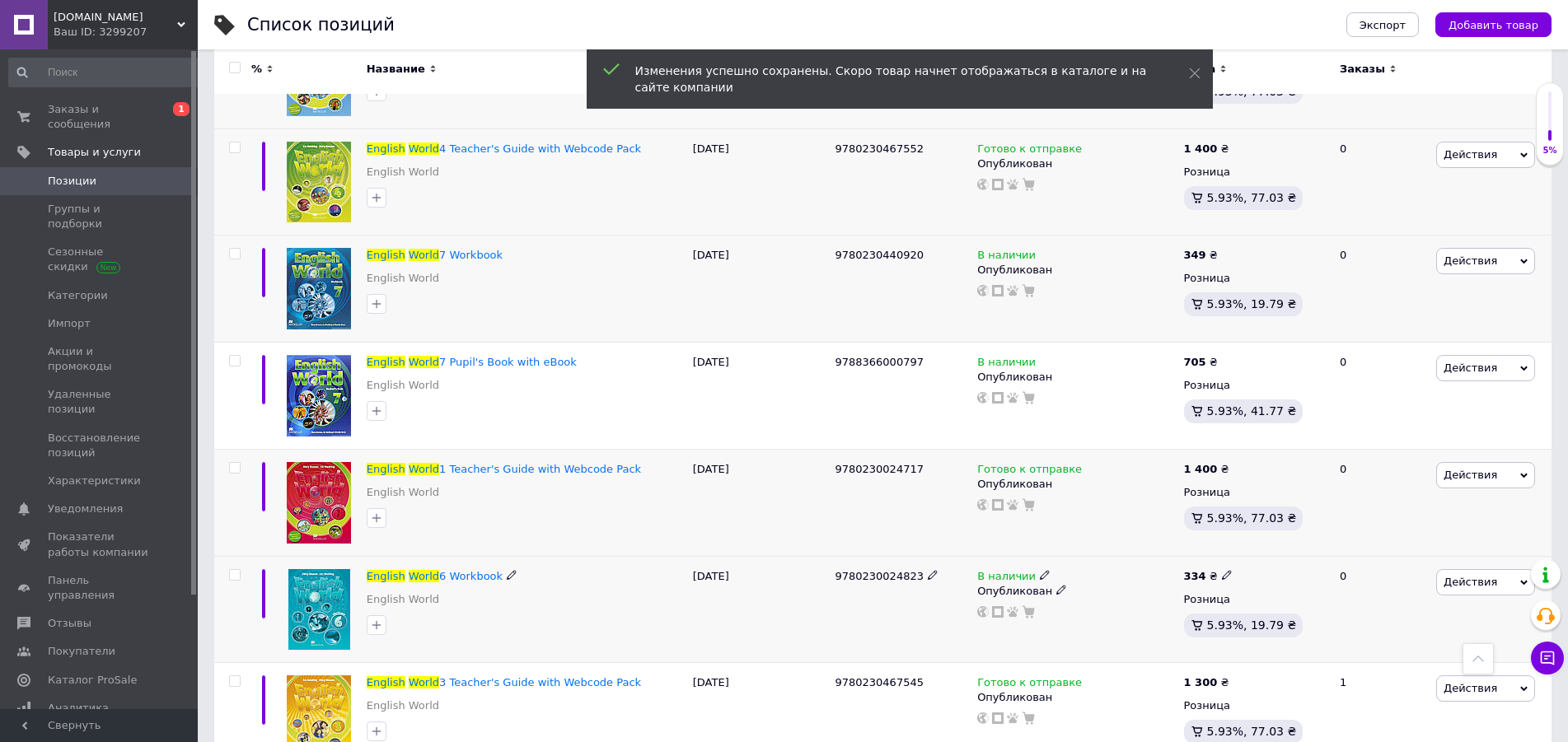
click at [1222, 570] on icon at bounding box center [1226, 574] width 10 height 10
type input "349"
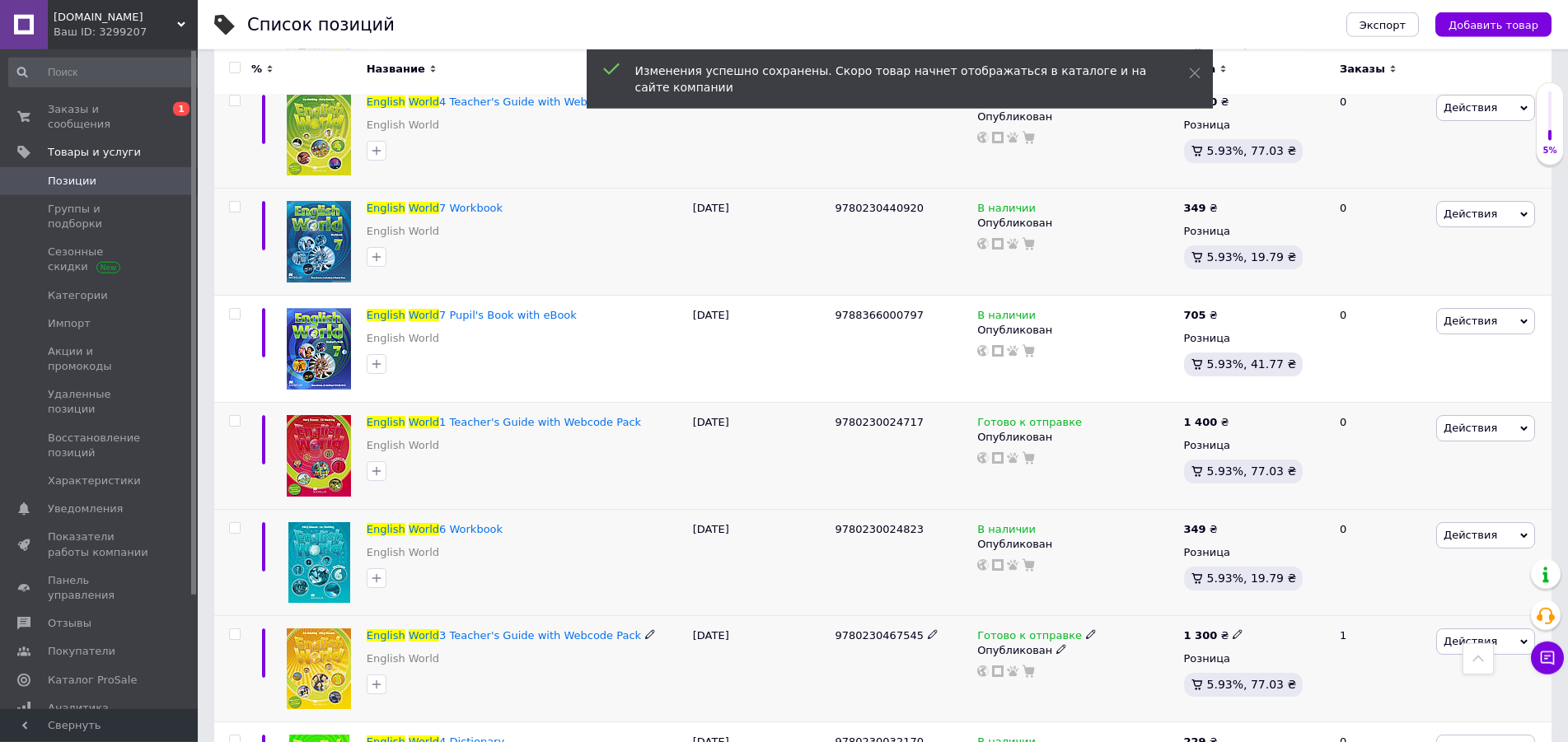
scroll to position [1260, 0]
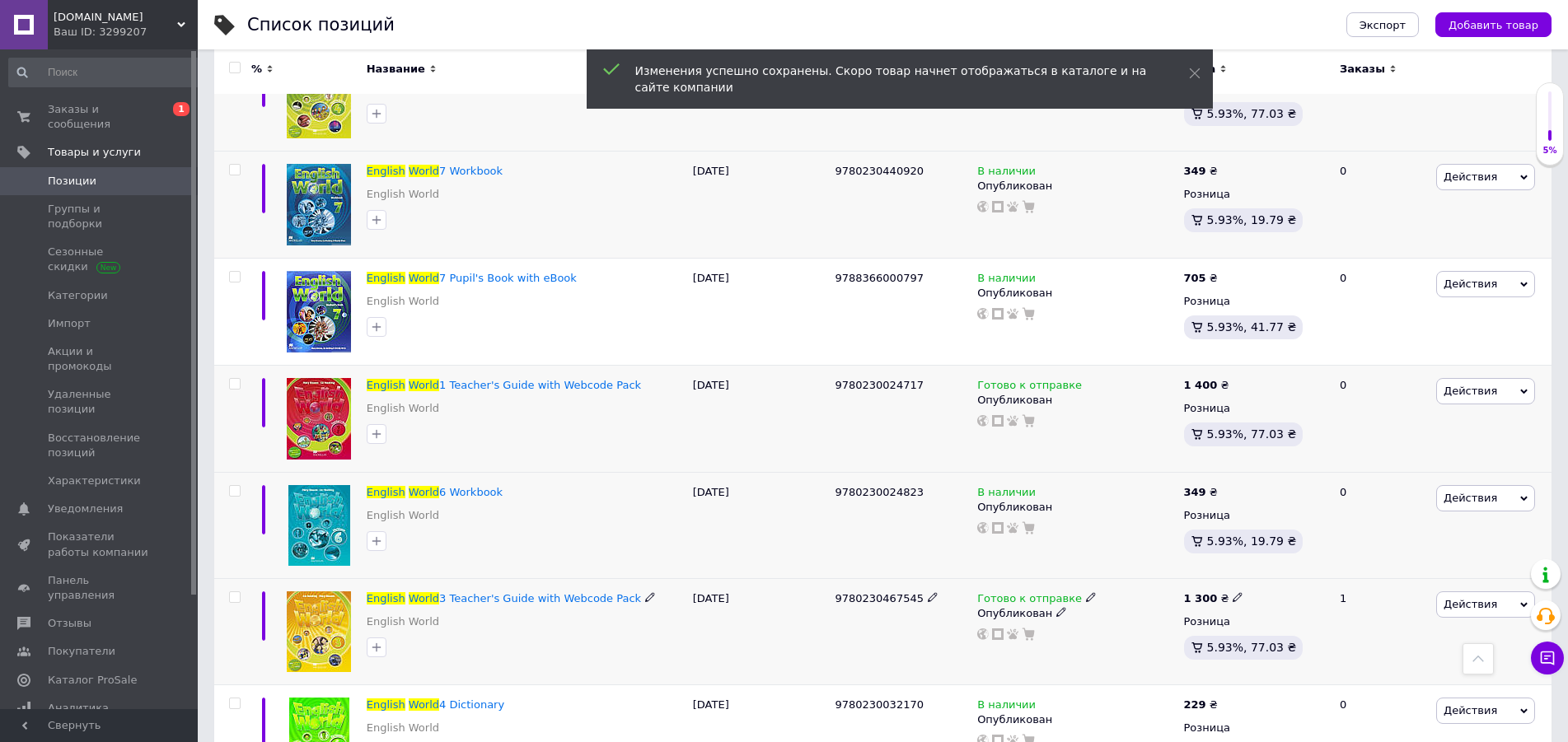
click at [1233, 592] on span at bounding box center [1237, 597] width 10 height 11
type input "1400"
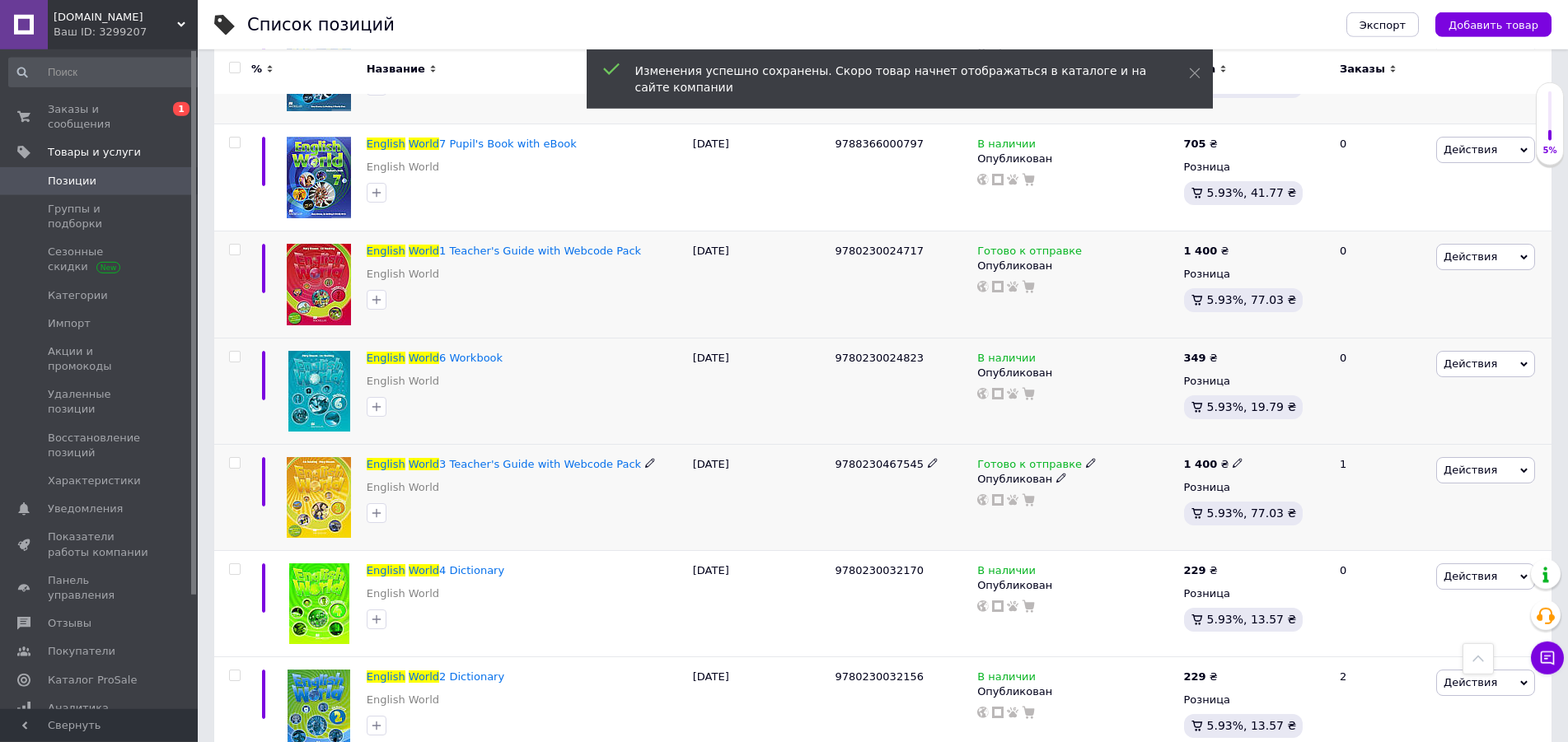
scroll to position [1428, 0]
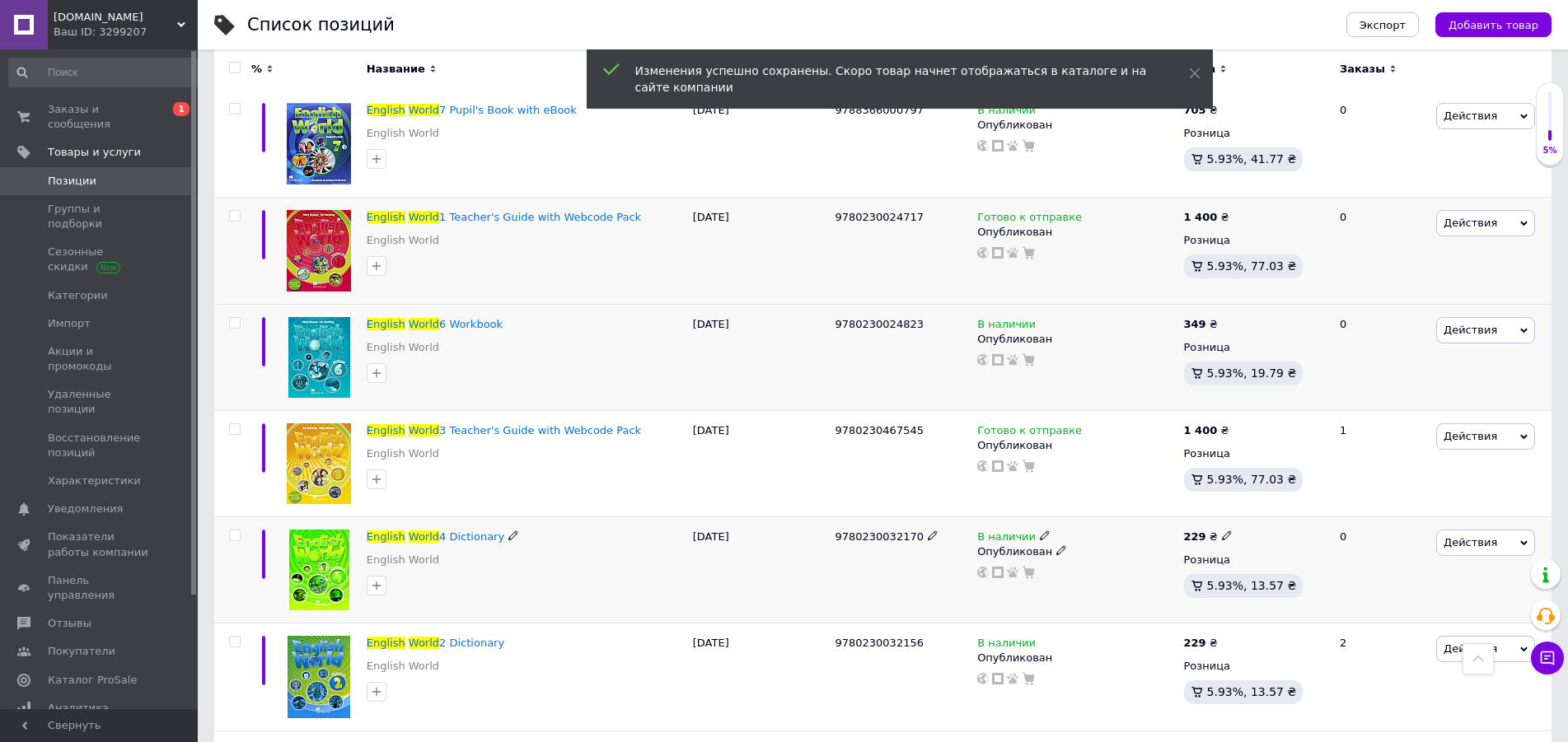
click at [1222, 531] on use at bounding box center [1226, 536] width 9 height 9
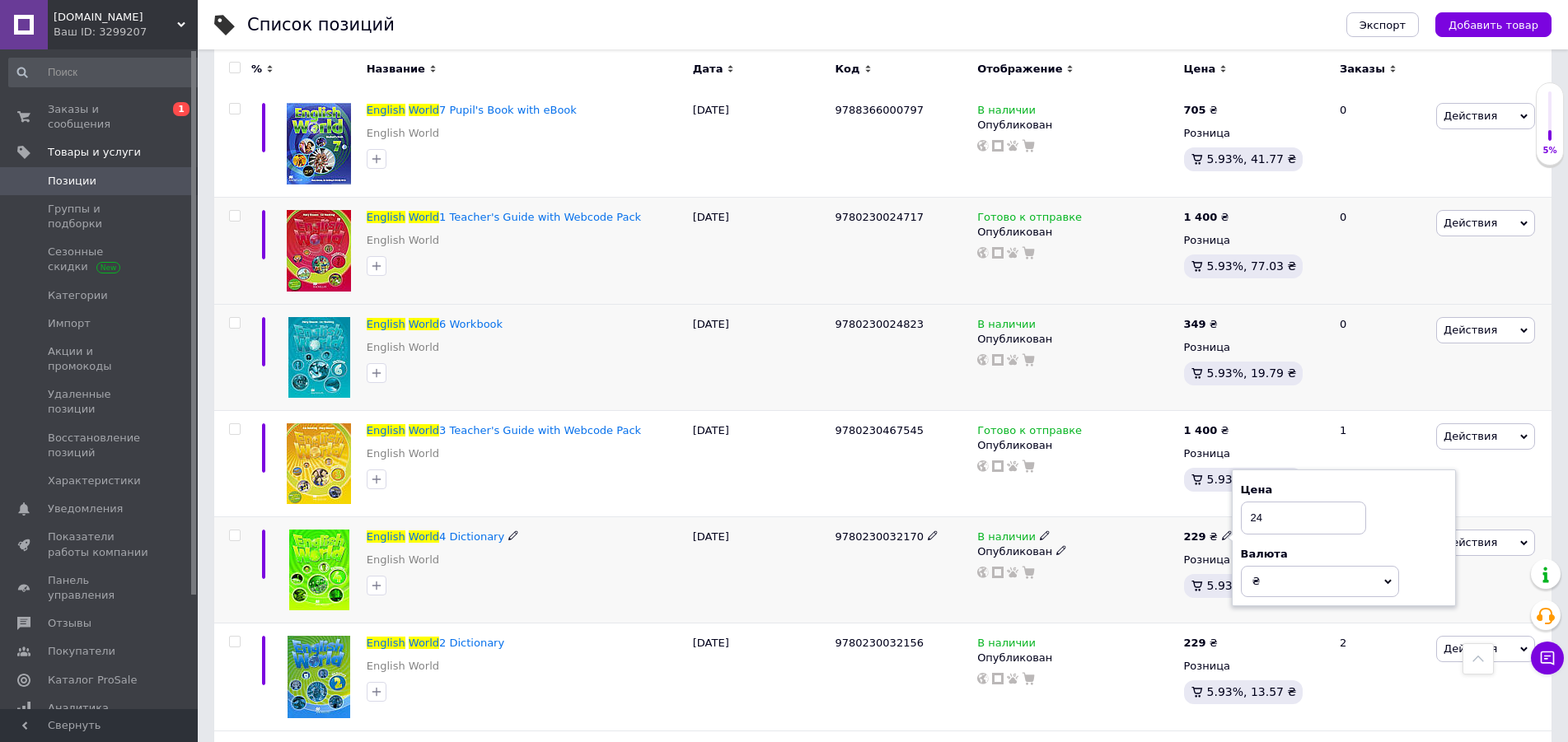
type input "249"
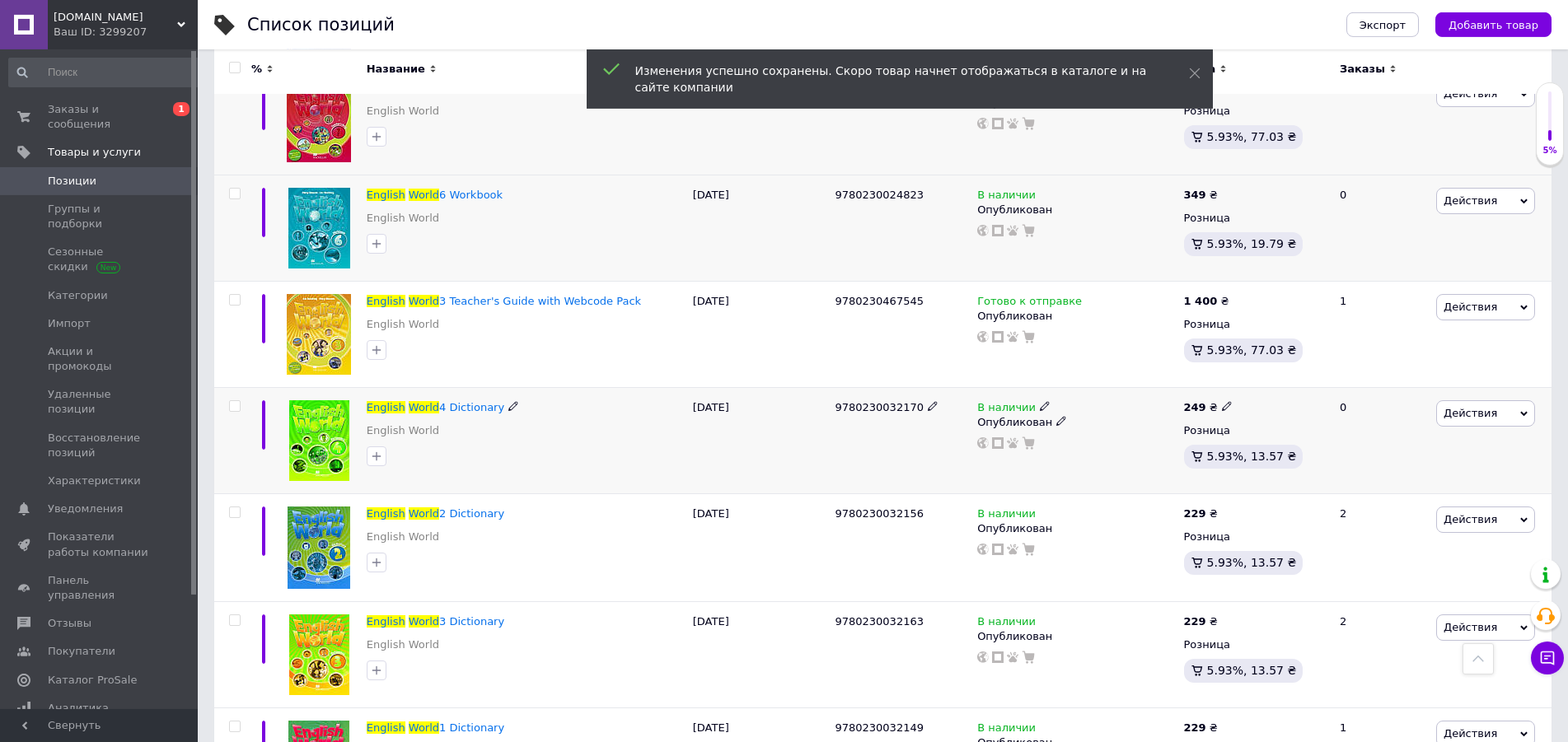
scroll to position [1596, 0]
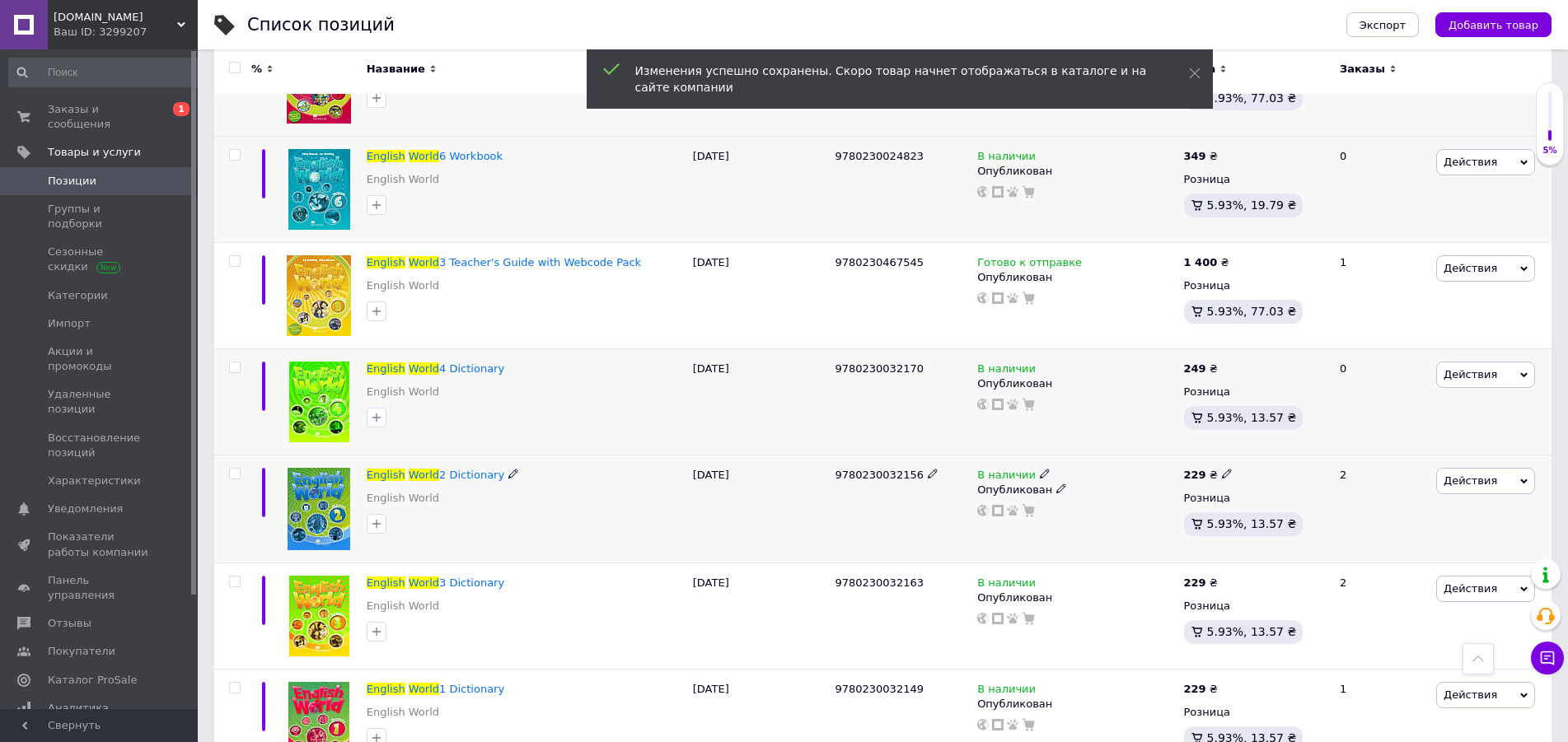
click at [1222, 470] on use at bounding box center [1226, 474] width 9 height 9
type input "249"
click at [1222, 576] on icon at bounding box center [1226, 580] width 10 height 10
type input "249"
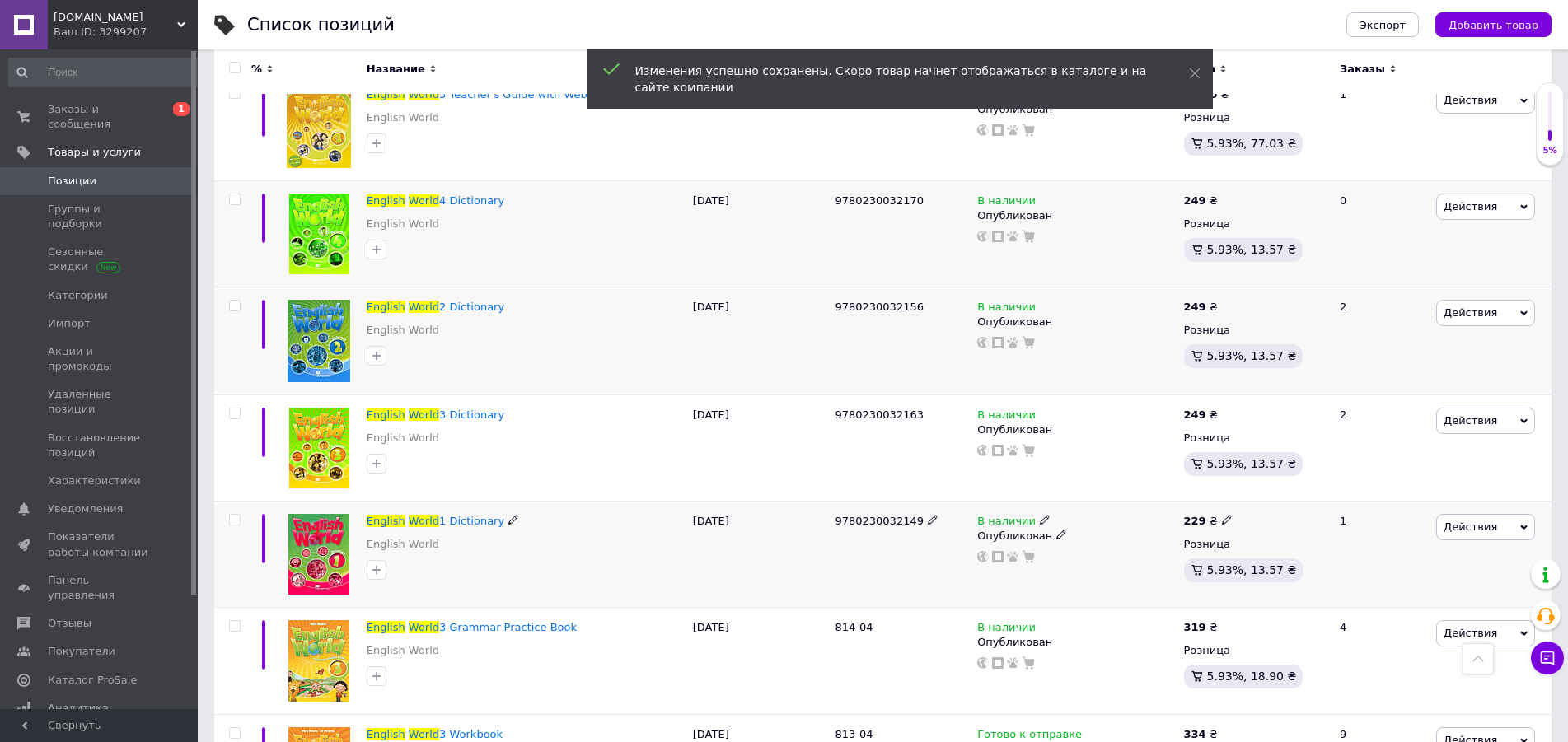
click at [1222, 516] on use at bounding box center [1226, 520] width 9 height 9
type input "249"
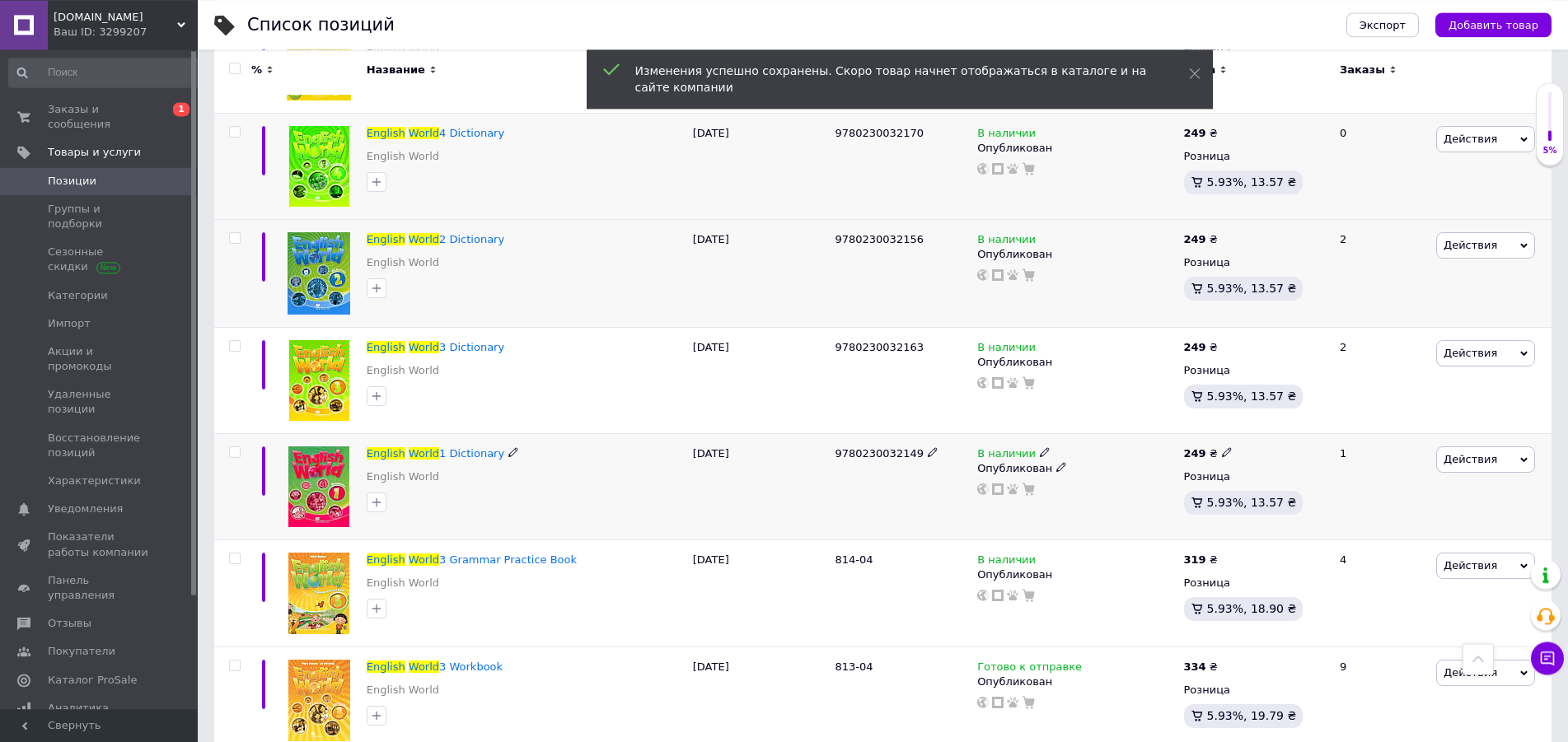
scroll to position [1849, 0]
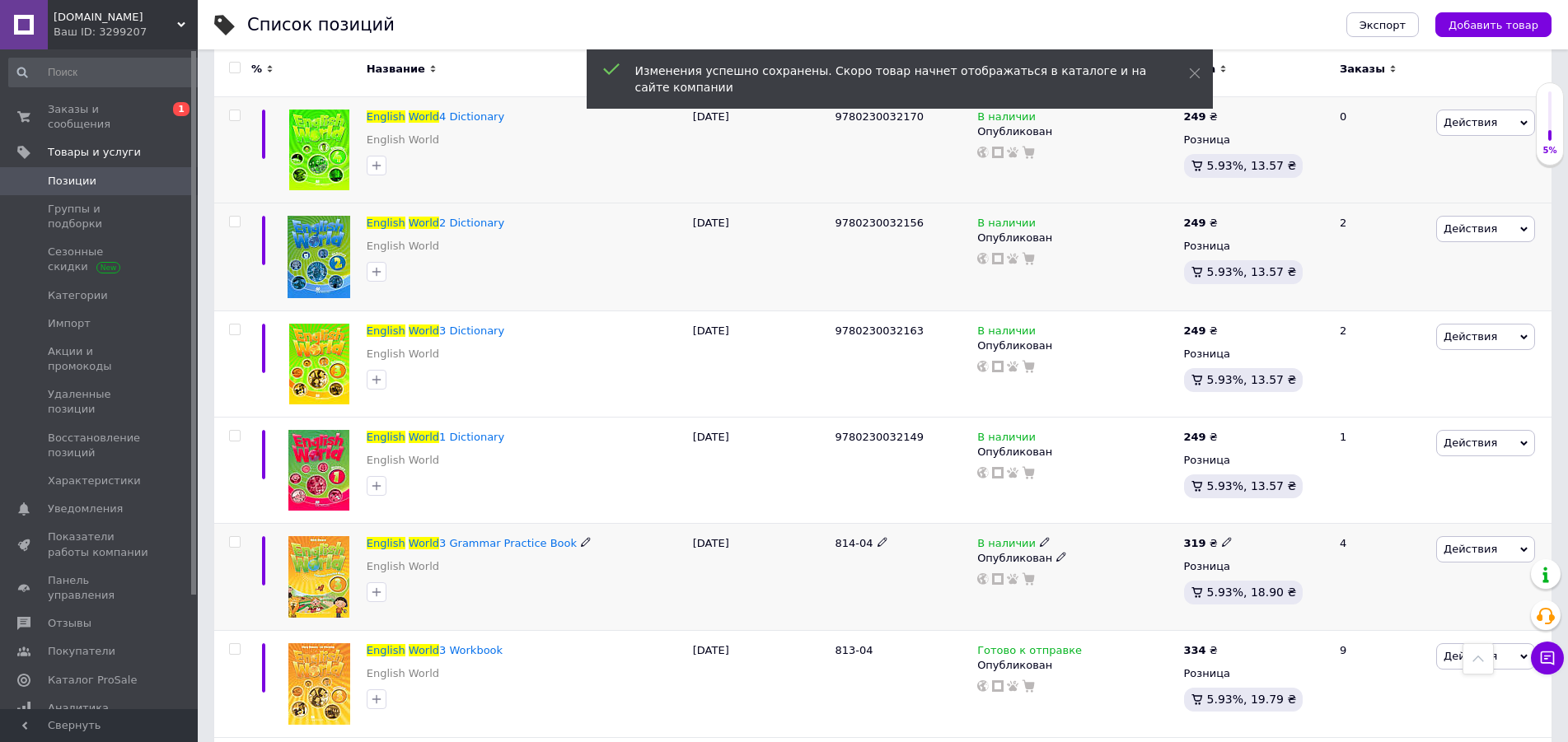
click at [1222, 537] on icon at bounding box center [1226, 542] width 10 height 10
type input "349"
click at [1213, 644] on div "334 ₴" at bounding box center [1208, 650] width 48 height 15
type input "349"
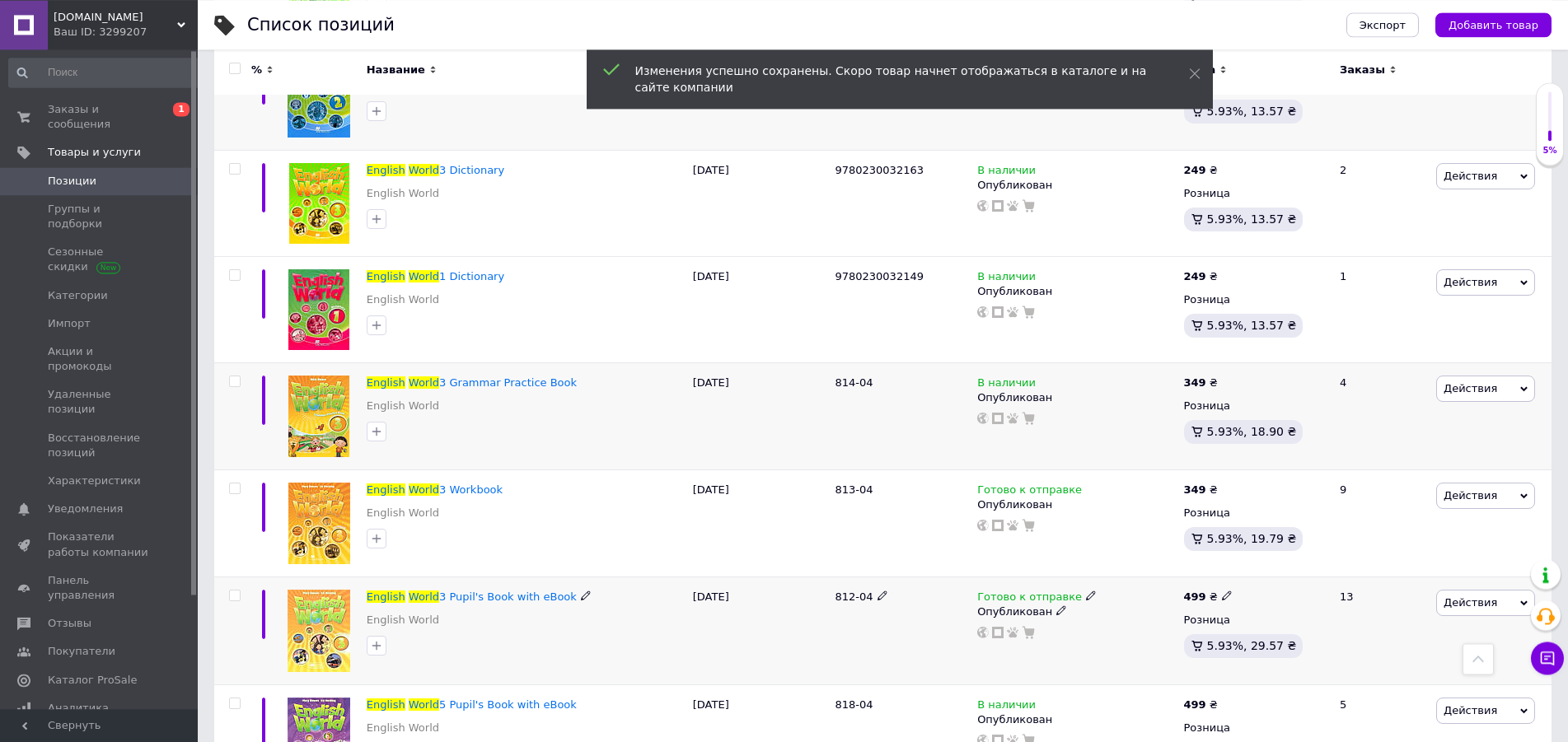
scroll to position [2016, 0]
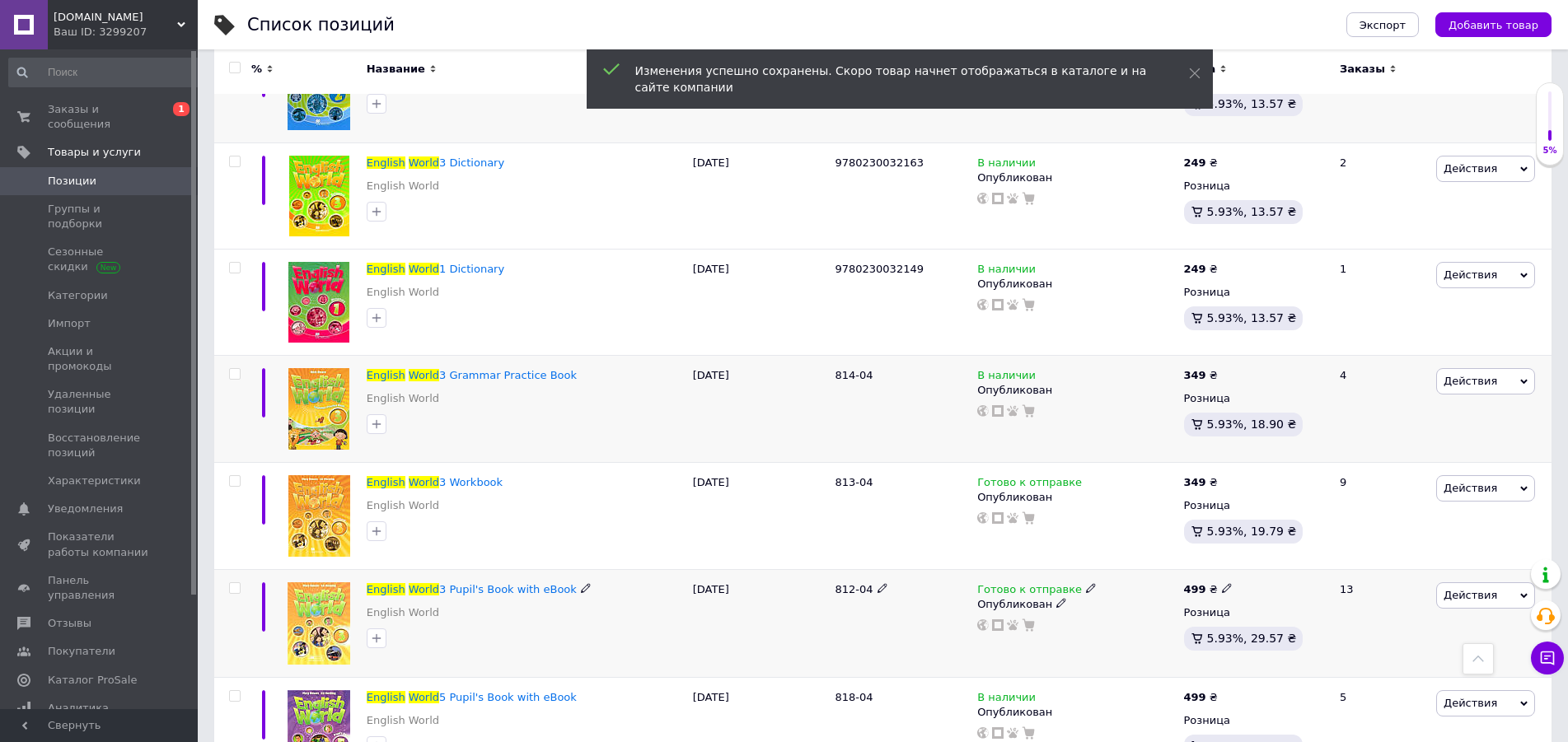
click at [1222, 584] on use at bounding box center [1226, 588] width 9 height 9
type input "4"
type input "549"
click at [1222, 691] on icon at bounding box center [1226, 695] width 10 height 10
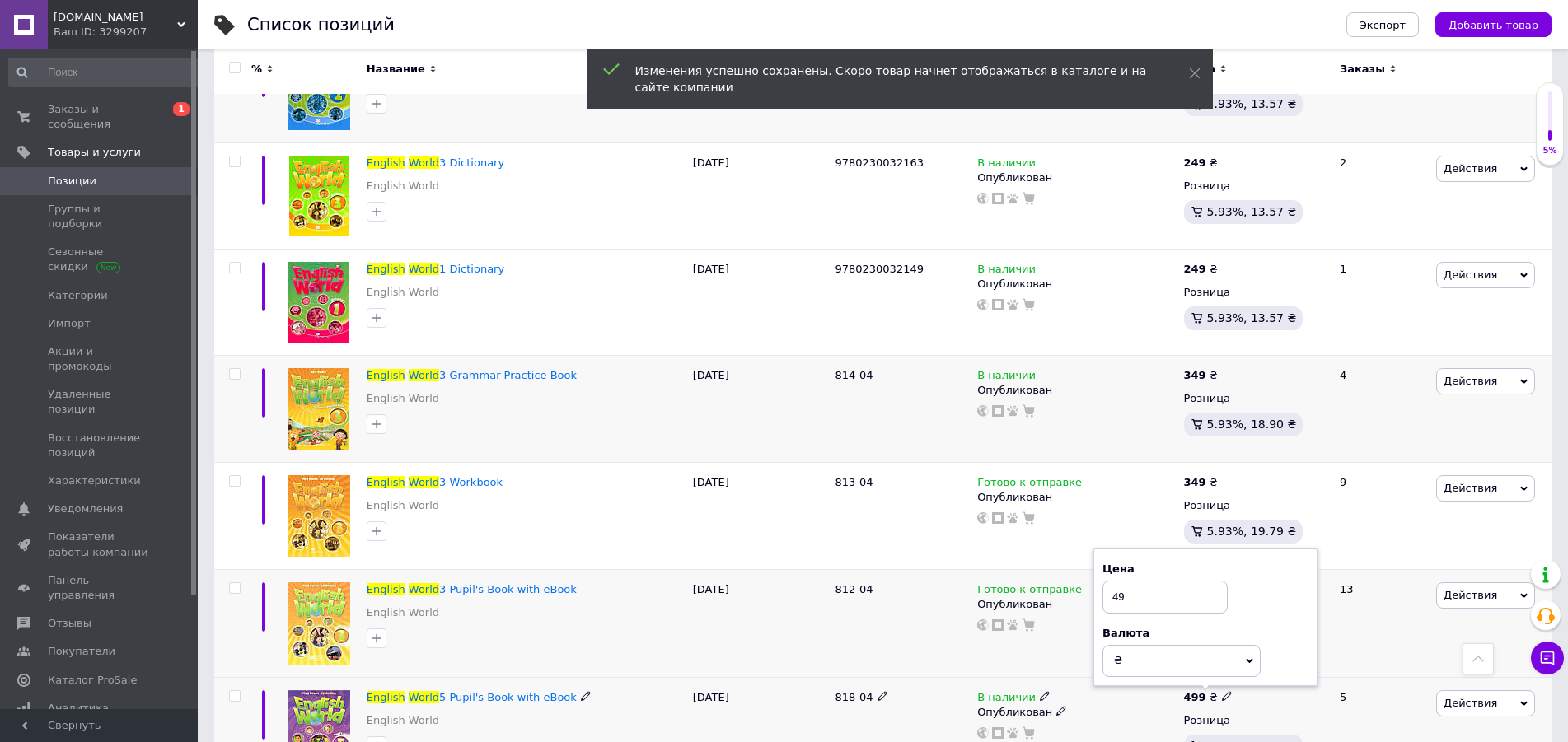
type input "4"
type input "549"
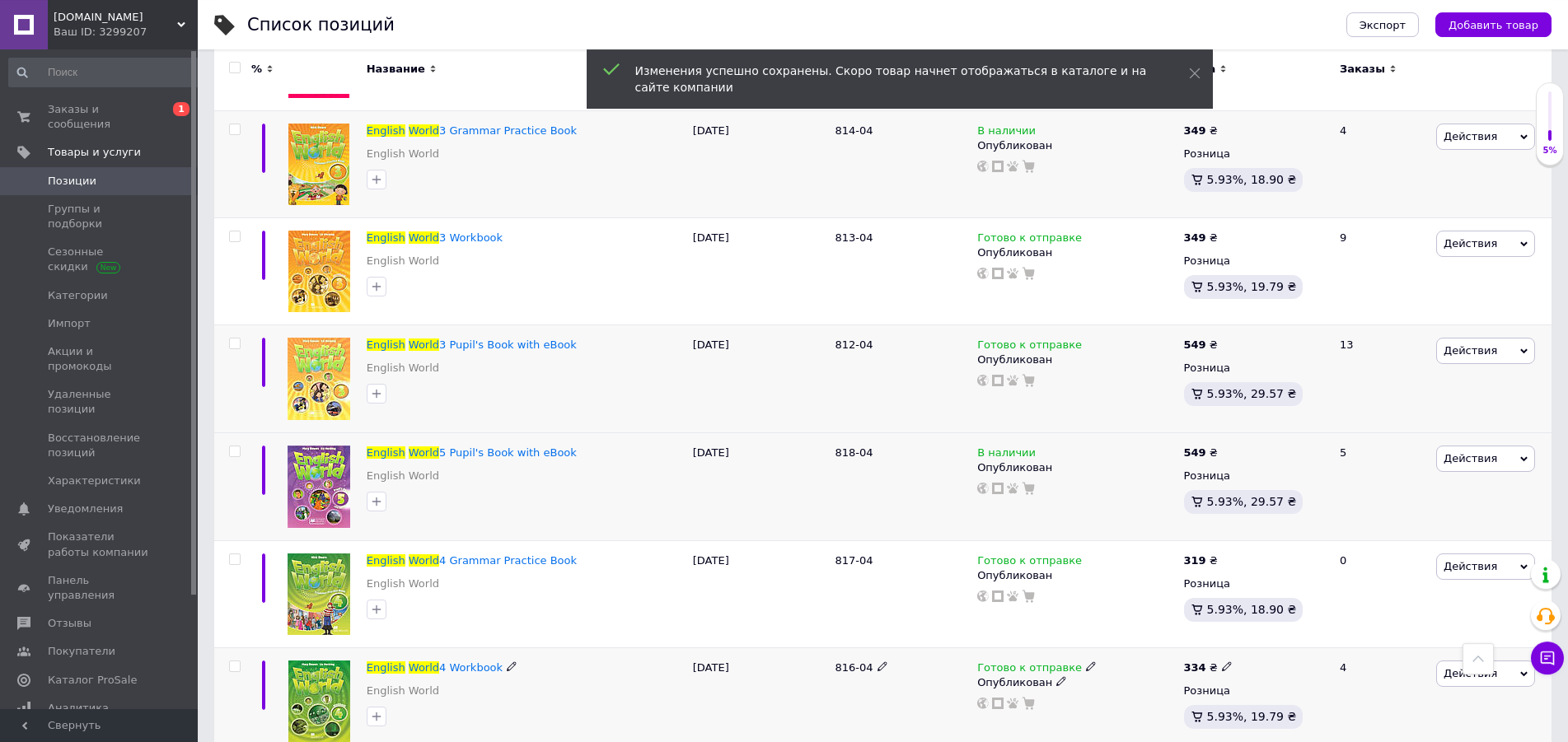
scroll to position [2268, 0]
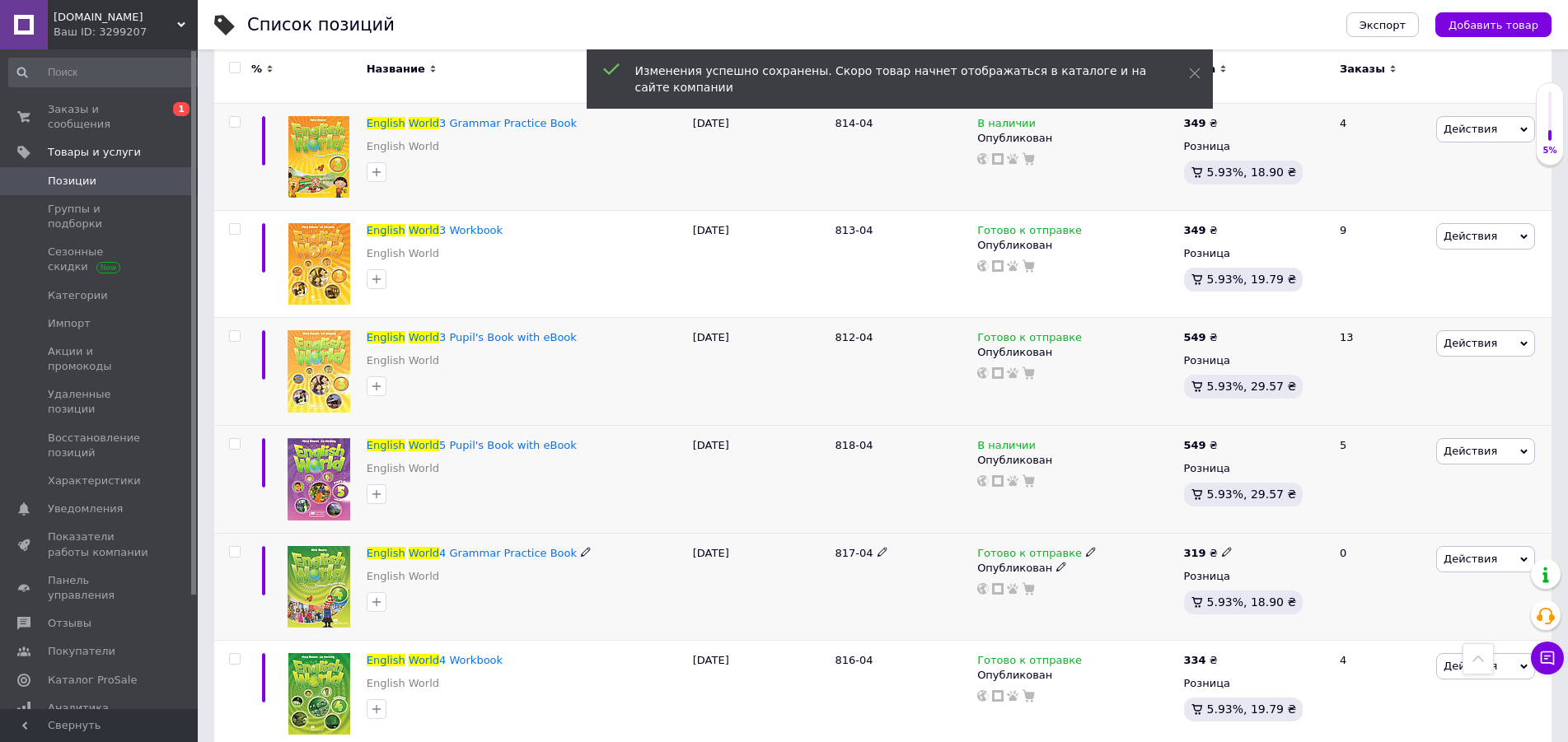
click at [1222, 548] on use at bounding box center [1226, 552] width 9 height 9
type input "349"
click at [1222, 654] on icon at bounding box center [1226, 658] width 10 height 10
type input "349"
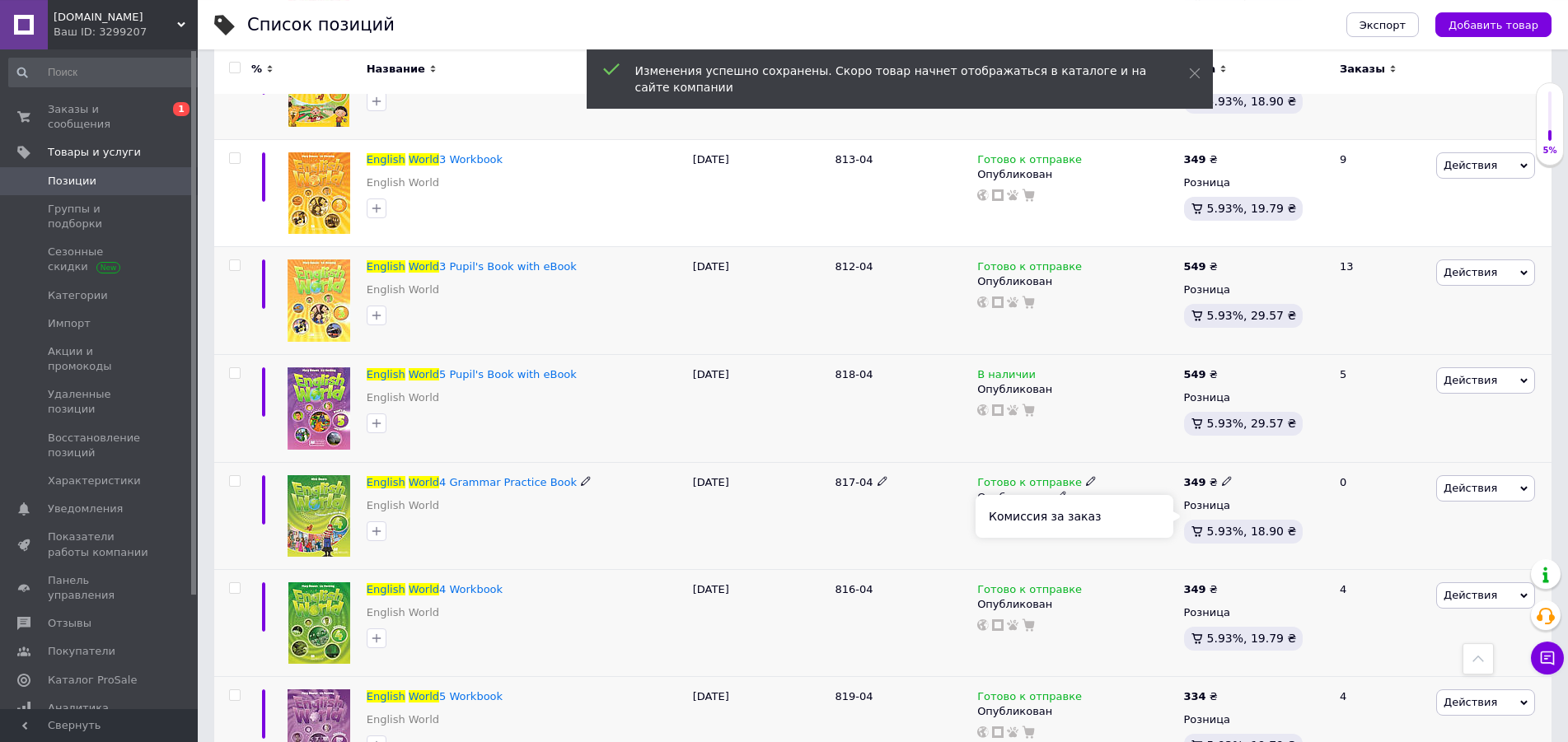
scroll to position [2437, 0]
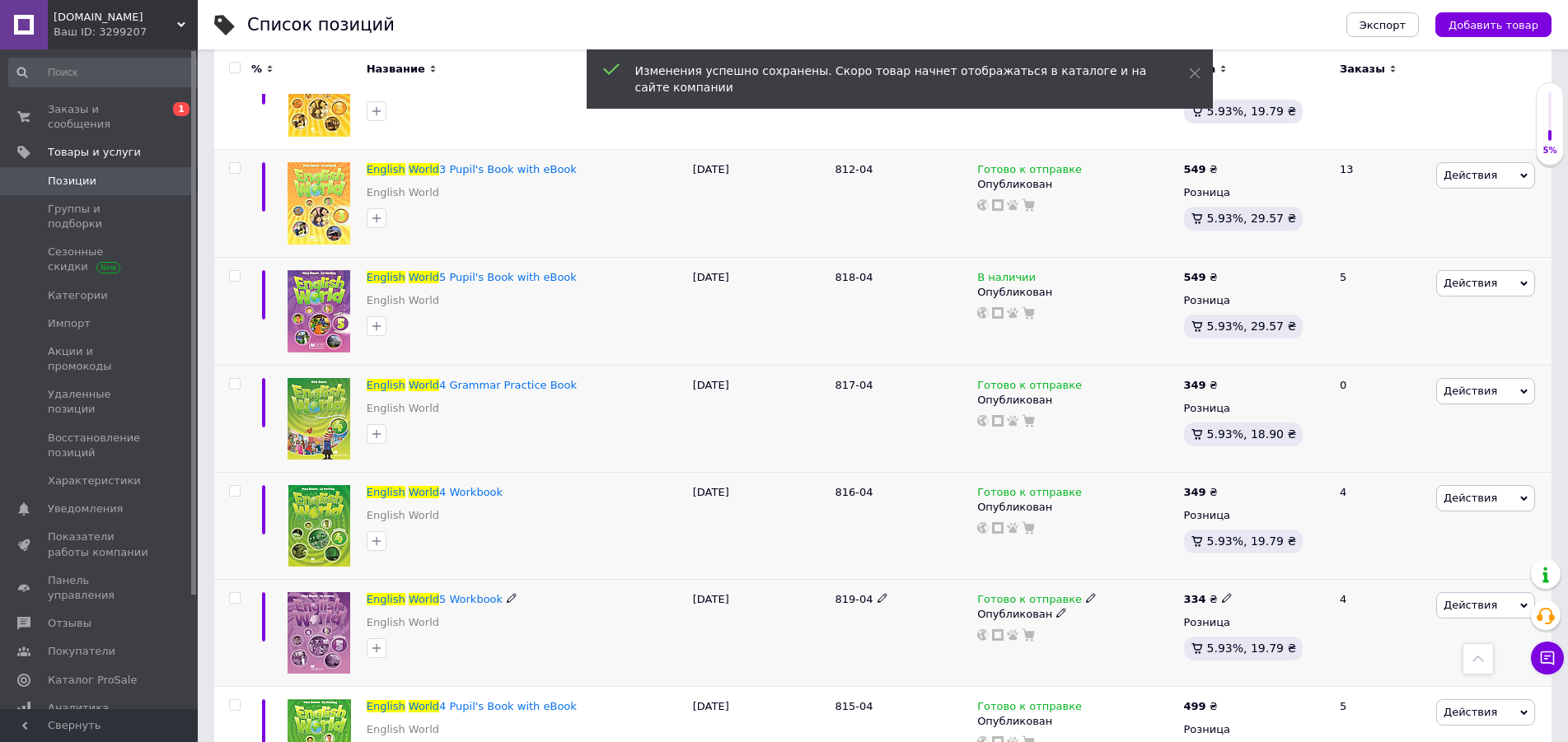
click at [1222, 593] on icon at bounding box center [1226, 598] width 10 height 10
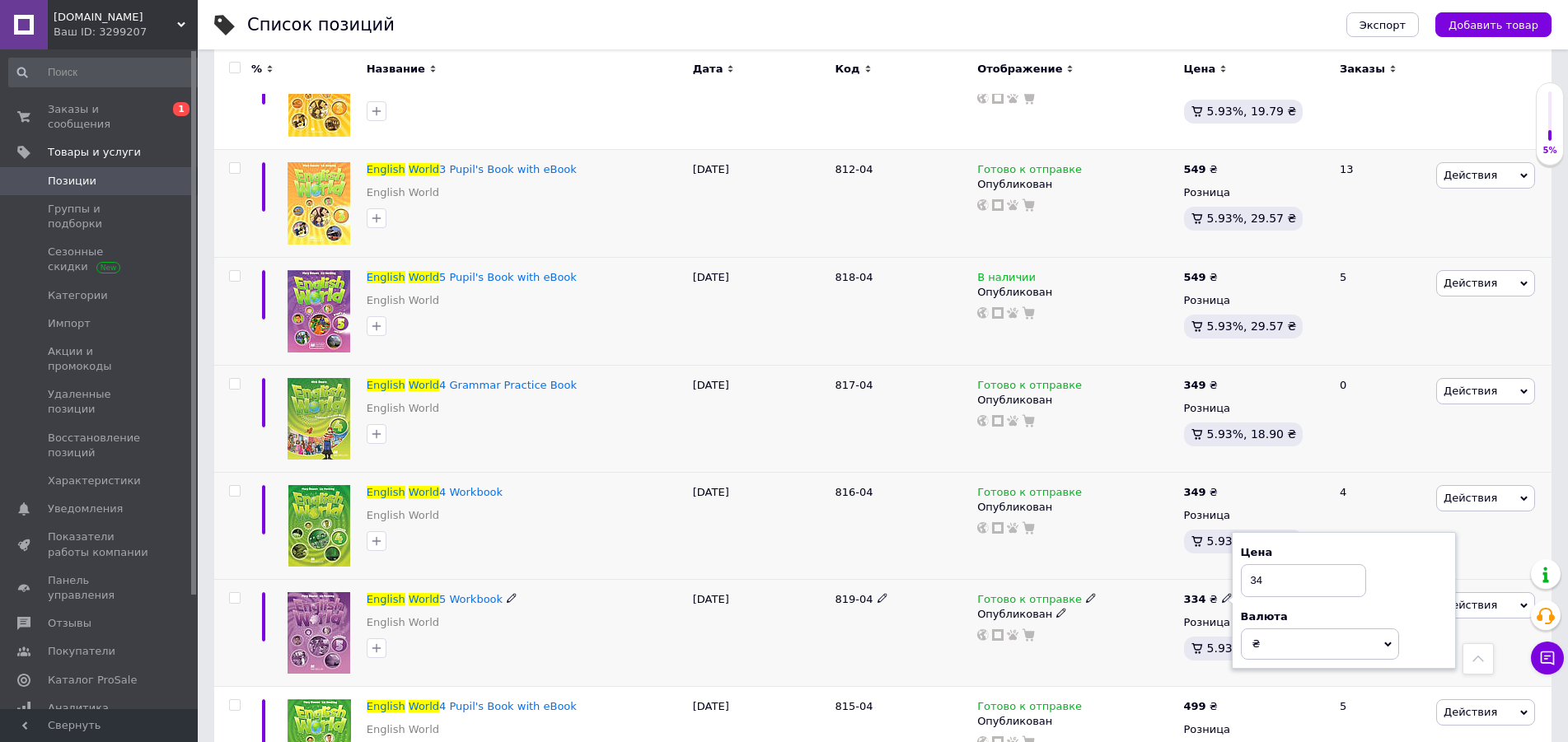
type input "349"
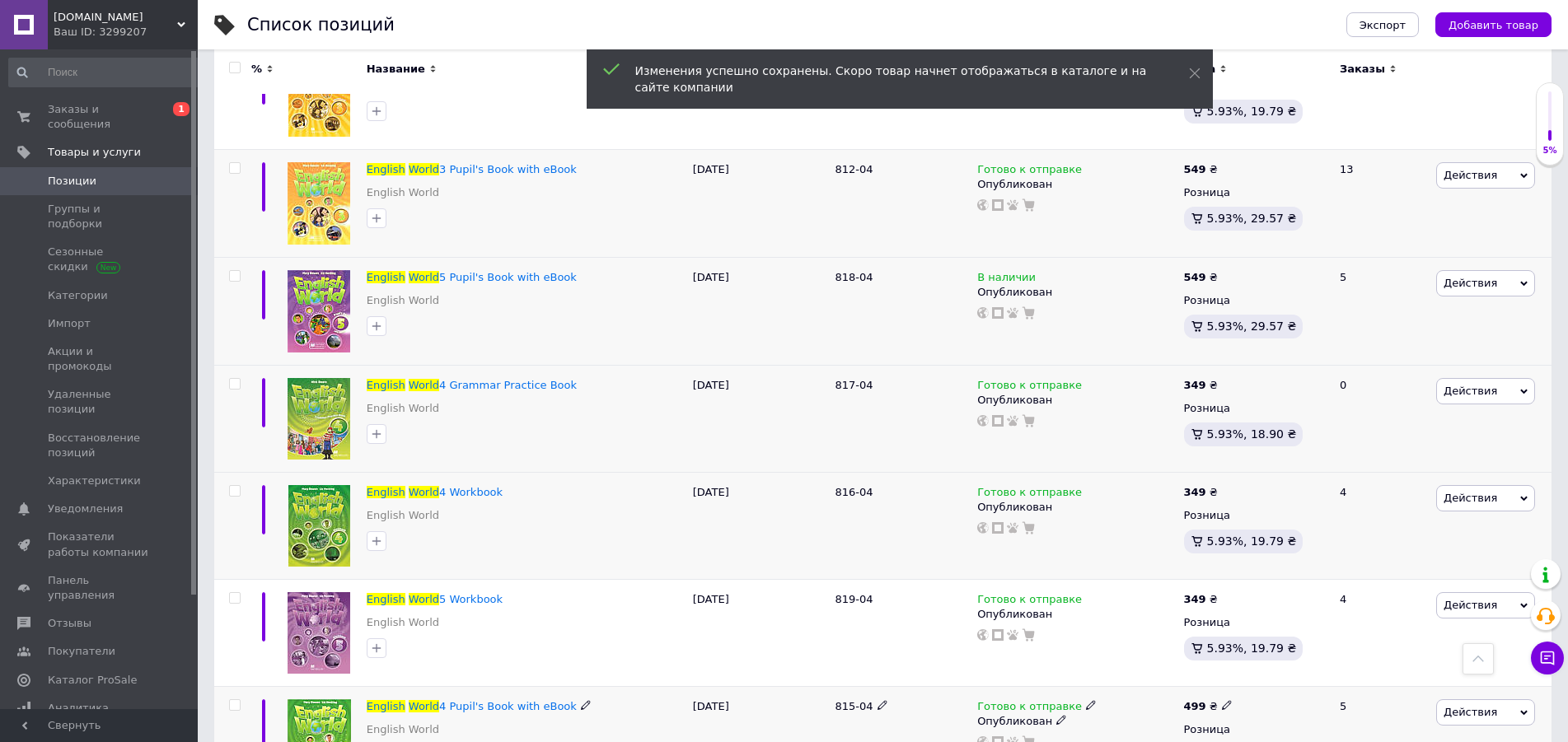
click at [1222, 701] on use at bounding box center [1226, 705] width 9 height 9
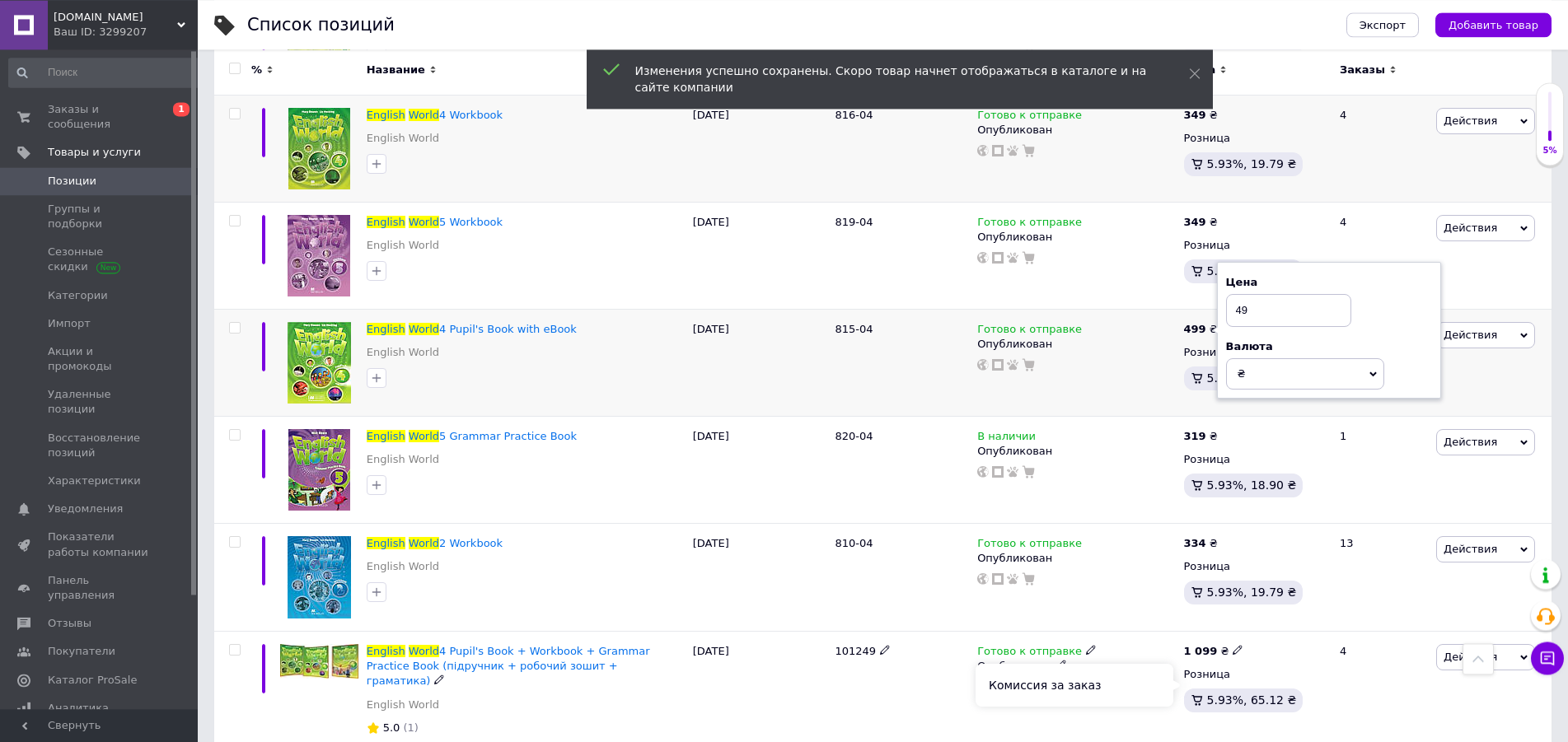
type input "4"
type input "549"
click at [1222, 430] on icon at bounding box center [1226, 434] width 10 height 10
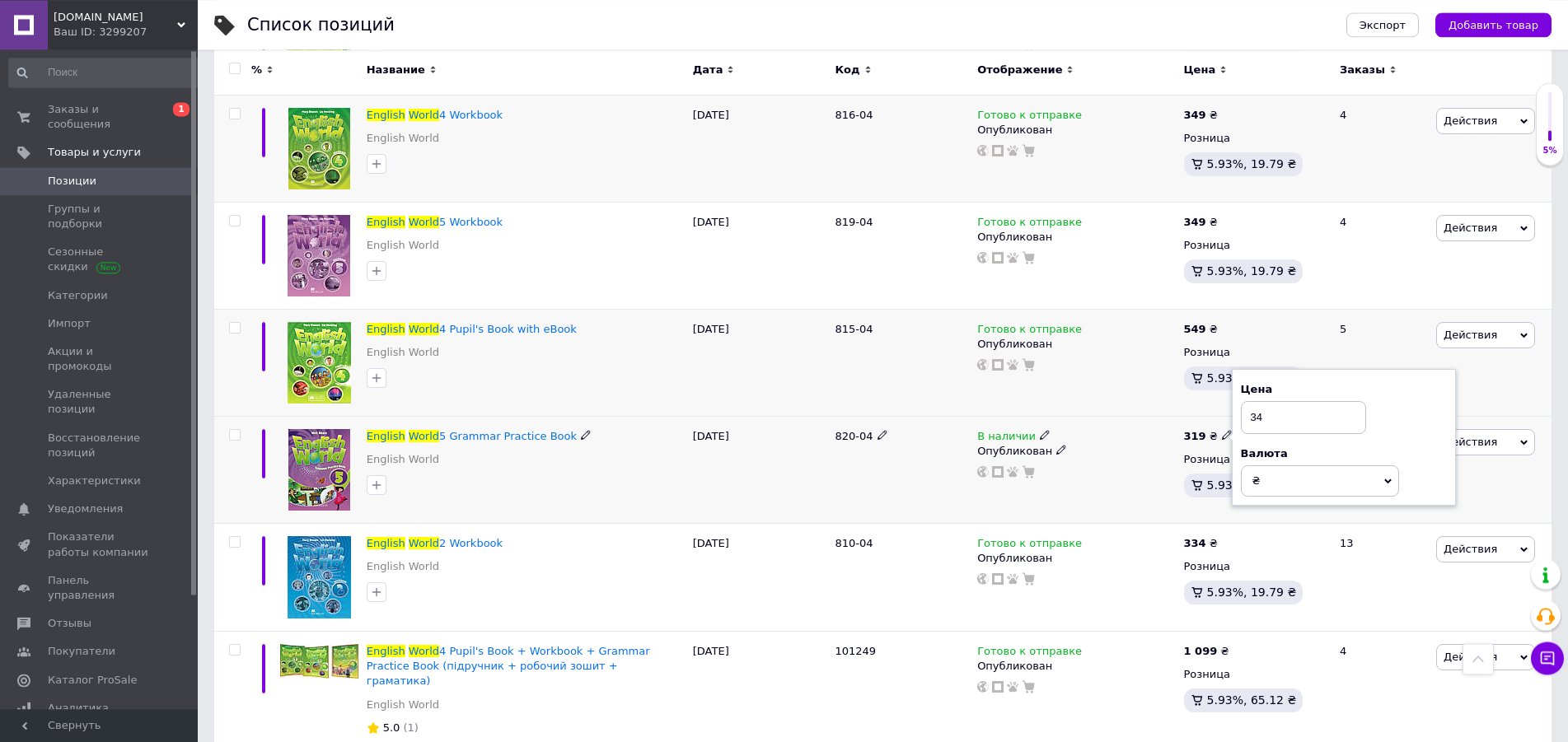
type input "349"
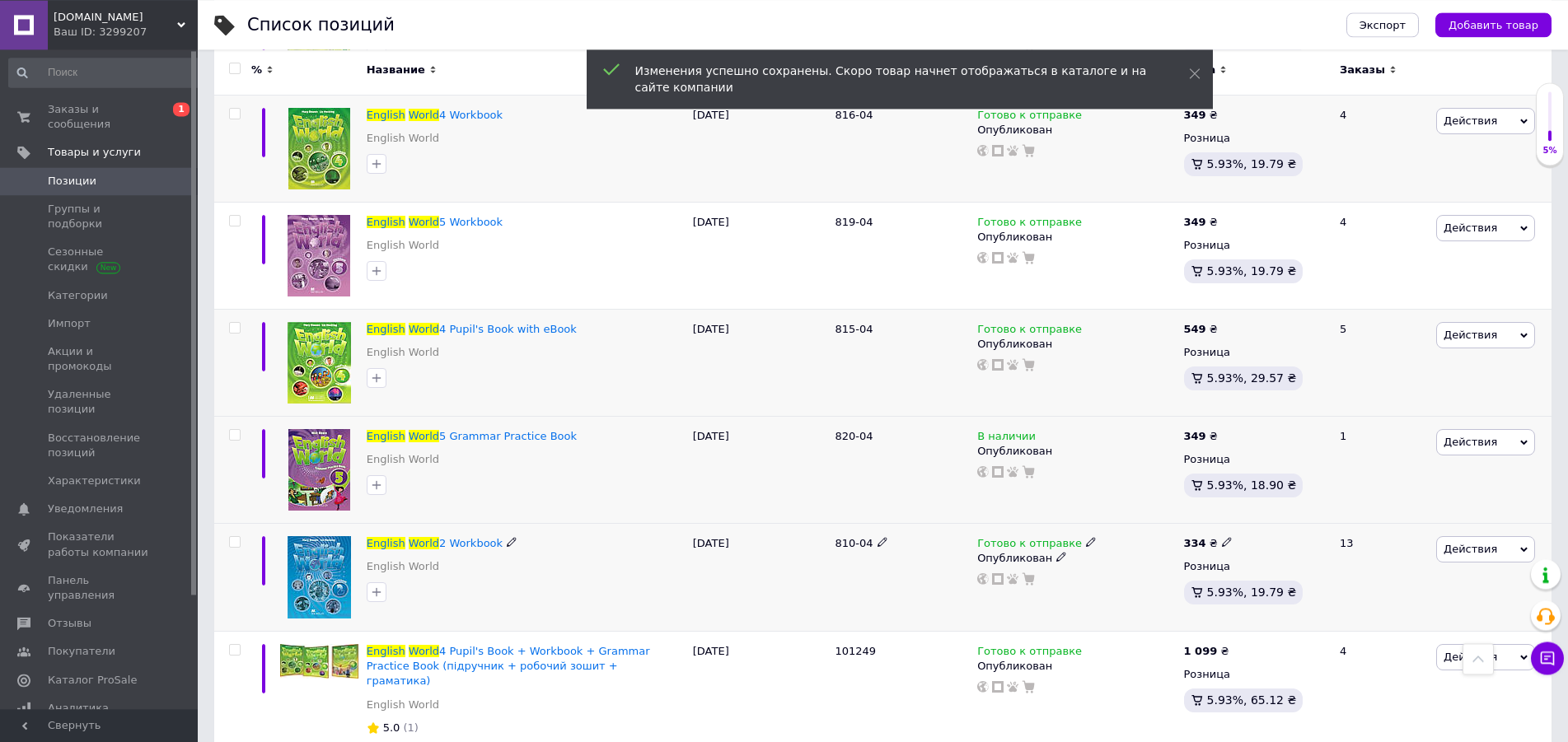
click at [1225, 536] on span at bounding box center [1227, 542] width 10 height 10
type input "349"
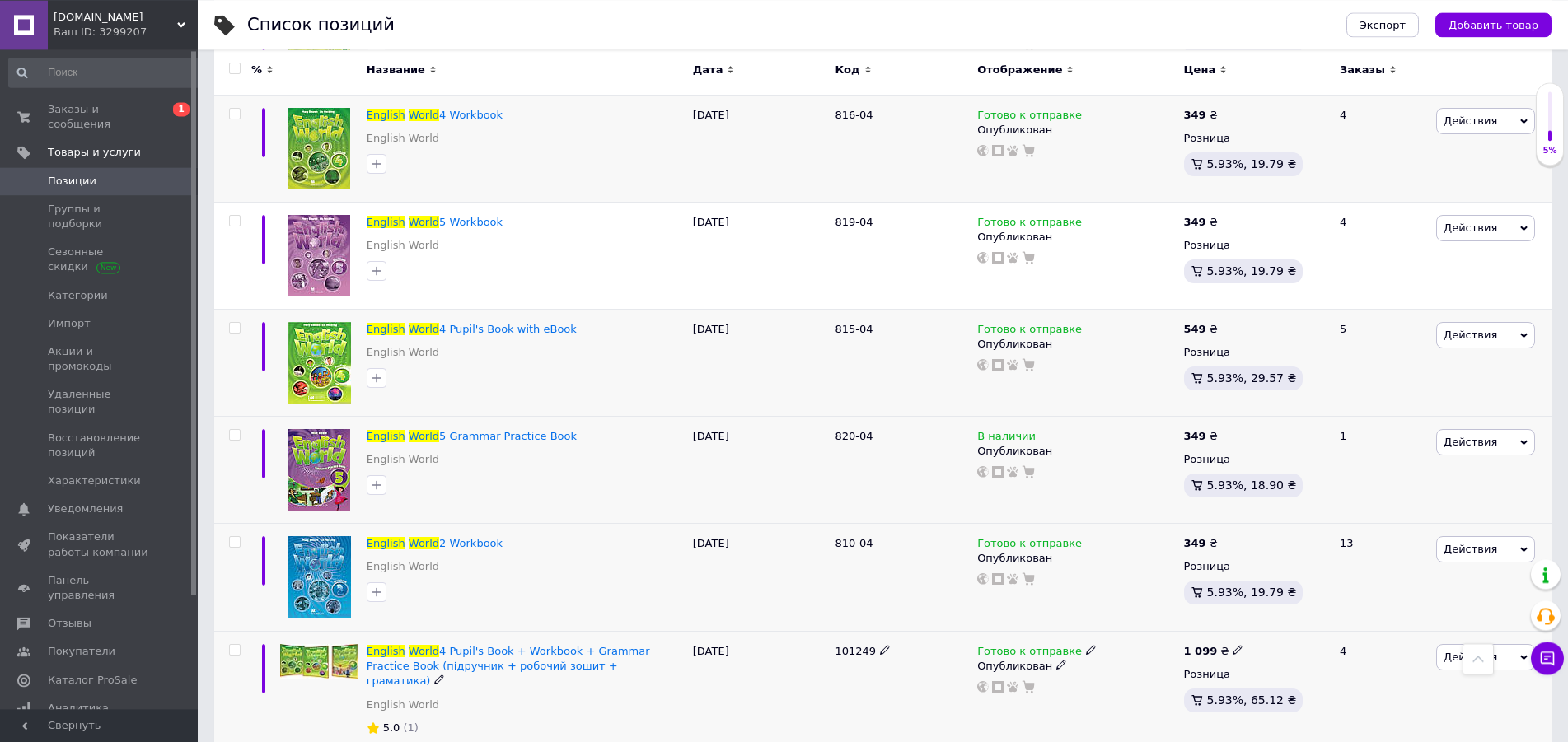
click at [1234, 644] on span at bounding box center [1238, 650] width 10 height 10
type input "1220"
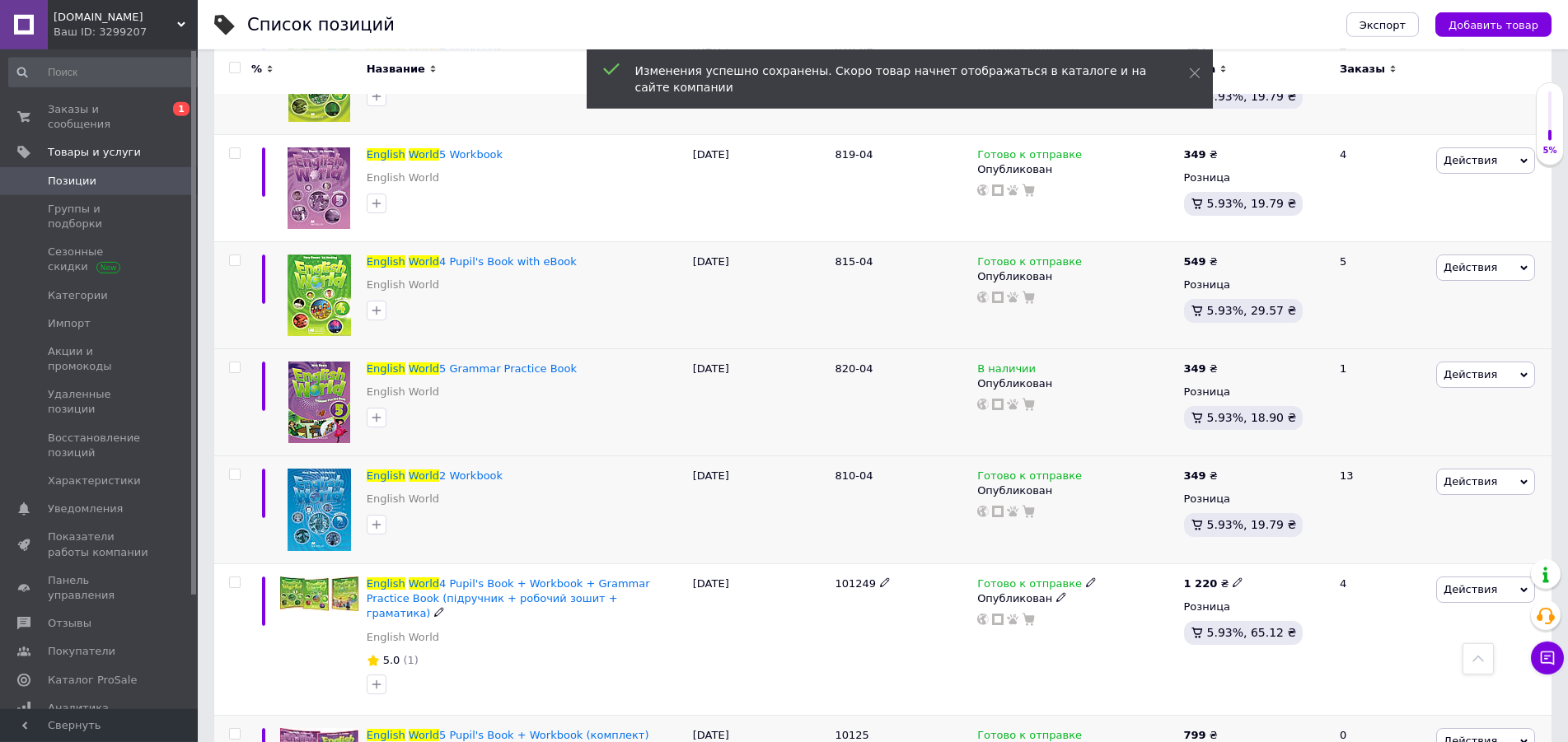
scroll to position [2982, 0]
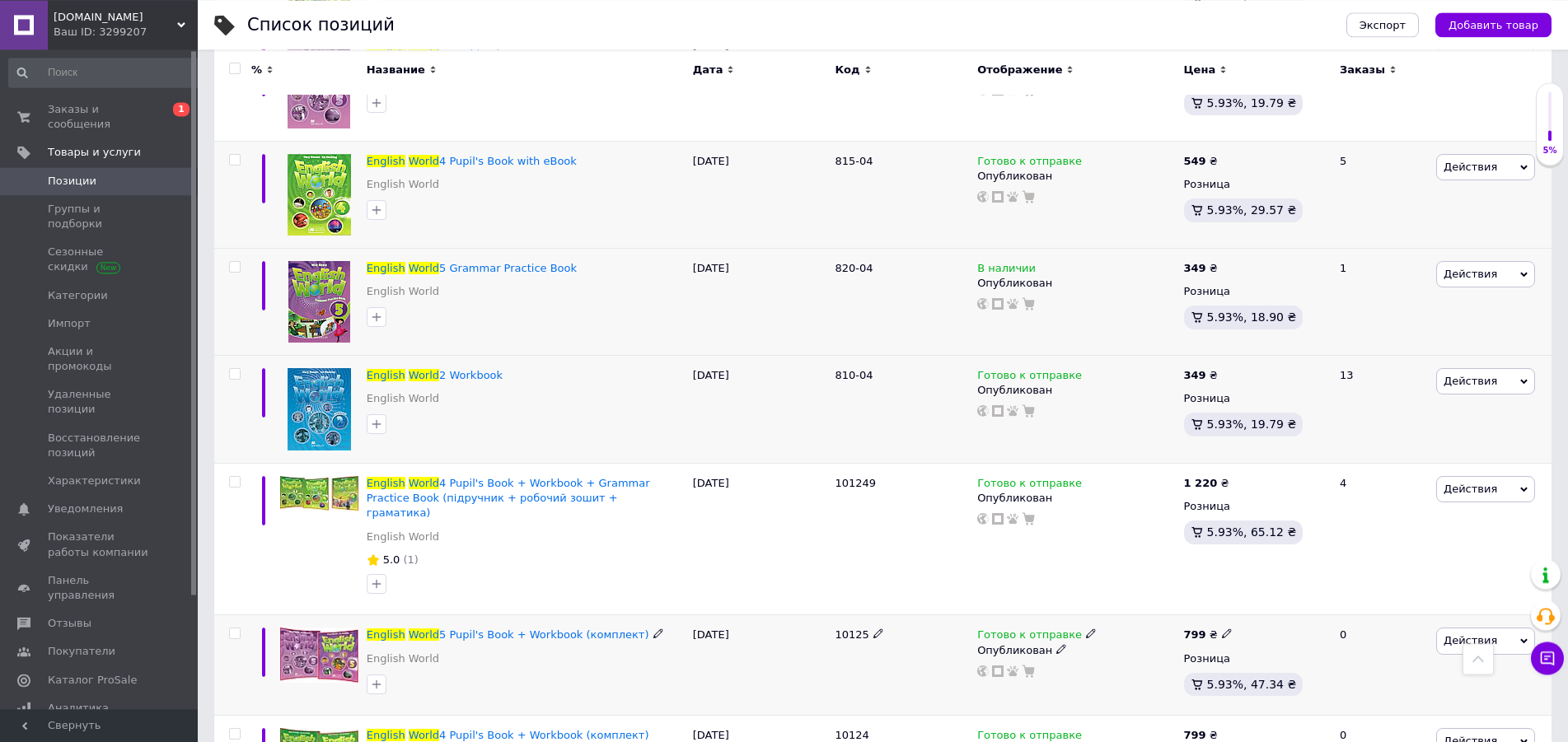
click at [1222, 629] on icon at bounding box center [1226, 633] width 10 height 10
type input "7"
type input "895"
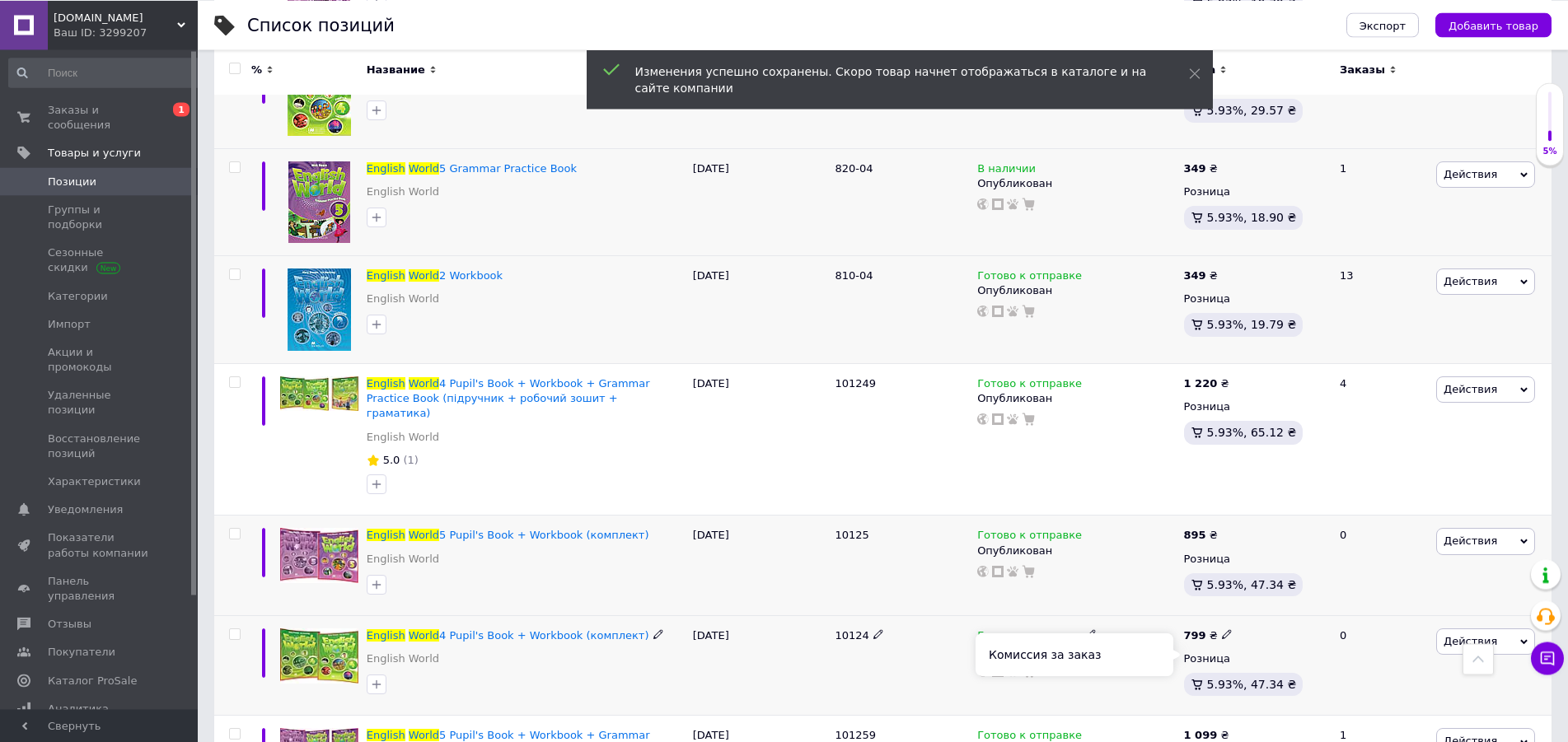
scroll to position [3149, 0]
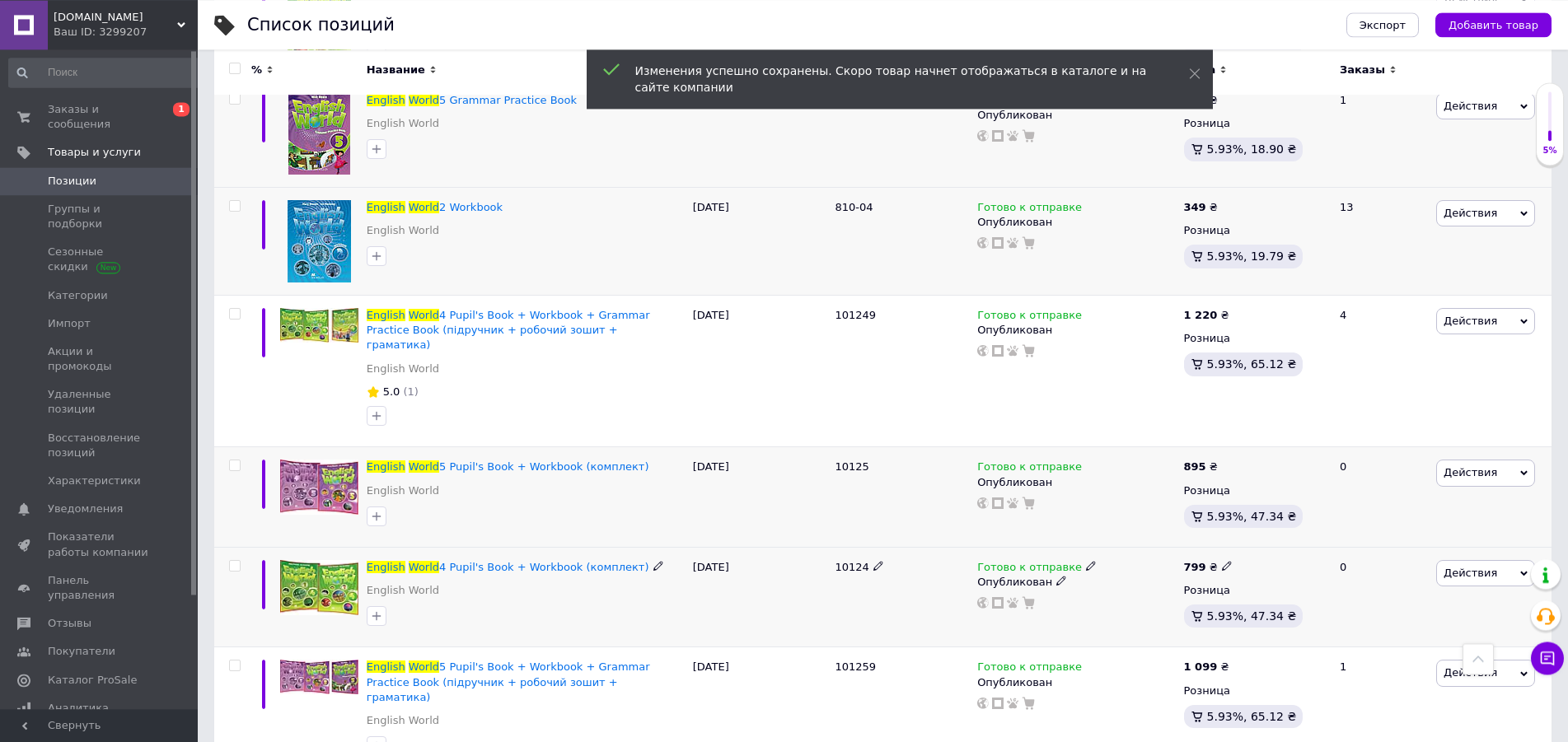
click at [1222, 561] on icon at bounding box center [1226, 565] width 10 height 10
type input "7"
type input "895"
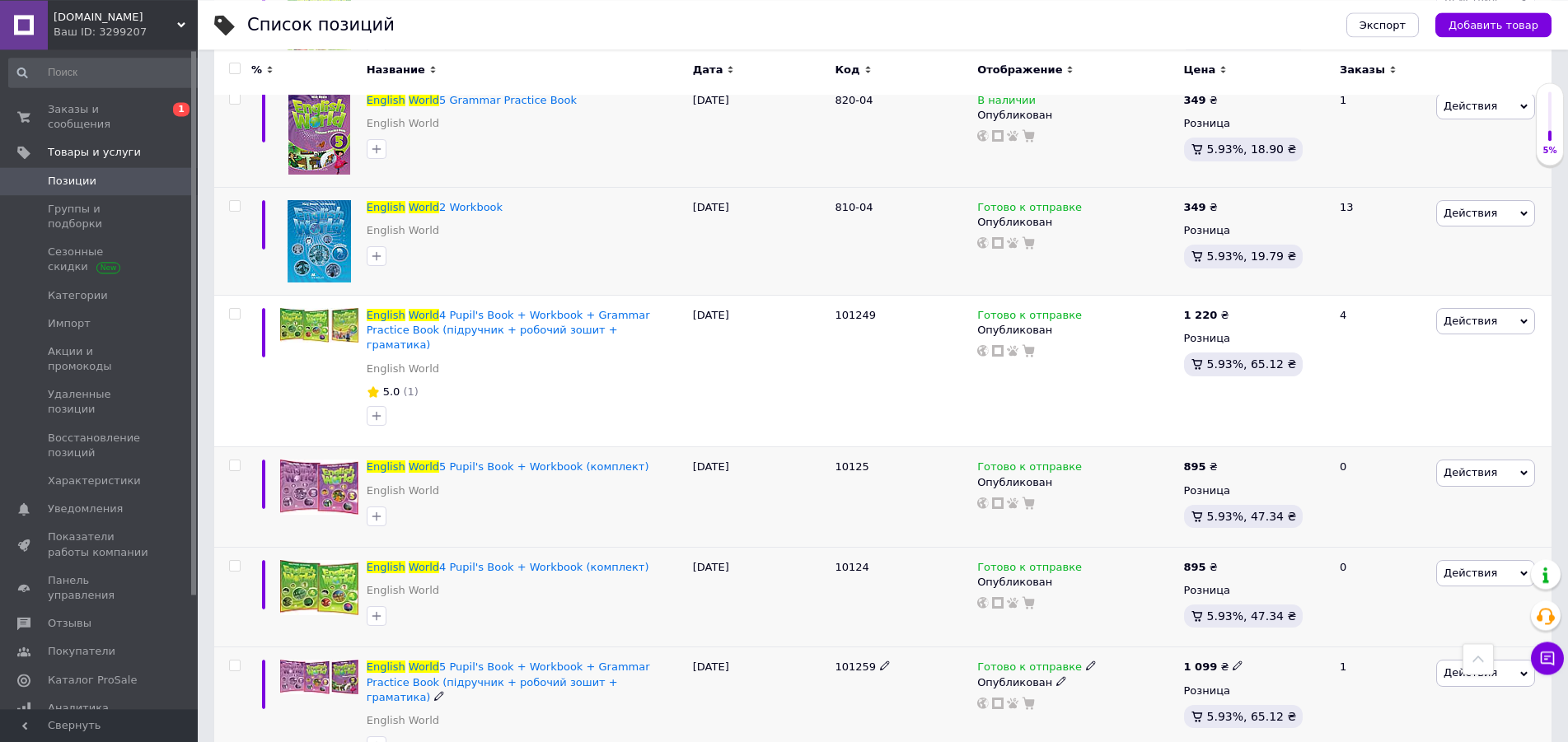
click at [1233, 661] on icon at bounding box center [1237, 665] width 10 height 10
type input "1220"
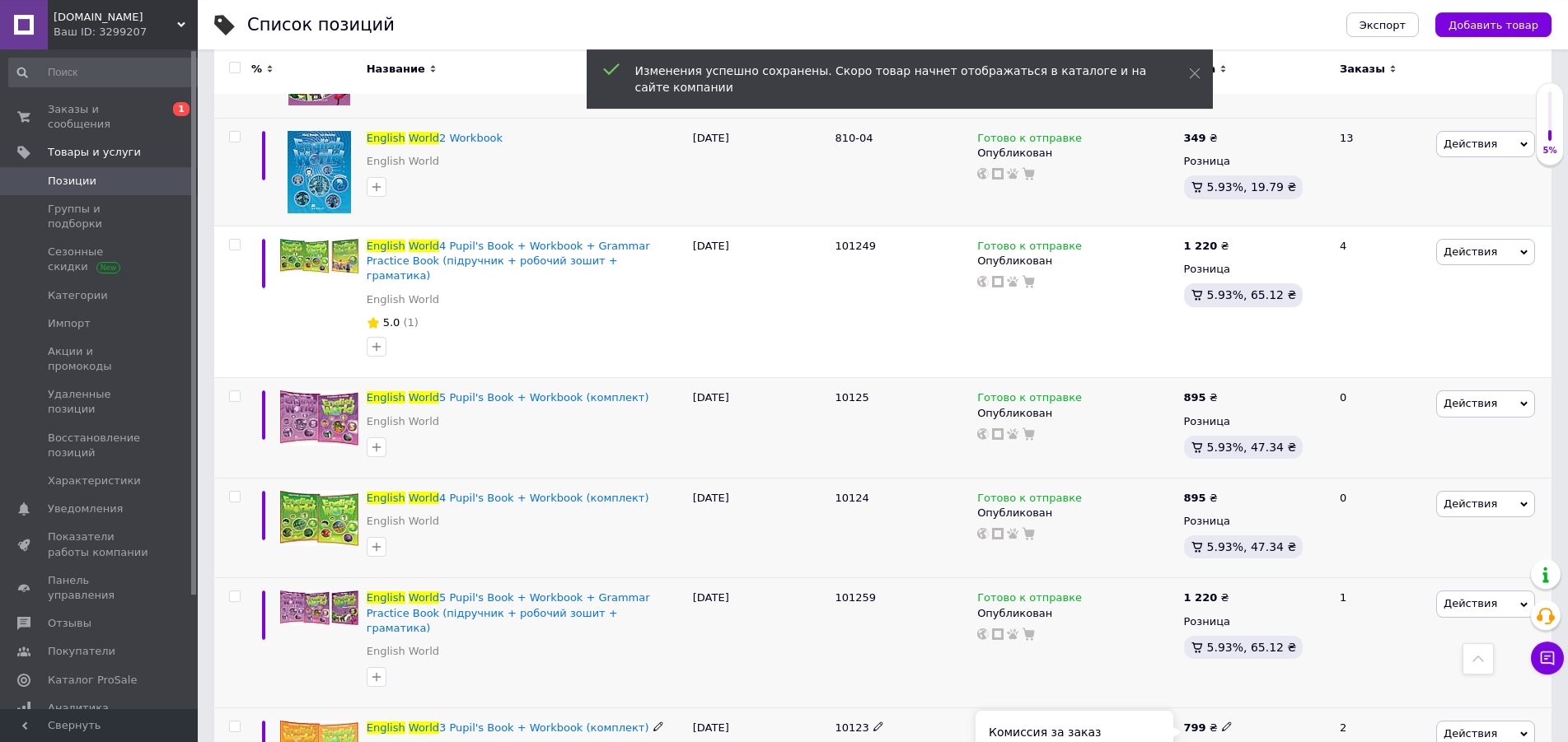
scroll to position [3402, 0]
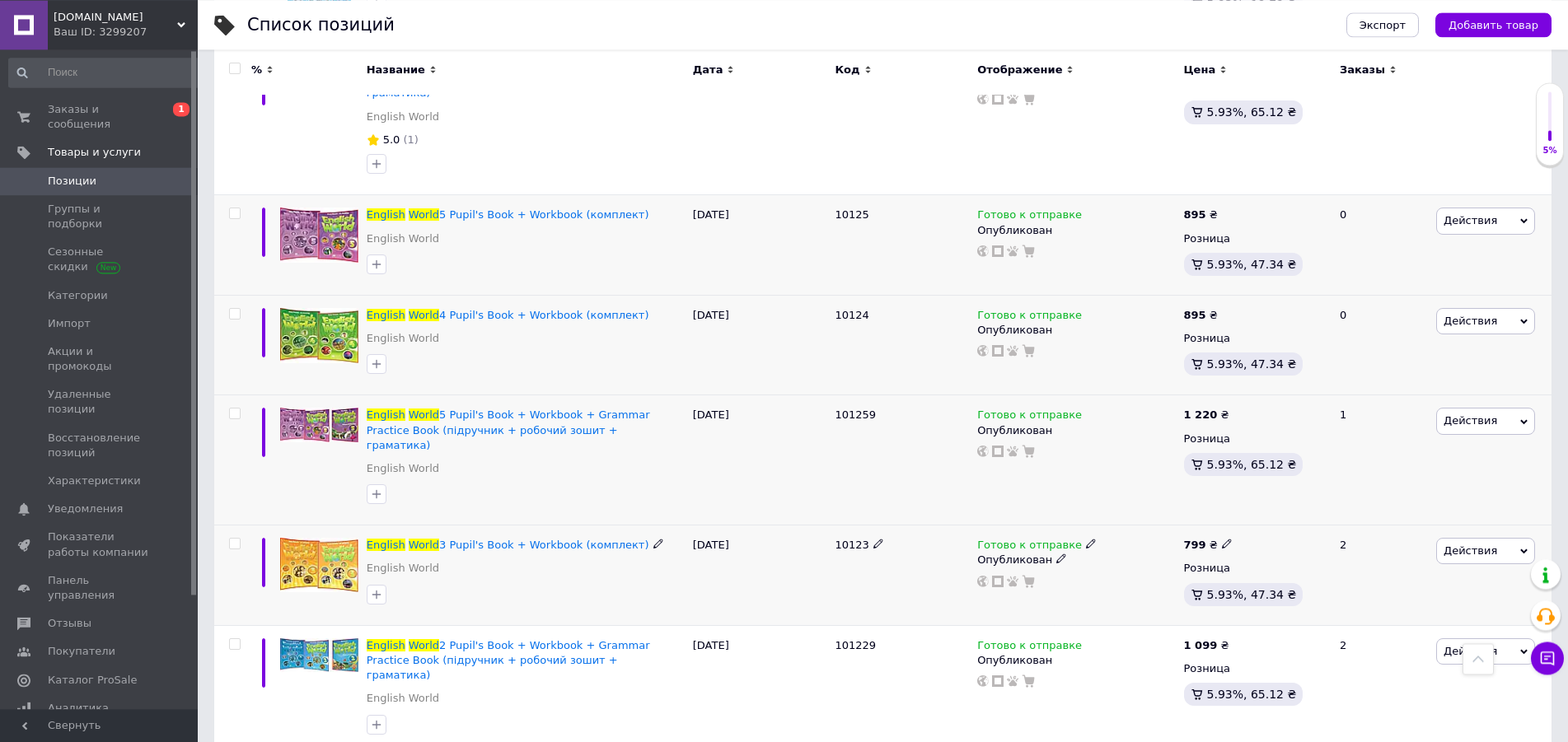
click at [1222, 540] on use at bounding box center [1226, 544] width 9 height 9
type input "7"
type input "895"
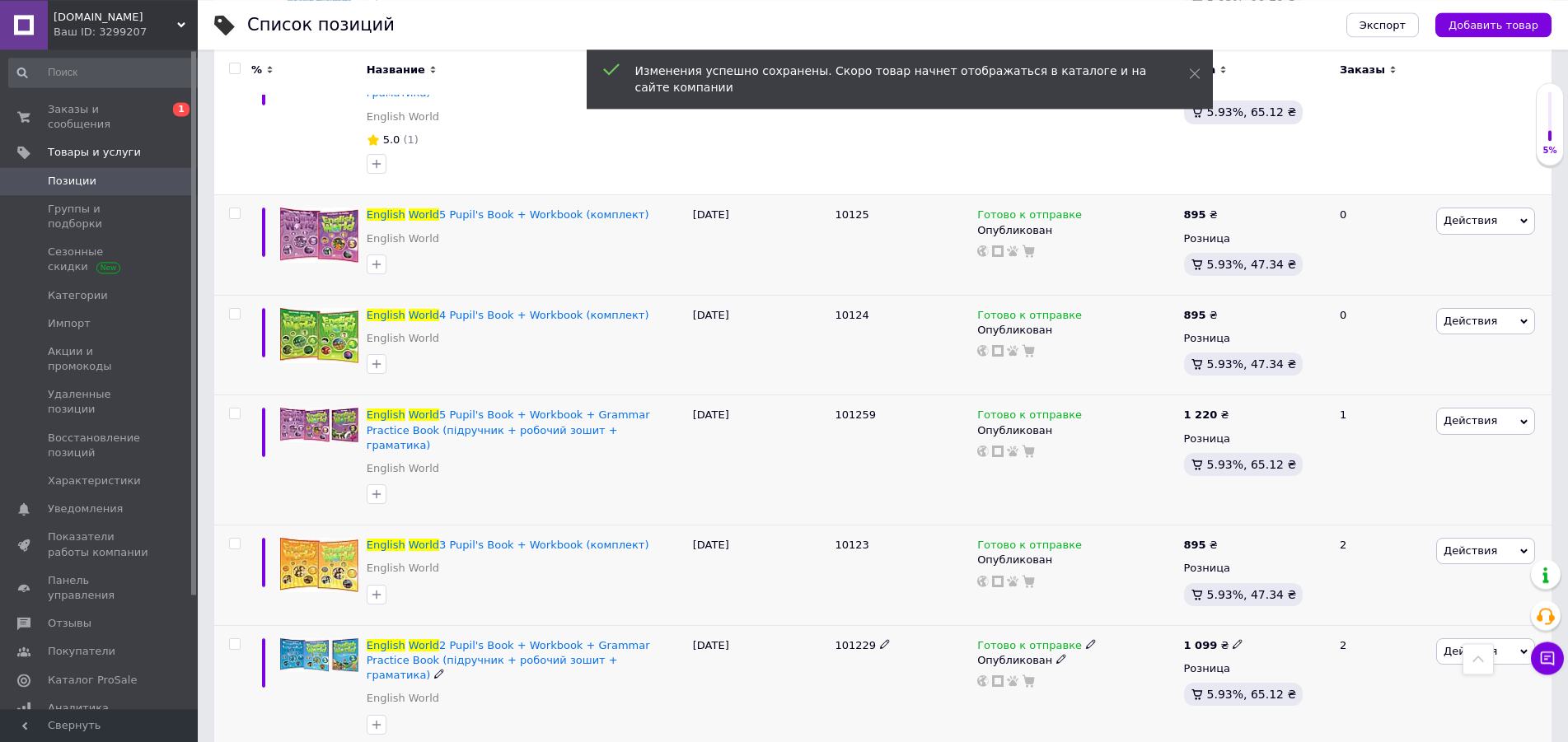
click at [1233, 639] on icon at bounding box center [1237, 644] width 10 height 10
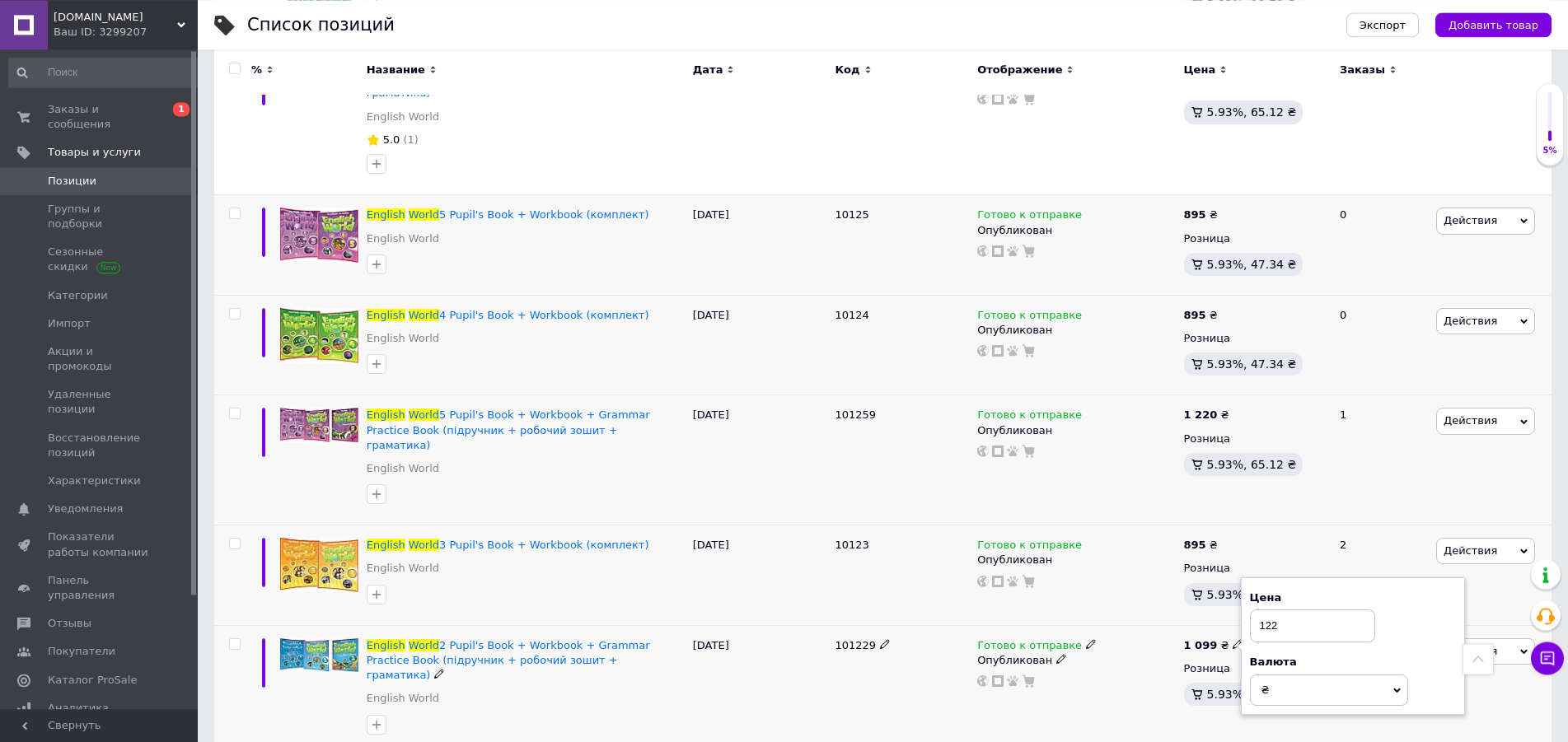
type input "1220"
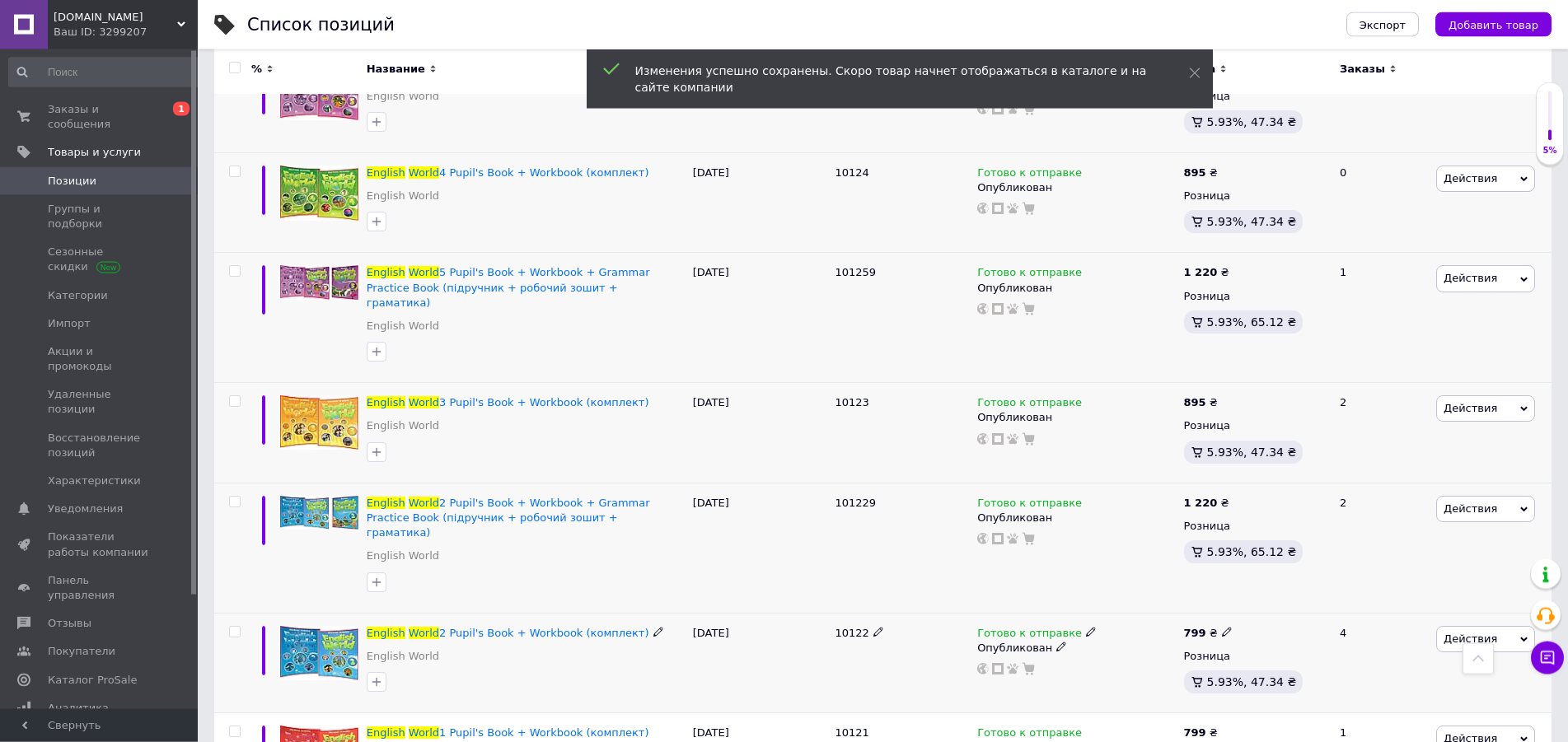
scroll to position [3570, 0]
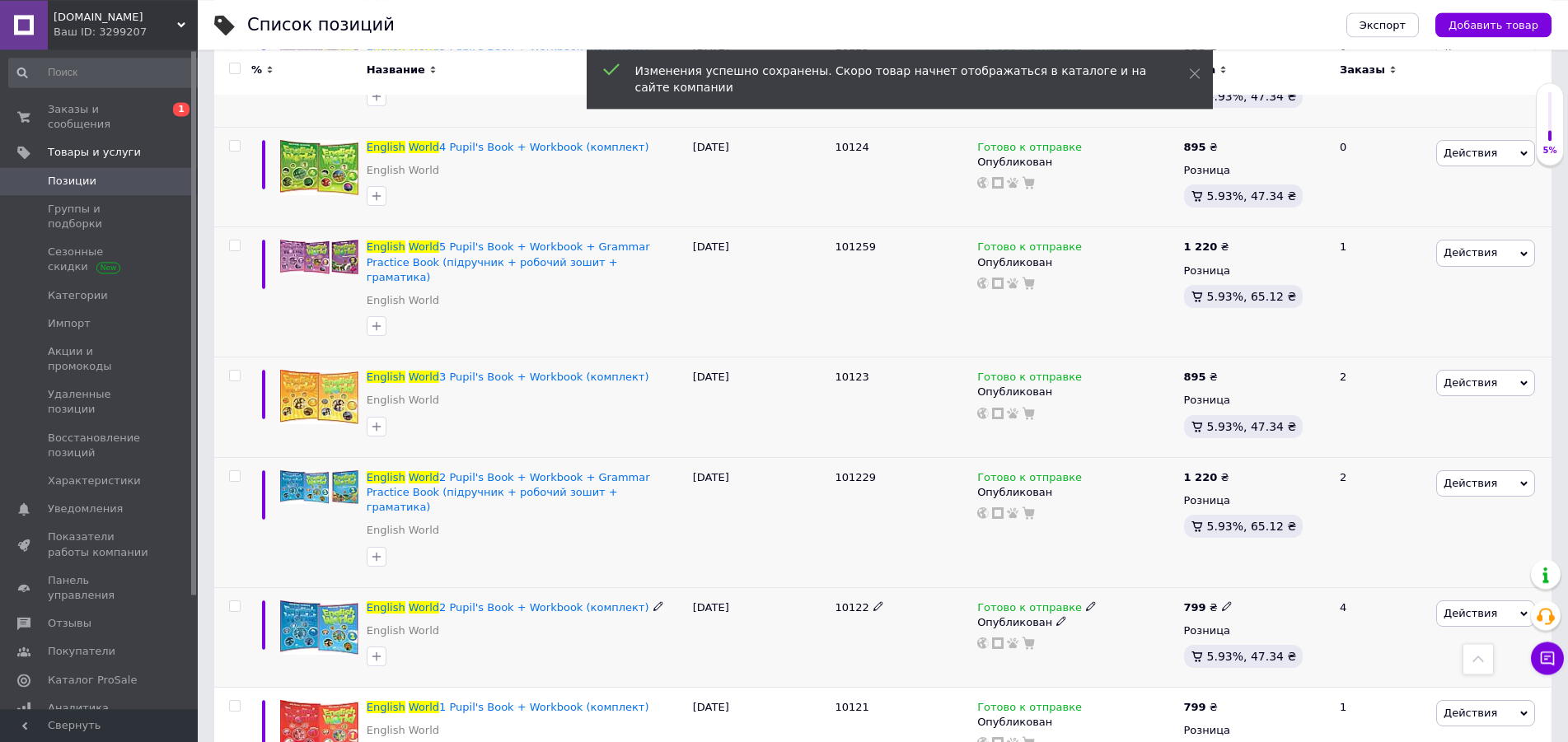
click at [1222, 601] on icon at bounding box center [1226, 606] width 10 height 10
type input "7"
type input "895"
click at [1222, 701] on span at bounding box center [1226, 706] width 10 height 11
type input "7"
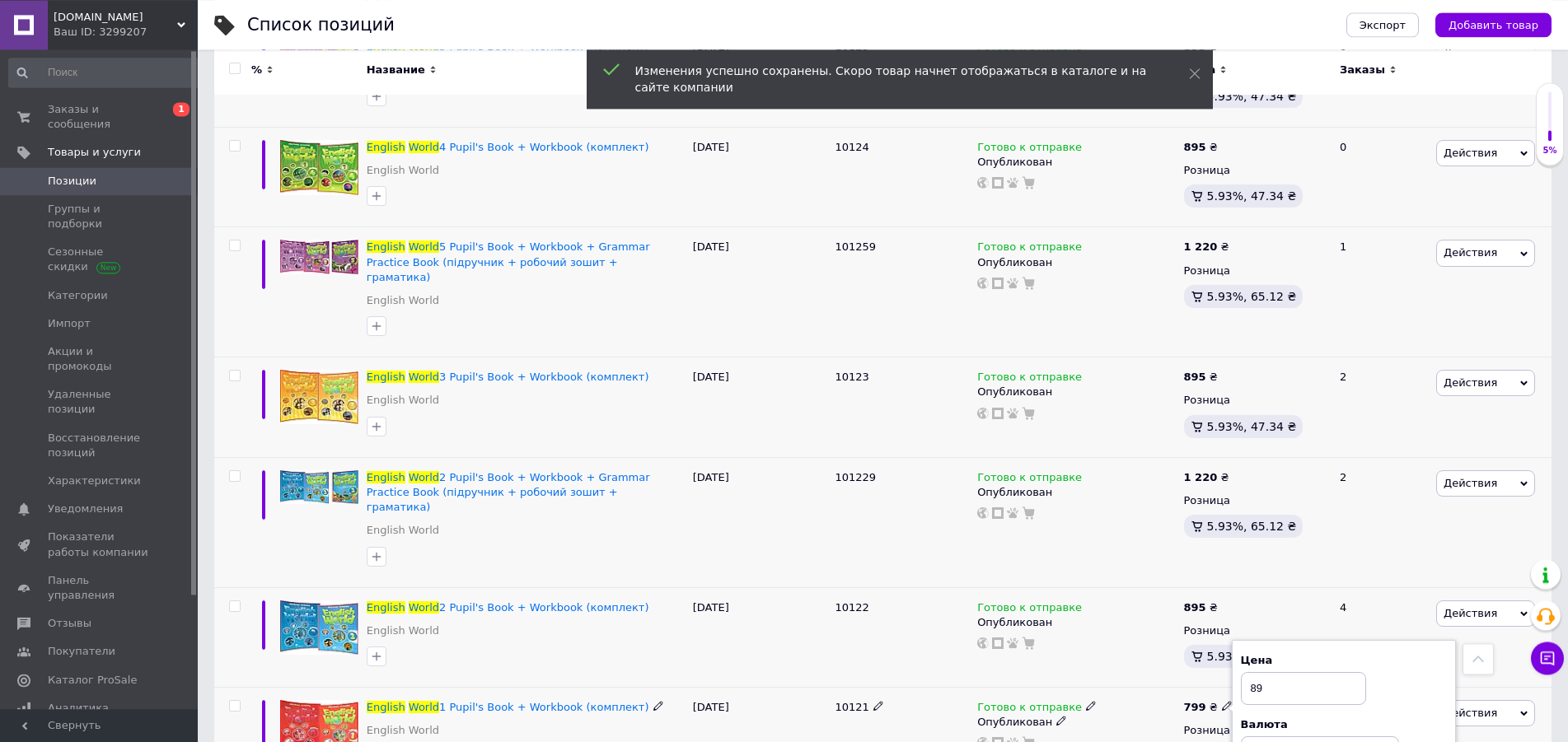
type input "895"
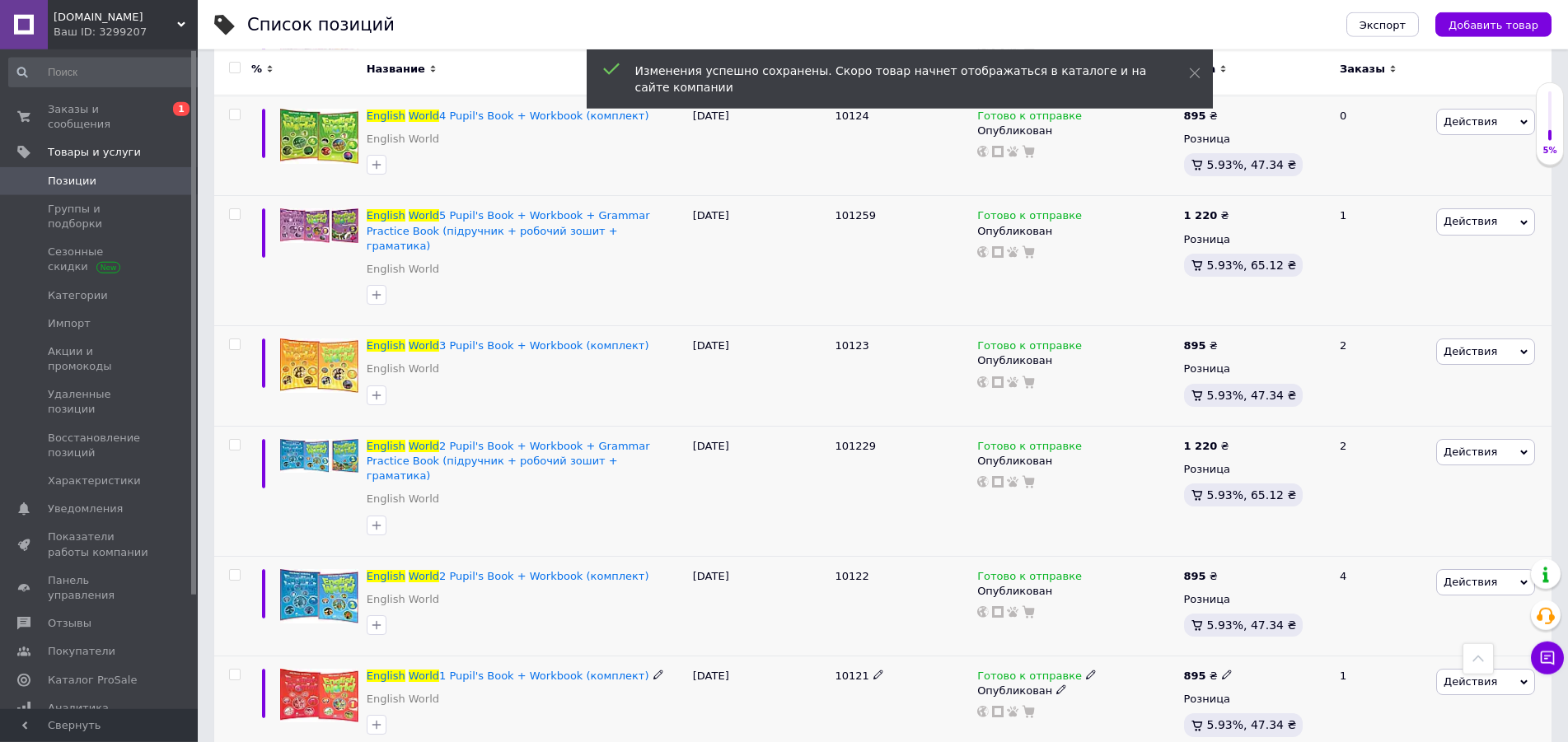
scroll to position [3620, 0]
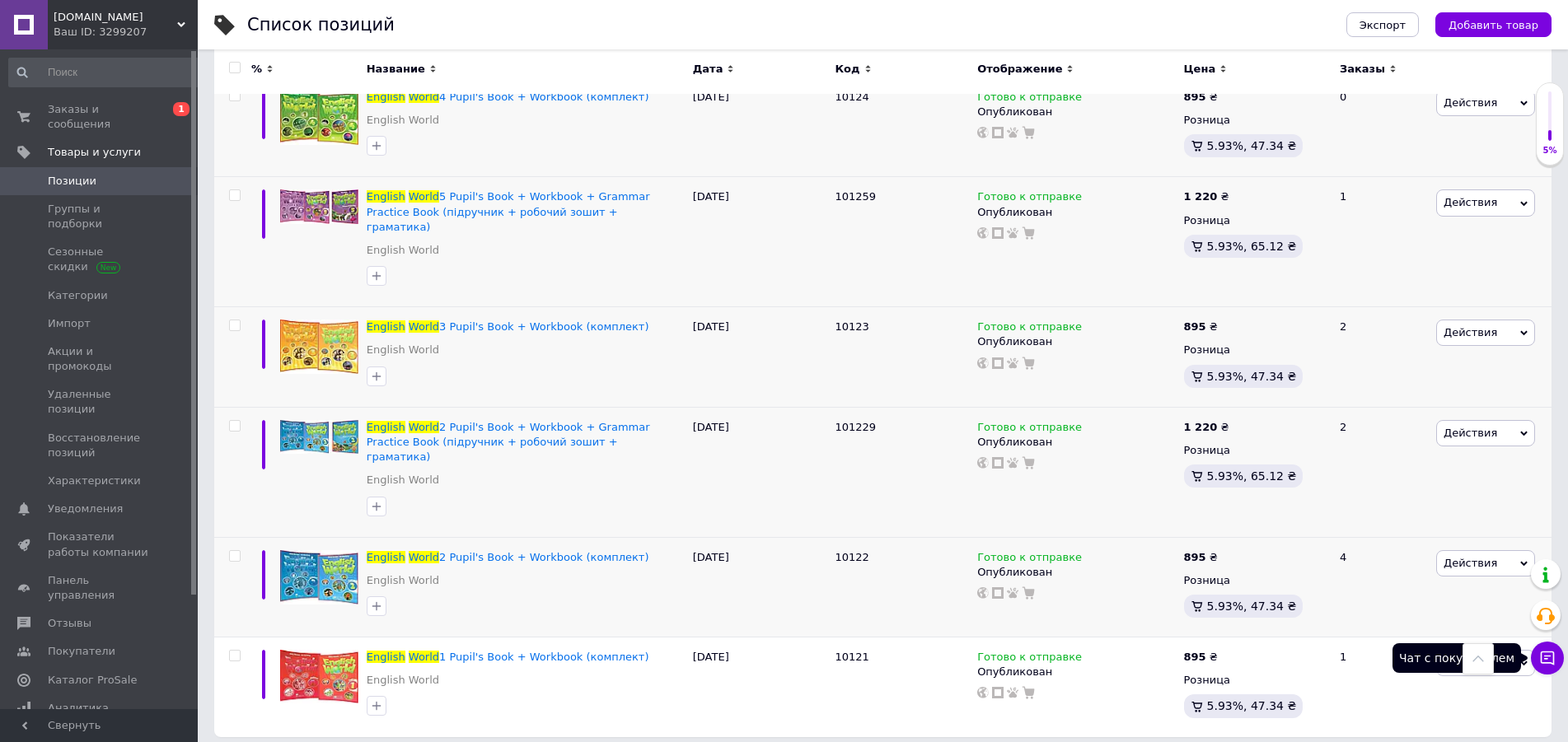
click at [1549, 655] on icon at bounding box center [1546, 657] width 16 height 16
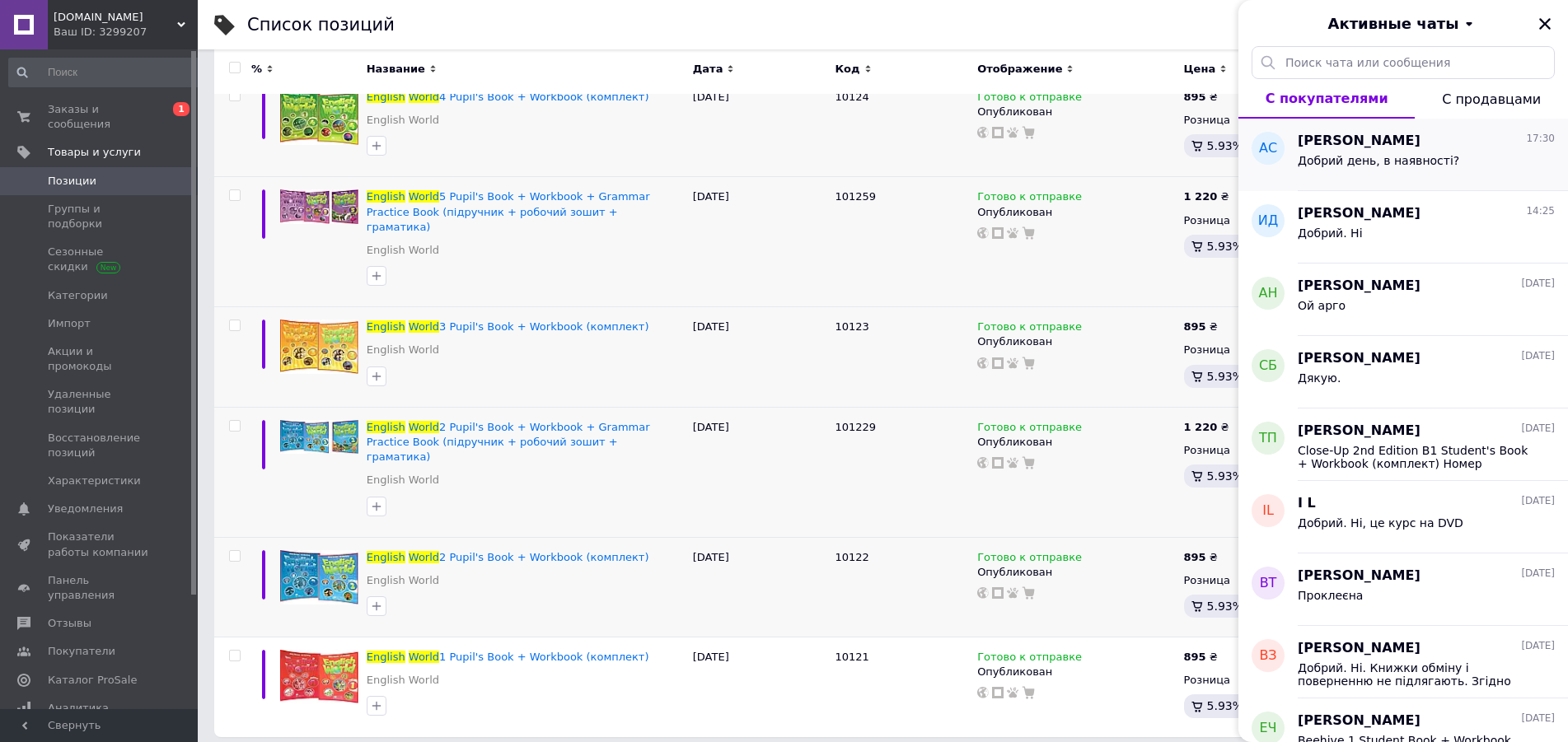
click at [1357, 144] on span "[PERSON_NAME]" at bounding box center [1359, 142] width 123 height 19
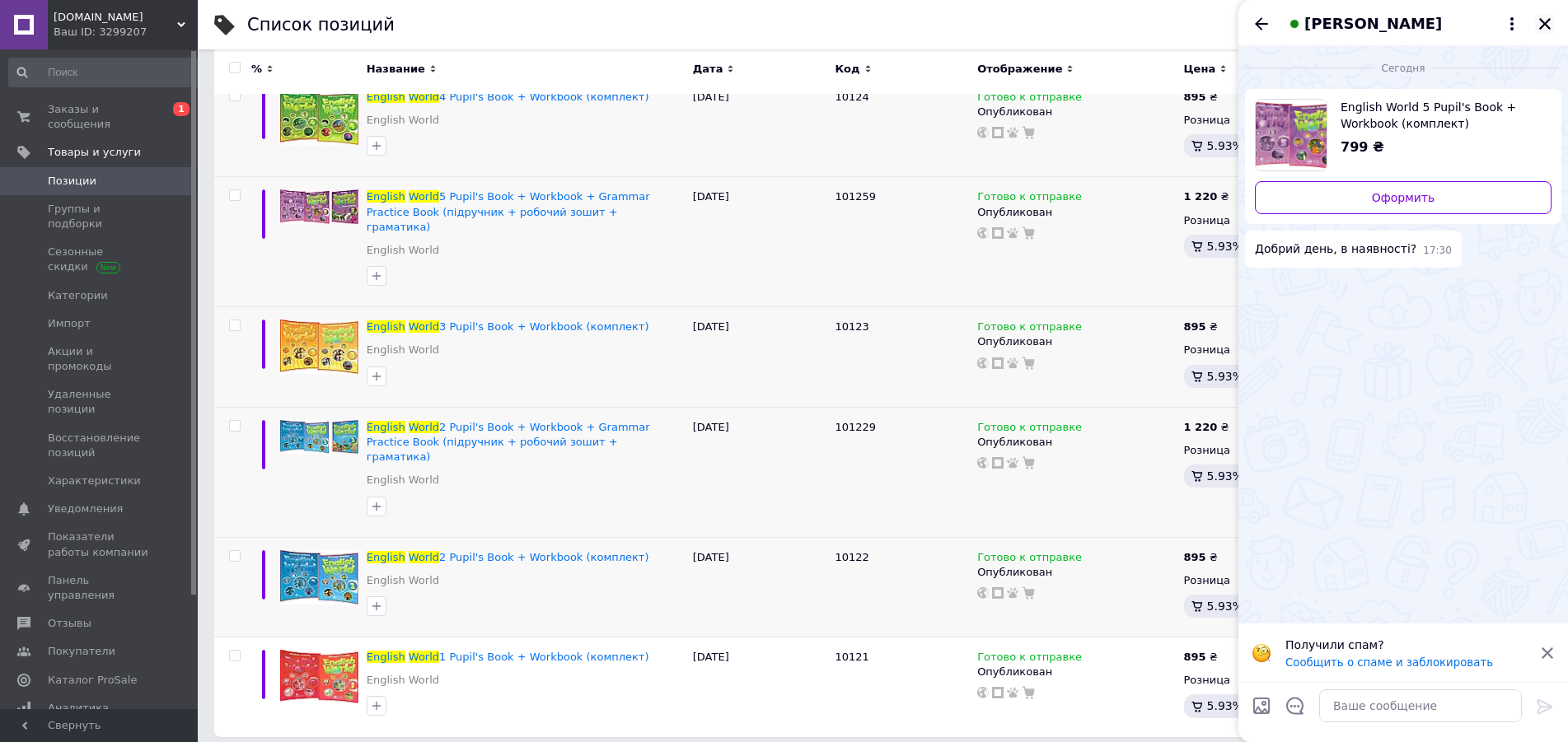
click at [1549, 23] on icon "Закрыть" at bounding box center [1544, 23] width 15 height 15
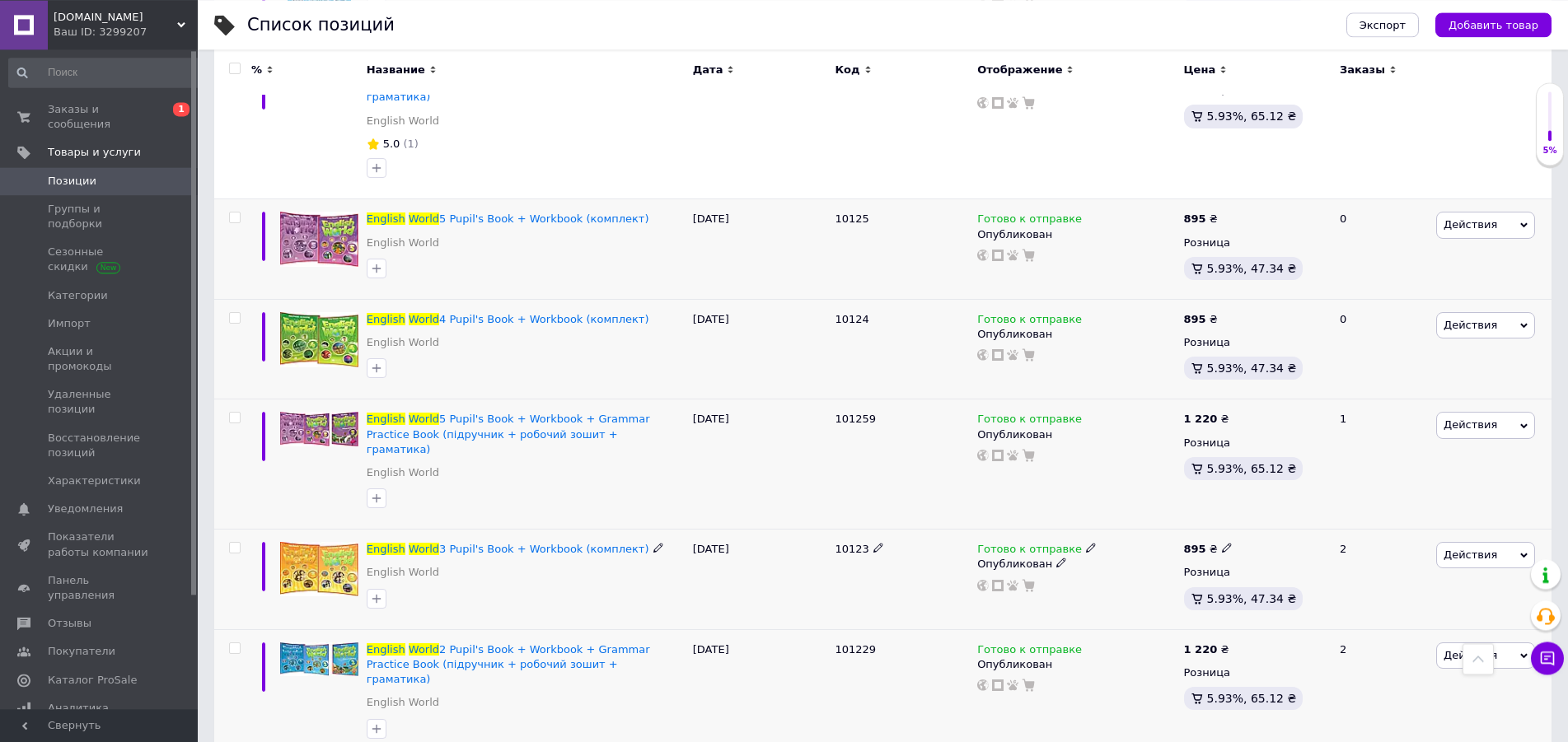
scroll to position [3368, 0]
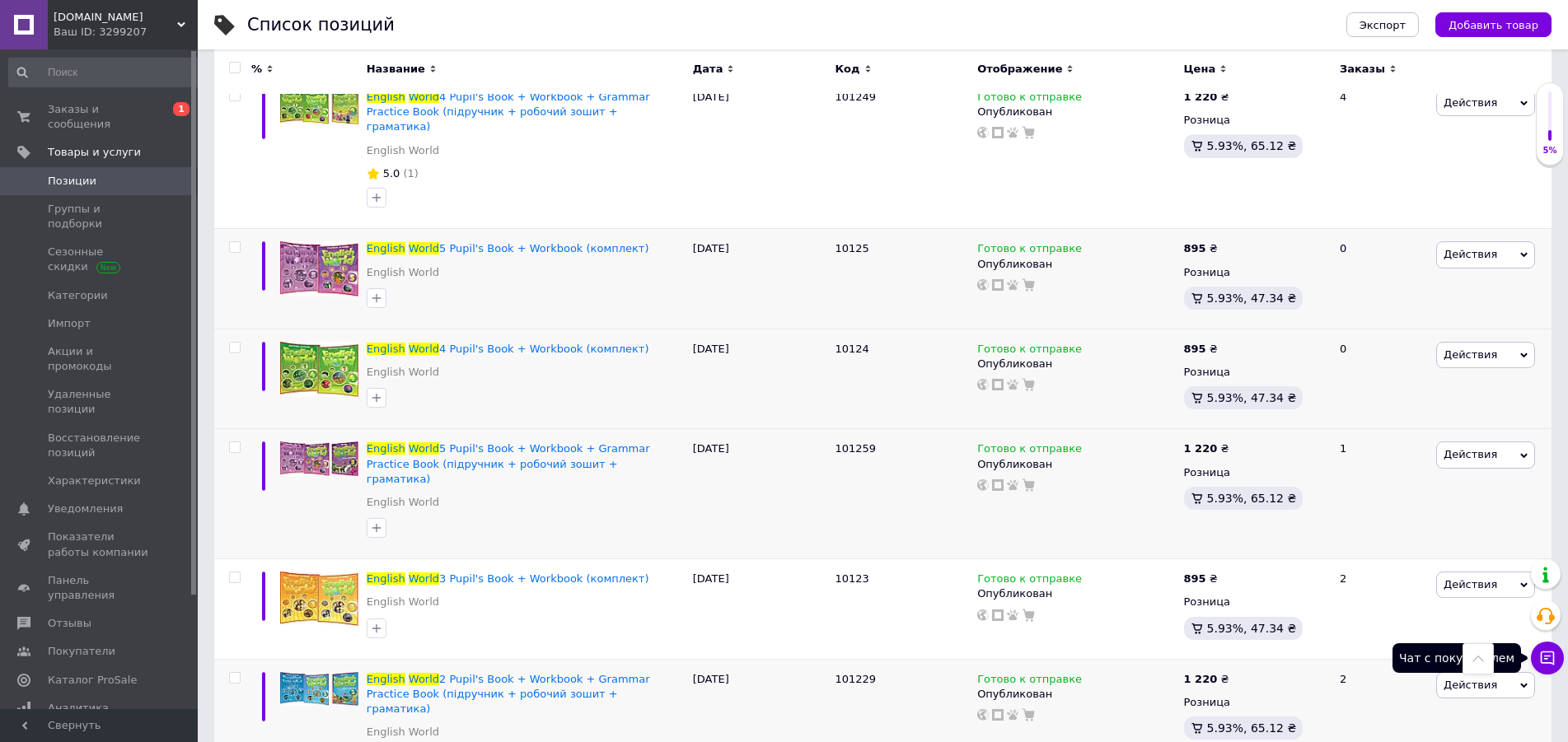
click at [1555, 655] on button "Чат с покупателем" at bounding box center [1547, 658] width 33 height 33
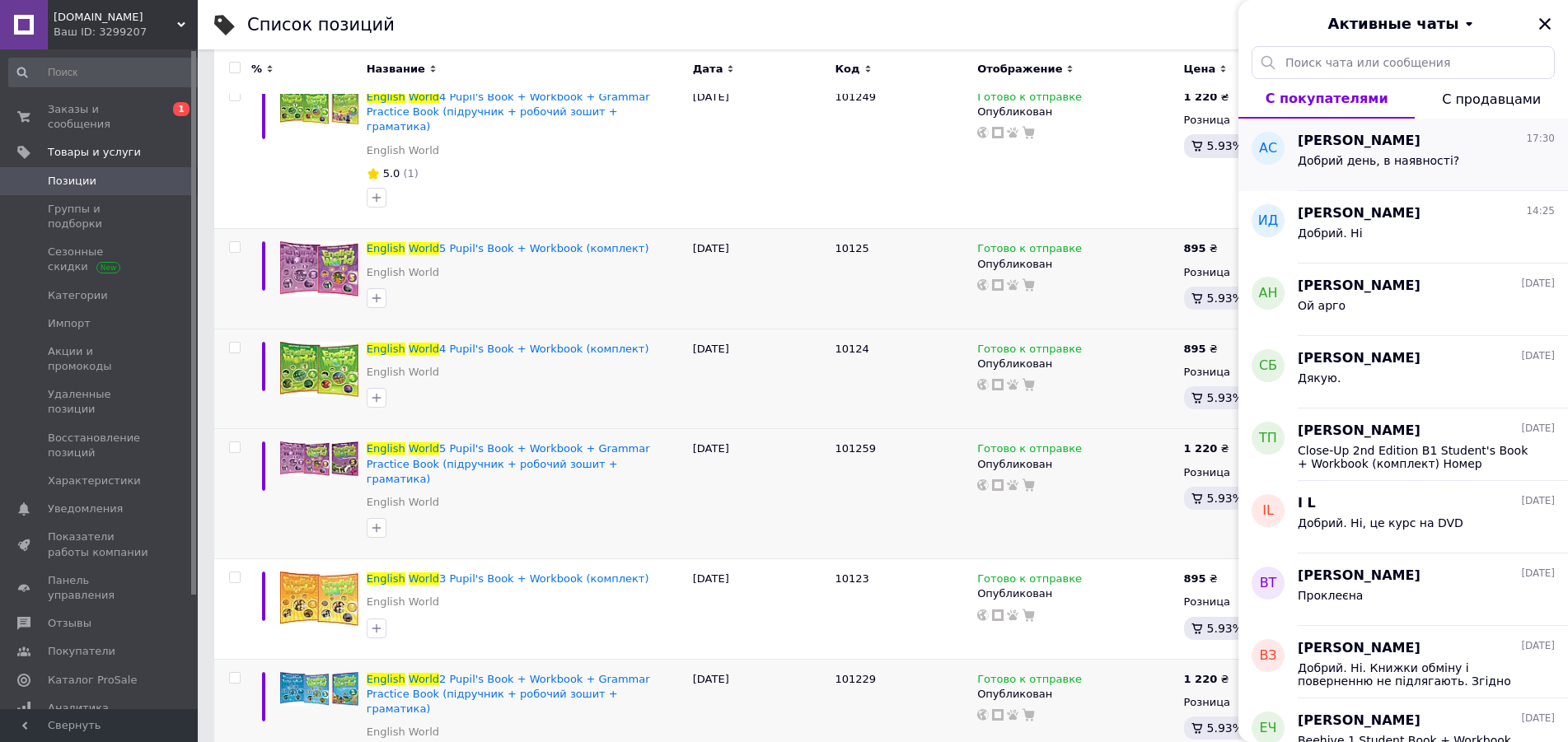
click at [1346, 155] on span "Добрий день, в наявності?" at bounding box center [1378, 160] width 162 height 13
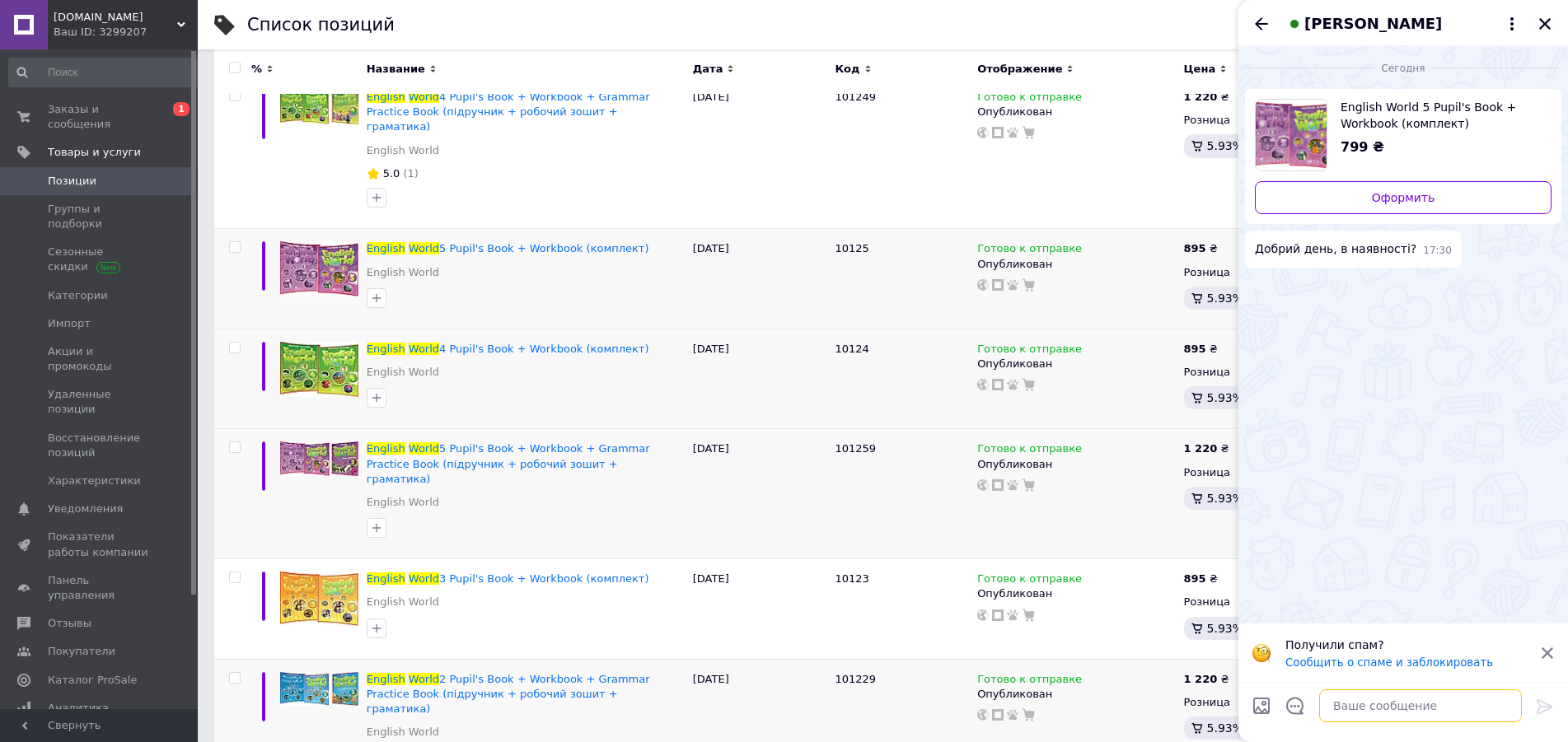
click at [1370, 709] on textarea at bounding box center [1420, 706] width 203 height 33
click at [1547, 27] on icon "Закрыть" at bounding box center [1544, 23] width 11 height 11
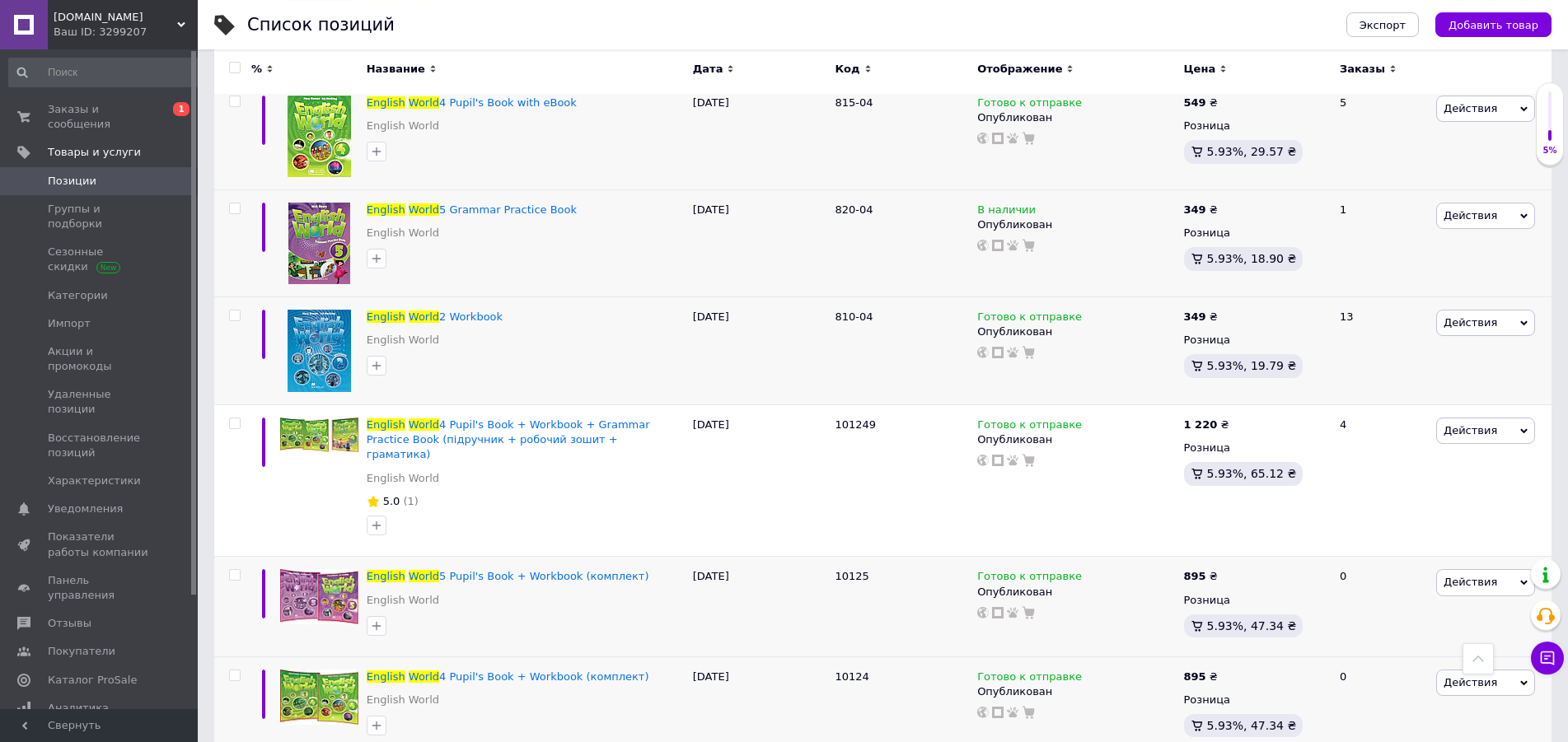
scroll to position [2948, 0]
